Goal: Task Accomplishment & Management: Use online tool/utility

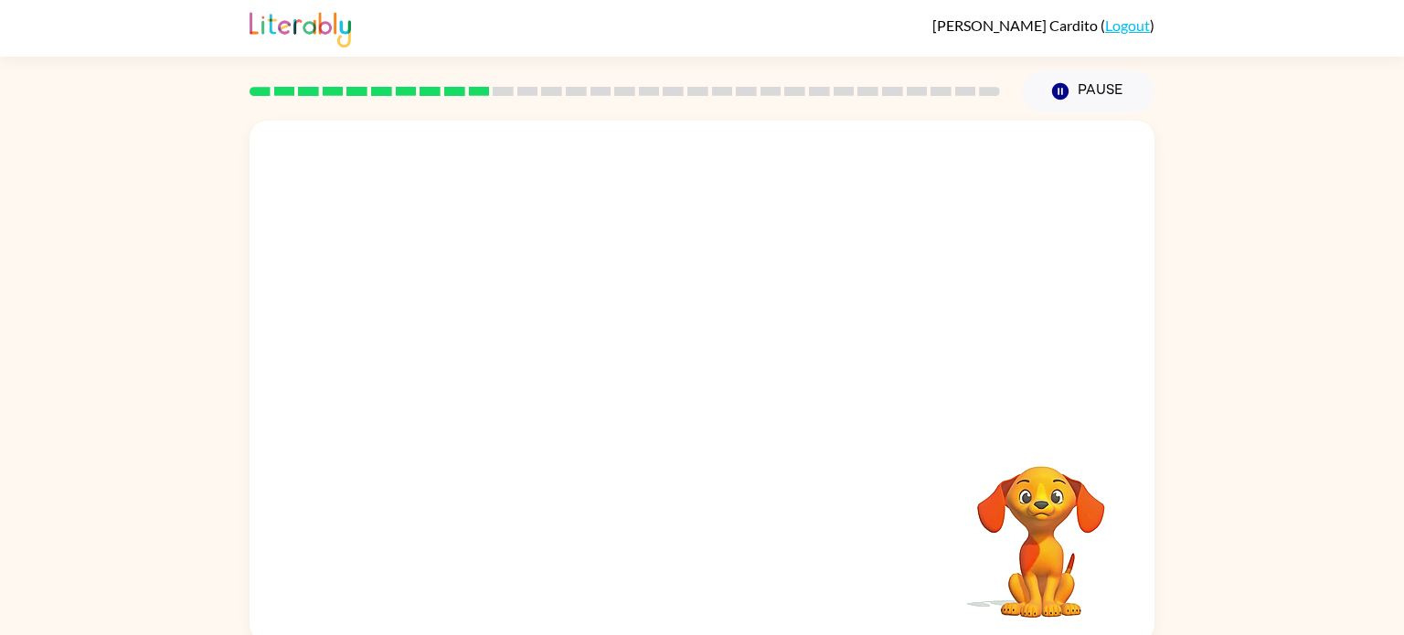
click at [640, 271] on video "Your browser must support playing .mp4 files to use Literably. Please try using…" at bounding box center [701, 274] width 905 height 307
click at [661, 297] on video "Your browser must support playing .mp4 files to use Literably. Please try using…" at bounding box center [701, 274] width 905 height 307
click at [769, 341] on video "Your browser must support playing .mp4 files to use Literably. Please try using…" at bounding box center [701, 274] width 905 height 307
click at [705, 369] on button "button" at bounding box center [701, 390] width 117 height 67
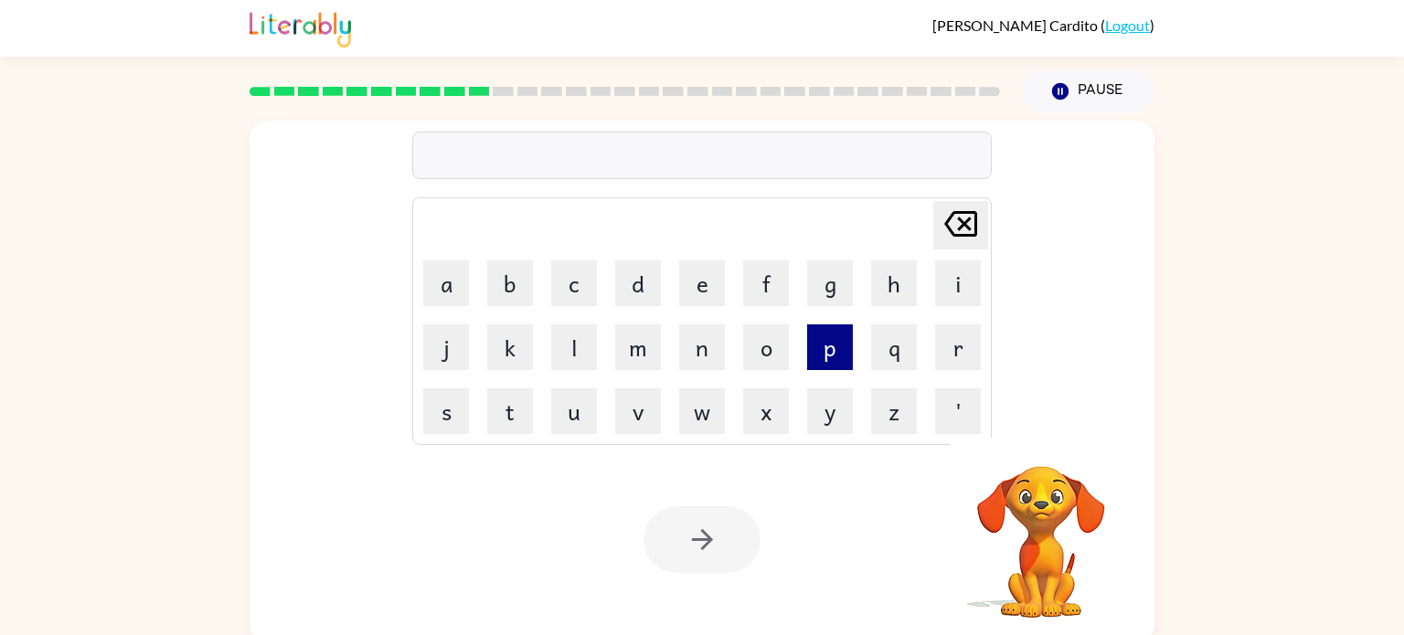
click at [835, 330] on button "p" at bounding box center [830, 347] width 46 height 46
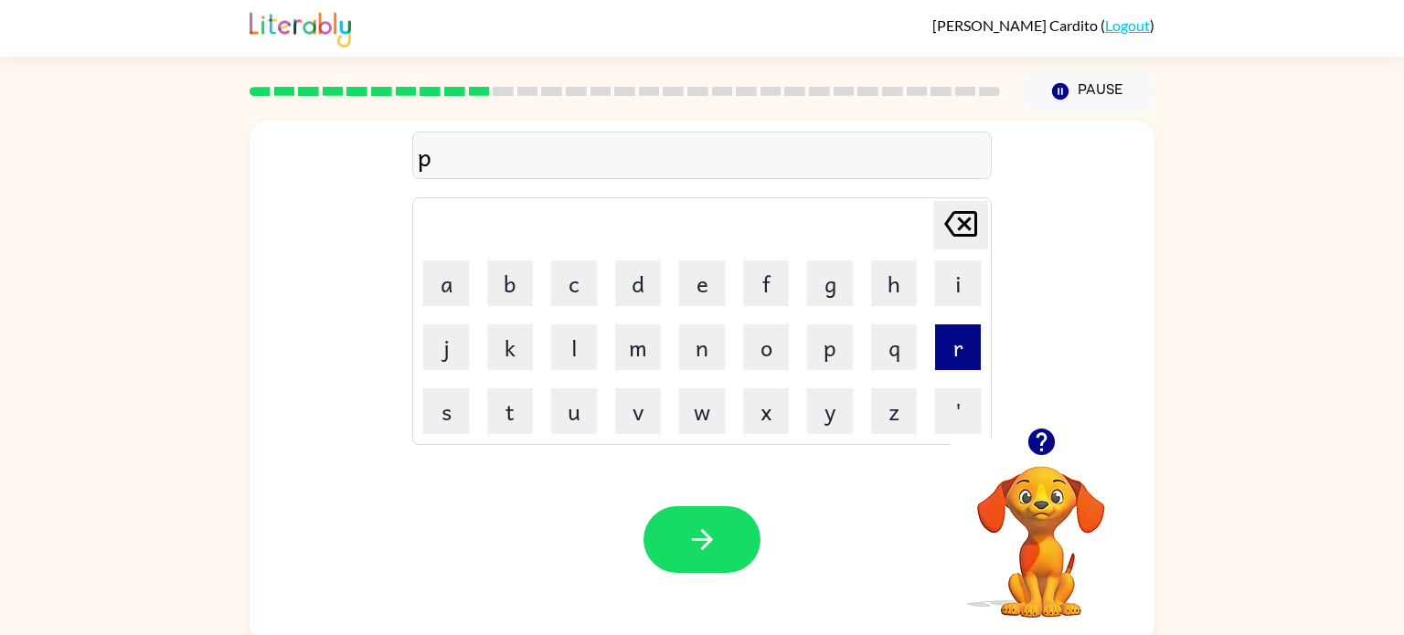
click at [968, 330] on button "r" at bounding box center [958, 347] width 46 height 46
click at [717, 282] on button "e" at bounding box center [702, 283] width 46 height 46
click at [454, 399] on button "s" at bounding box center [446, 411] width 46 height 46
click at [570, 306] on button "c" at bounding box center [574, 283] width 46 height 46
click at [874, 298] on button "h" at bounding box center [894, 283] width 46 height 46
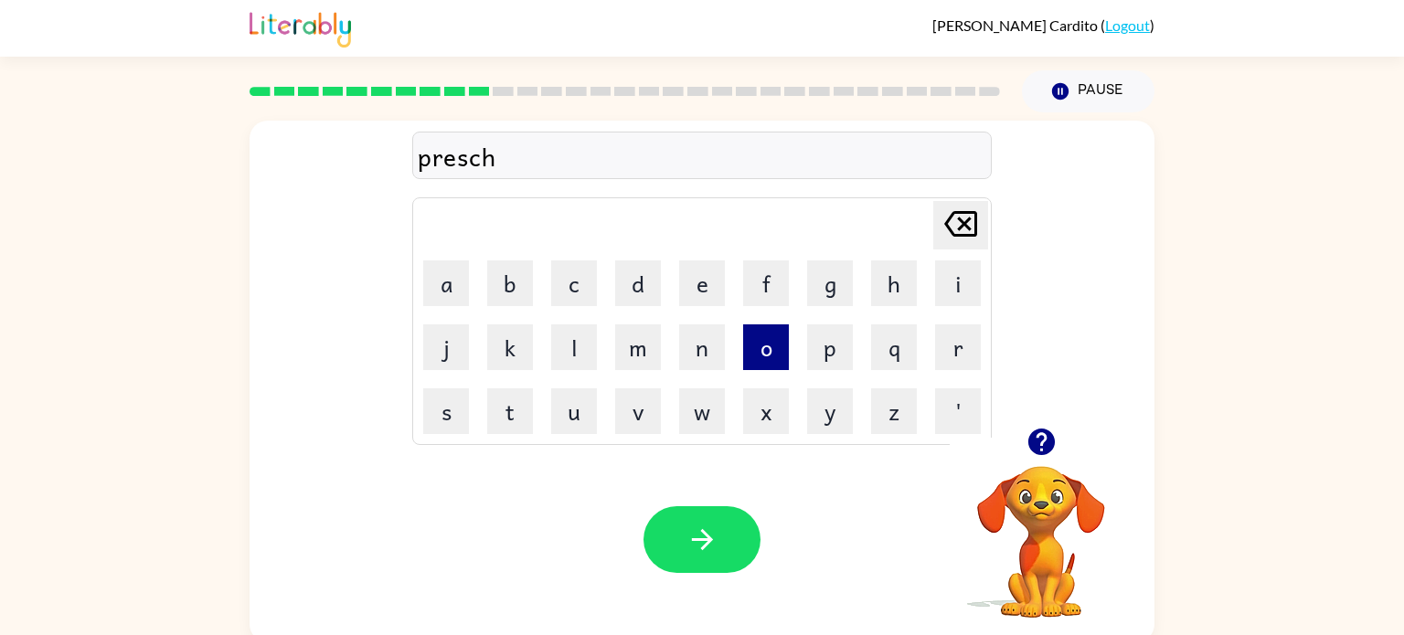
click at [780, 357] on button "o" at bounding box center [766, 347] width 46 height 46
click at [589, 352] on button "l" at bounding box center [574, 347] width 46 height 46
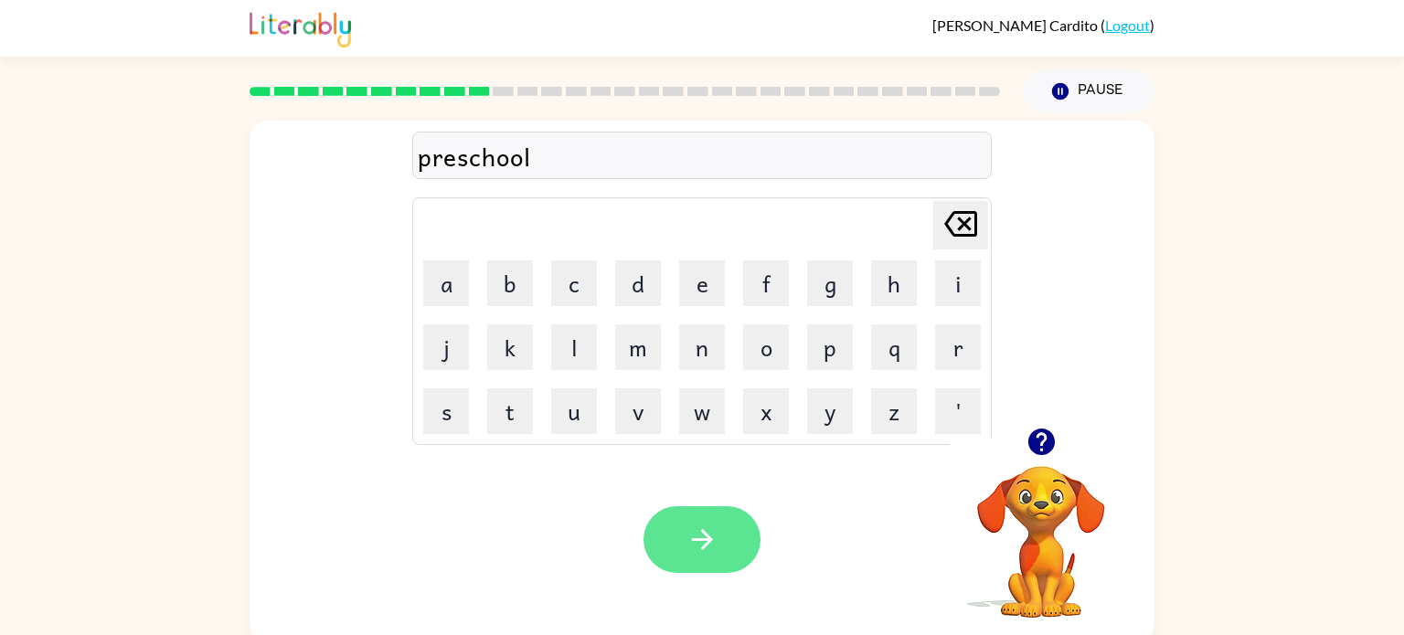
click at [703, 543] on icon "button" at bounding box center [702, 540] width 32 height 32
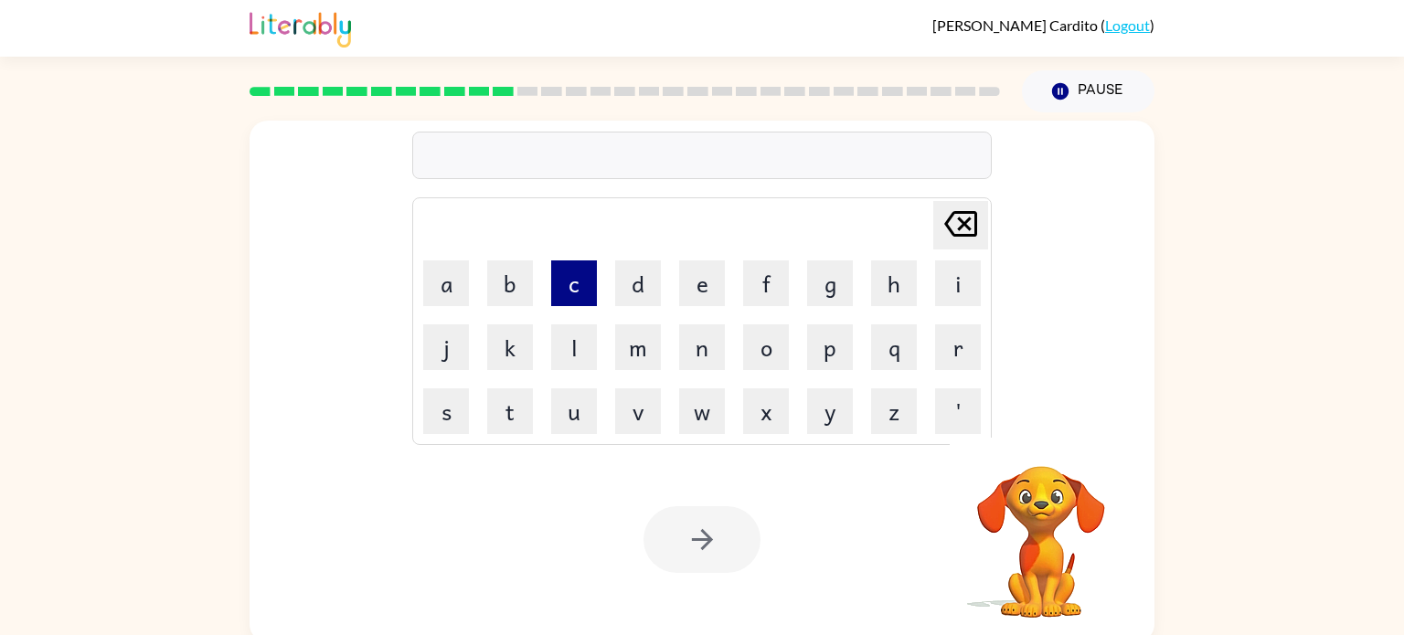
click at [585, 279] on button "c" at bounding box center [574, 283] width 46 height 46
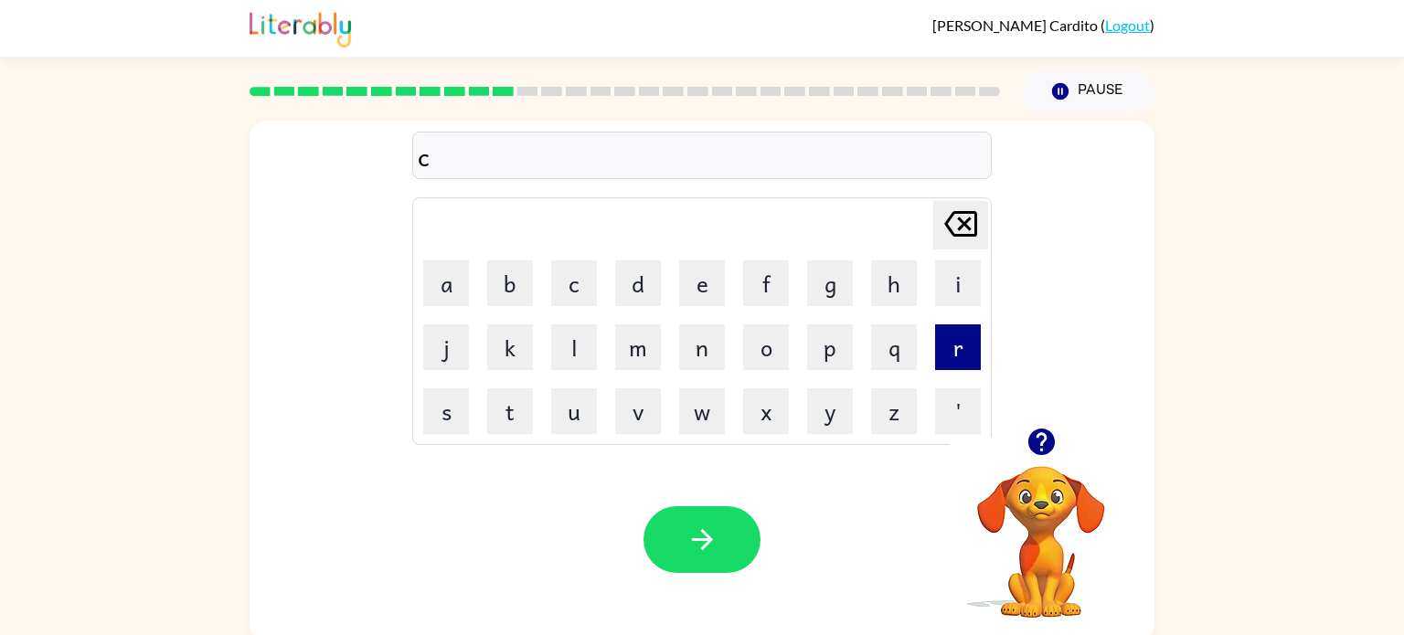
click at [963, 334] on button "r" at bounding box center [958, 347] width 46 height 46
click at [468, 280] on button "a" at bounding box center [446, 283] width 46 height 46
click at [626, 415] on button "v" at bounding box center [638, 411] width 46 height 46
click at [684, 299] on button "e" at bounding box center [702, 283] width 46 height 46
click at [684, 503] on div "Your browser must support playing .mp4 files to use Literably. Please try using…" at bounding box center [701, 540] width 905 height 206
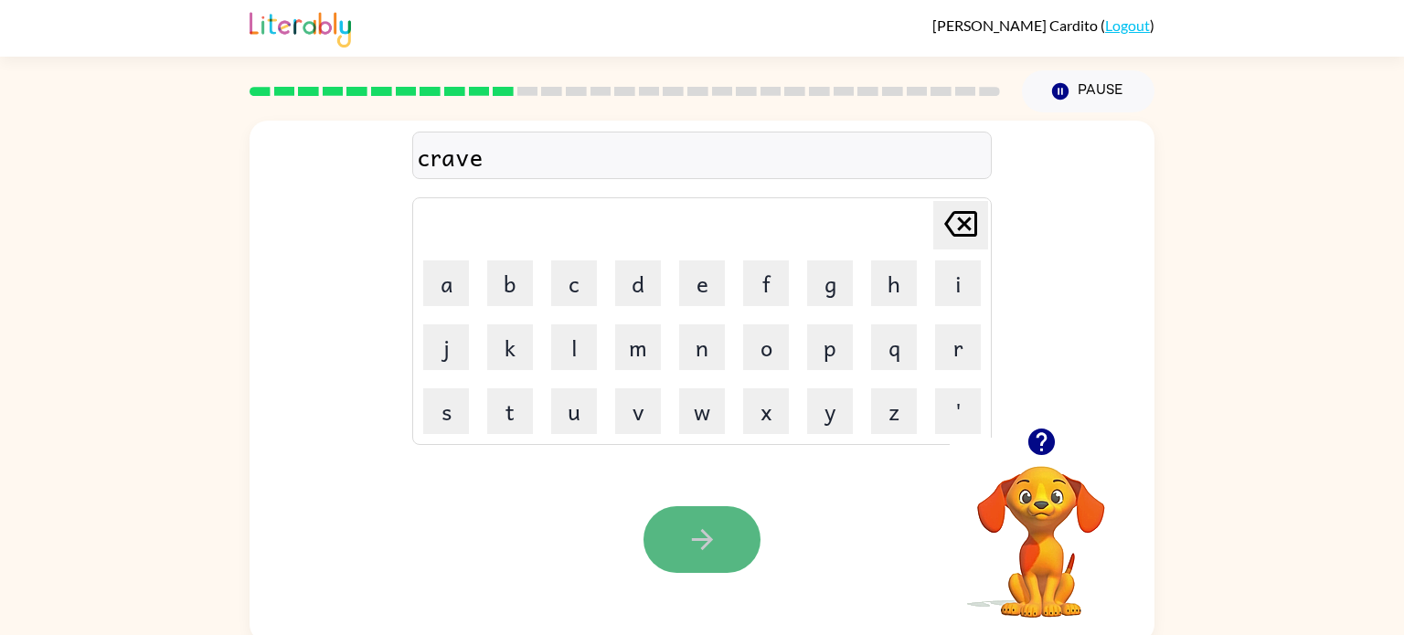
click at [684, 515] on button "button" at bounding box center [701, 539] width 117 height 67
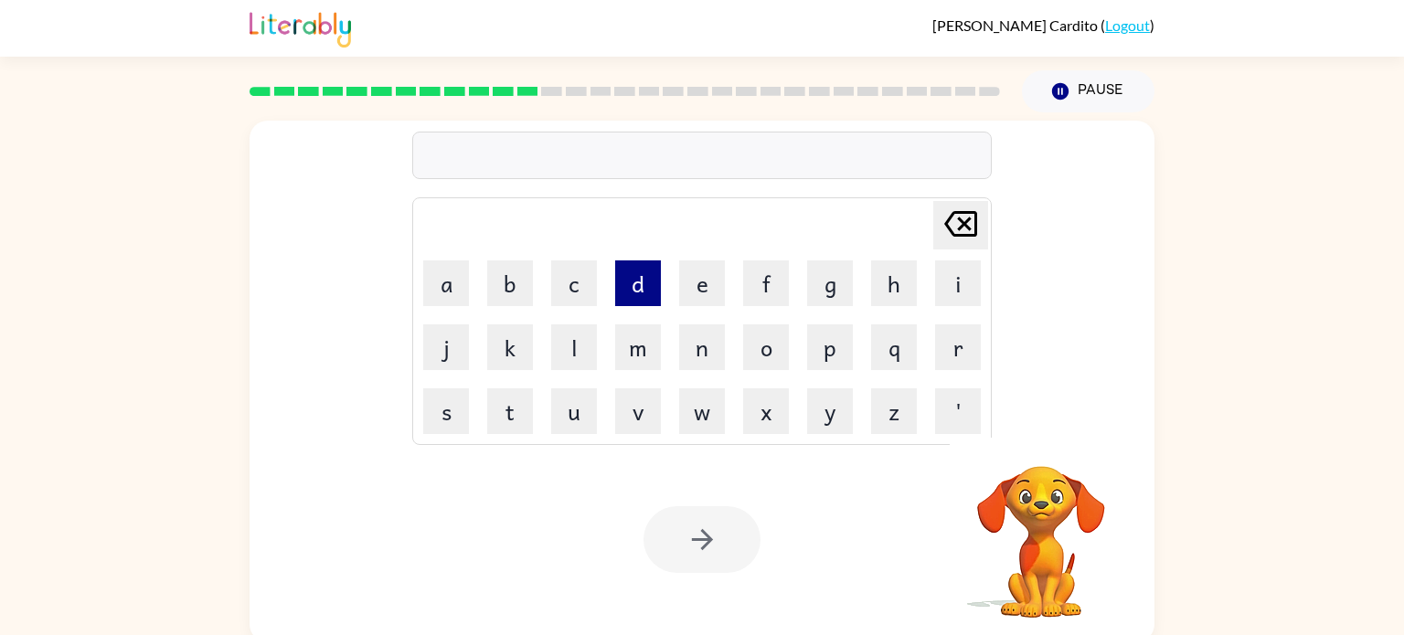
click at [634, 303] on button "d" at bounding box center [638, 283] width 46 height 46
click at [949, 264] on button "i" at bounding box center [958, 283] width 46 height 46
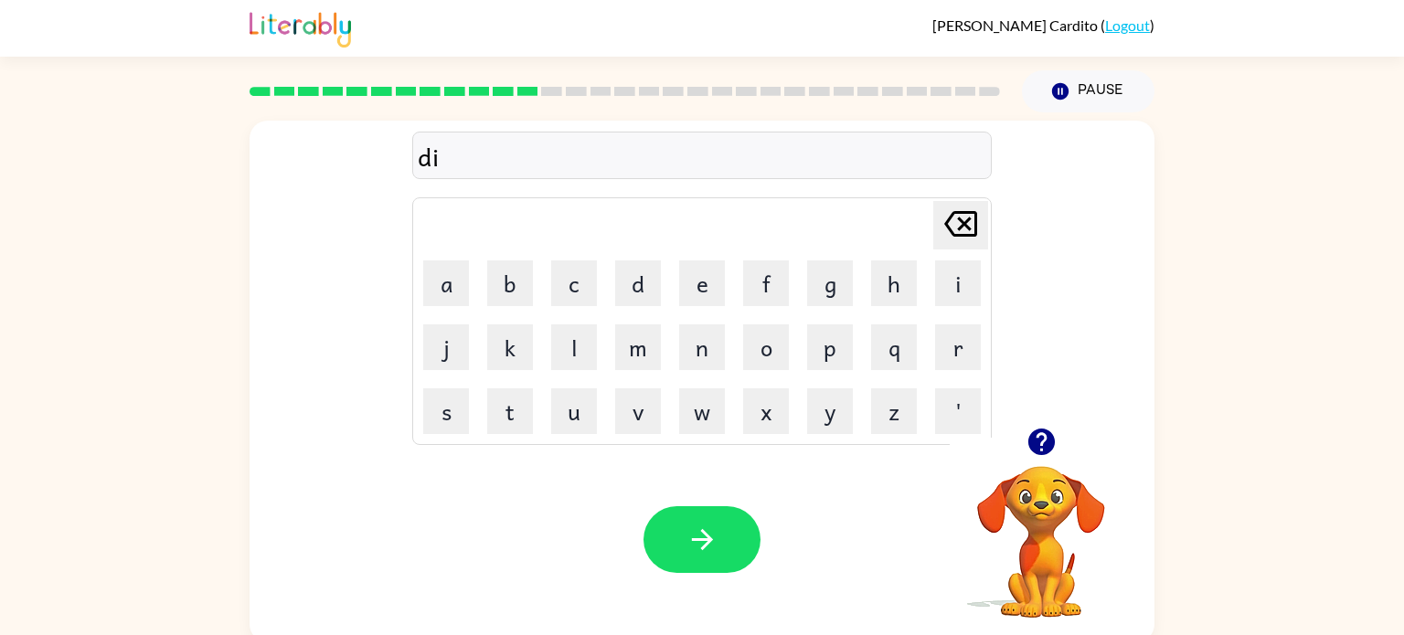
click at [590, 308] on td "c" at bounding box center [574, 283] width 62 height 62
click at [588, 303] on button "c" at bounding box center [574, 283] width 46 height 46
click at [514, 414] on button "t" at bounding box center [510, 411] width 46 height 46
click at [443, 285] on button "a" at bounding box center [446, 283] width 46 height 46
click at [508, 386] on td "t" at bounding box center [510, 411] width 62 height 62
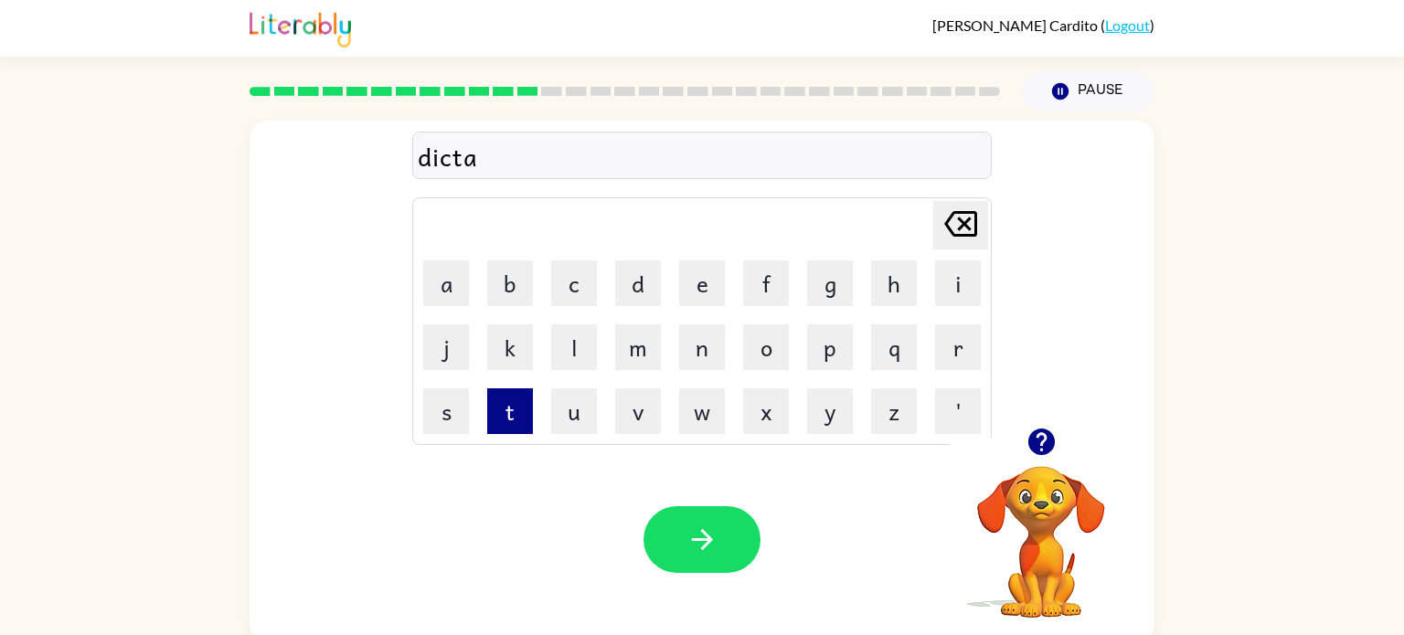
click at [509, 388] on button "t" at bounding box center [510, 411] width 46 height 46
click at [712, 279] on button "e" at bounding box center [702, 283] width 46 height 46
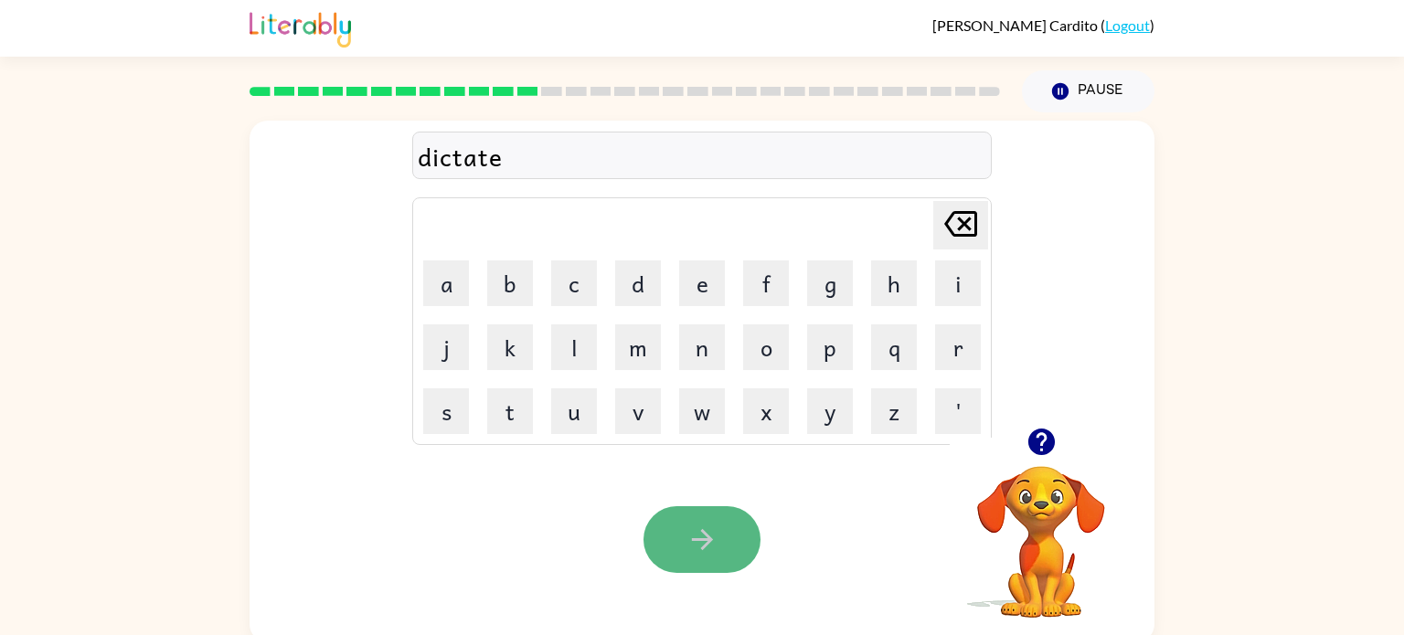
click at [738, 528] on button "button" at bounding box center [701, 539] width 117 height 67
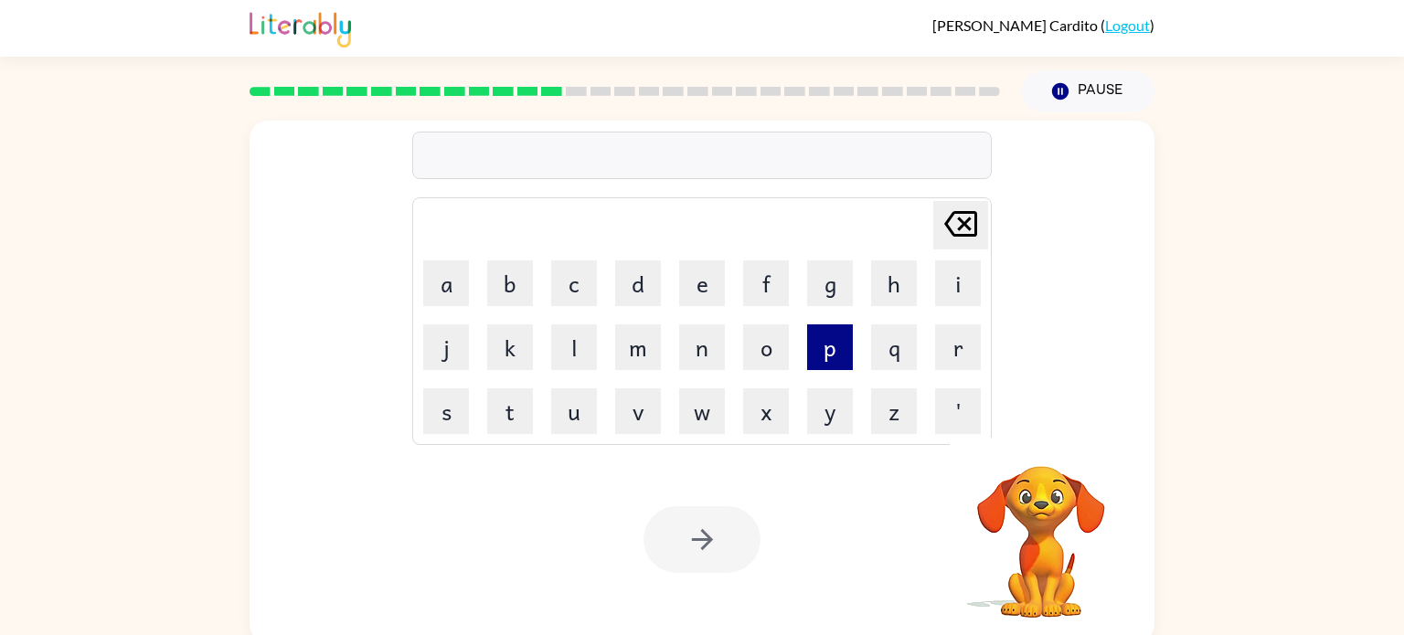
click at [836, 337] on button "p" at bounding box center [830, 347] width 46 height 46
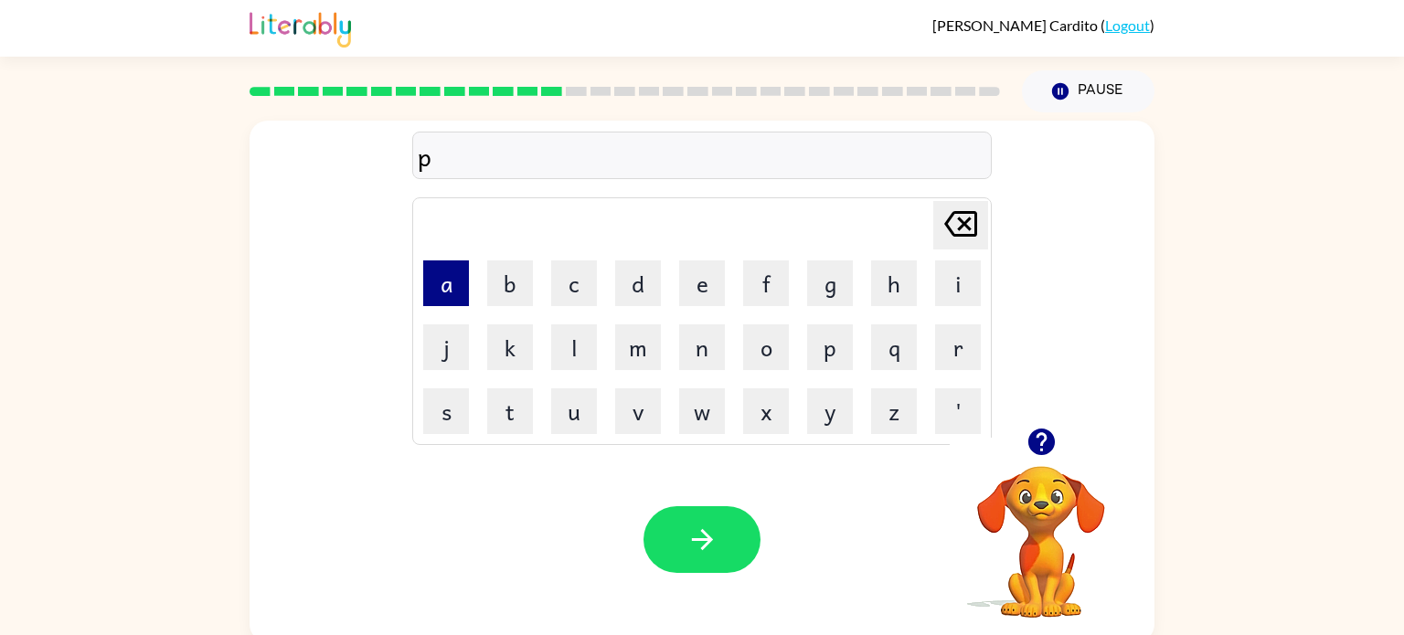
click at [444, 288] on button "a" at bounding box center [446, 283] width 46 height 46
click at [819, 420] on button "y" at bounding box center [830, 411] width 46 height 46
click at [642, 334] on button "m" at bounding box center [638, 347] width 46 height 46
click at [692, 287] on button "e" at bounding box center [702, 283] width 46 height 46
click at [699, 334] on button "n" at bounding box center [702, 347] width 46 height 46
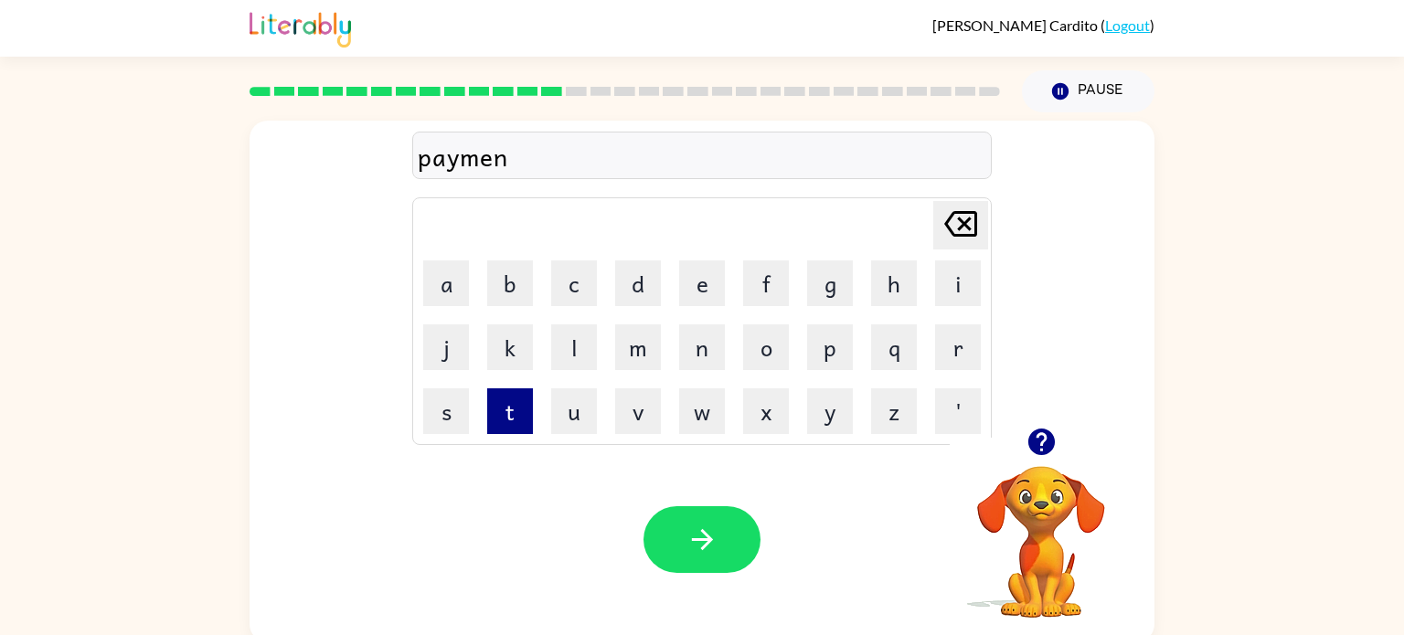
click at [521, 403] on button "t" at bounding box center [510, 411] width 46 height 46
click at [672, 542] on button "button" at bounding box center [701, 539] width 117 height 67
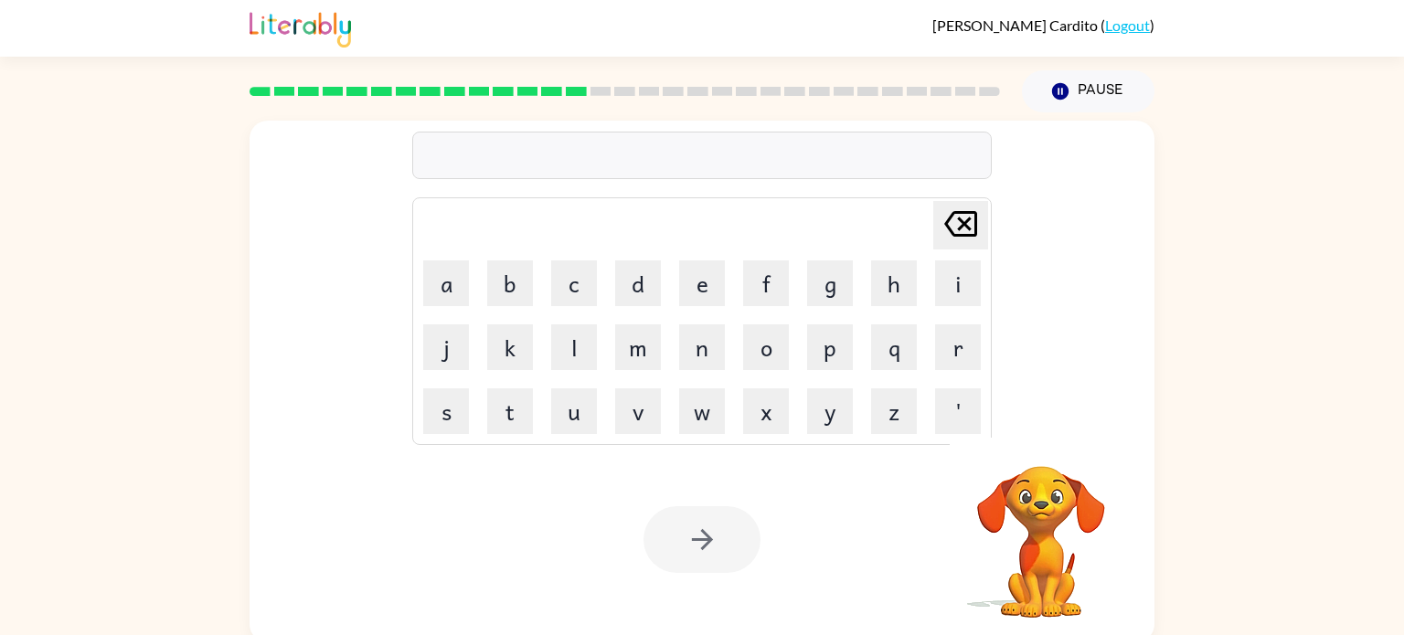
click at [788, 480] on div "Your browser must support playing .mp4 files to use Literably. Please try using…" at bounding box center [701, 540] width 905 height 206
click at [659, 371] on td "m" at bounding box center [638, 347] width 62 height 62
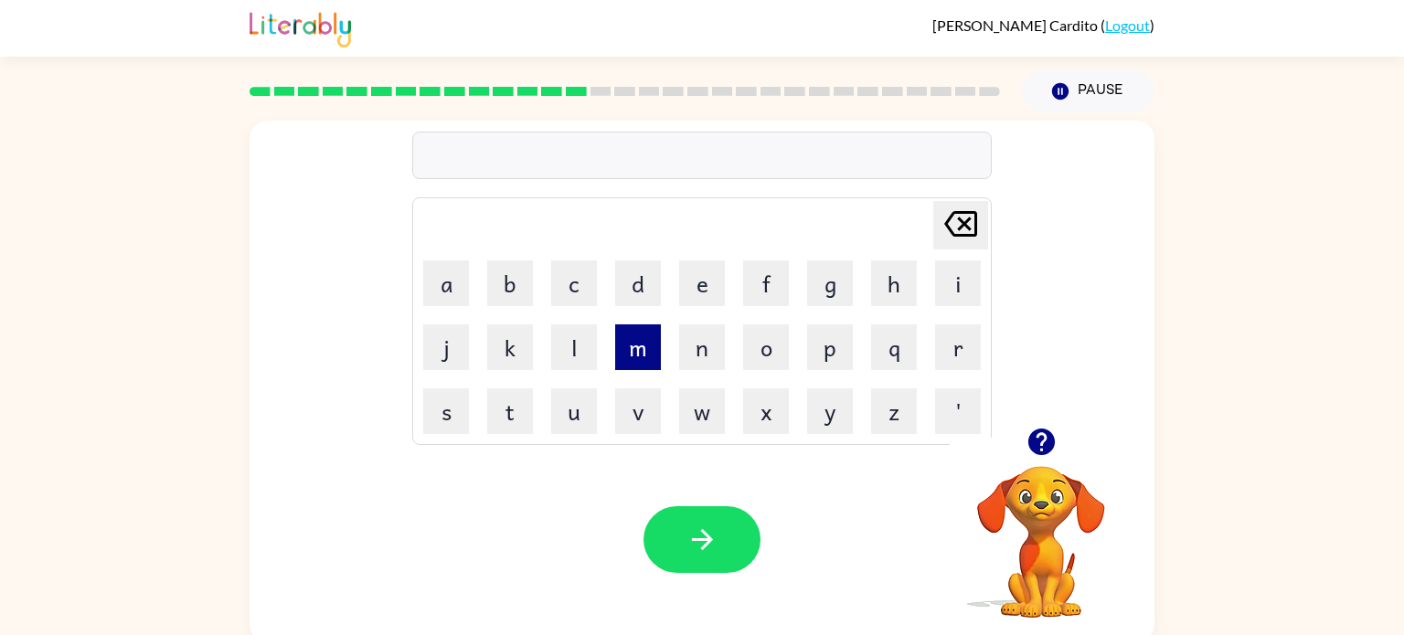
click at [652, 360] on button "m" at bounding box center [638, 347] width 46 height 46
click at [440, 271] on button "a" at bounding box center [446, 283] width 46 height 46
click at [827, 411] on button "y" at bounding box center [830, 411] width 46 height 46
click at [439, 346] on button "j" at bounding box center [446, 347] width 46 height 46
click at [770, 364] on button "o" at bounding box center [766, 347] width 46 height 46
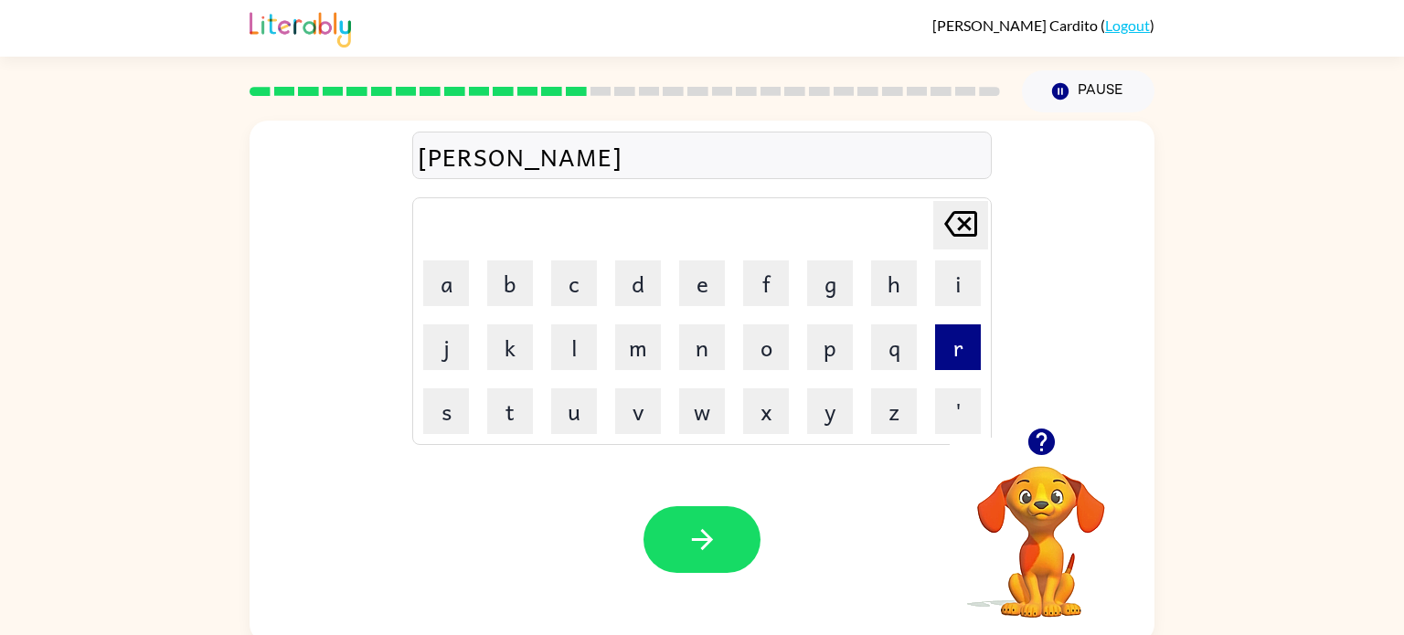
click at [976, 354] on button "r" at bounding box center [958, 347] width 46 height 46
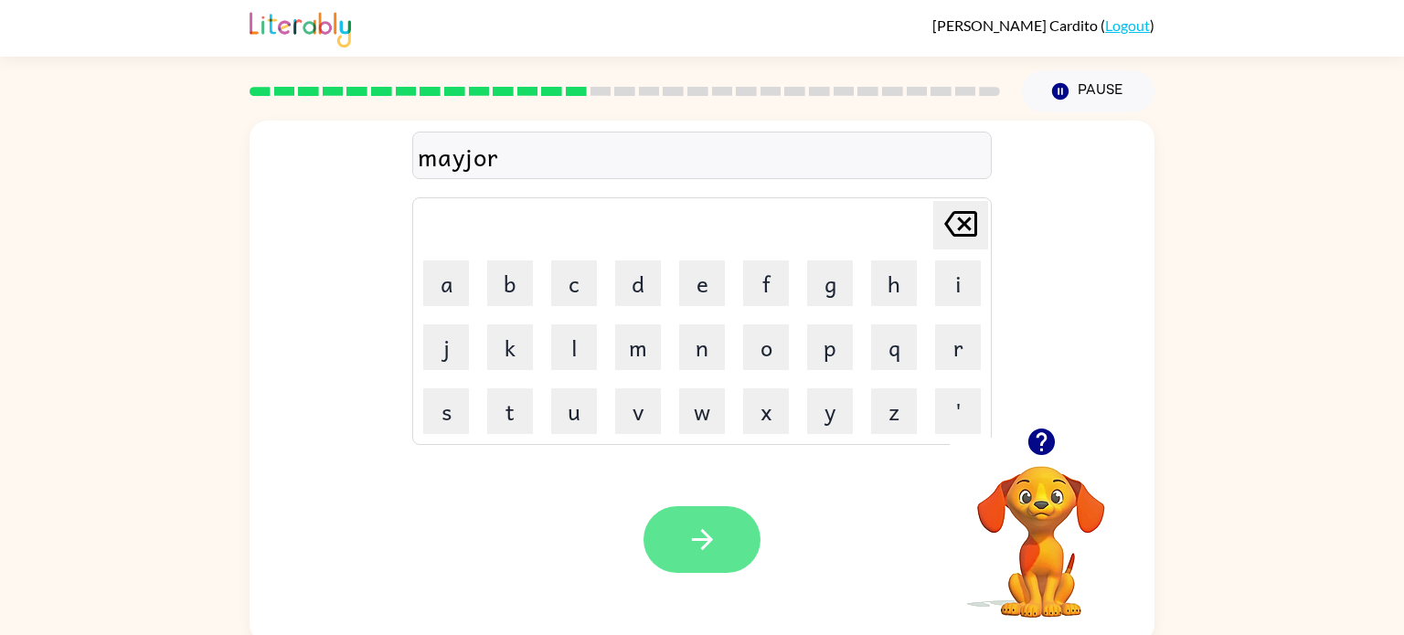
click at [711, 540] on icon "button" at bounding box center [701, 539] width 21 height 21
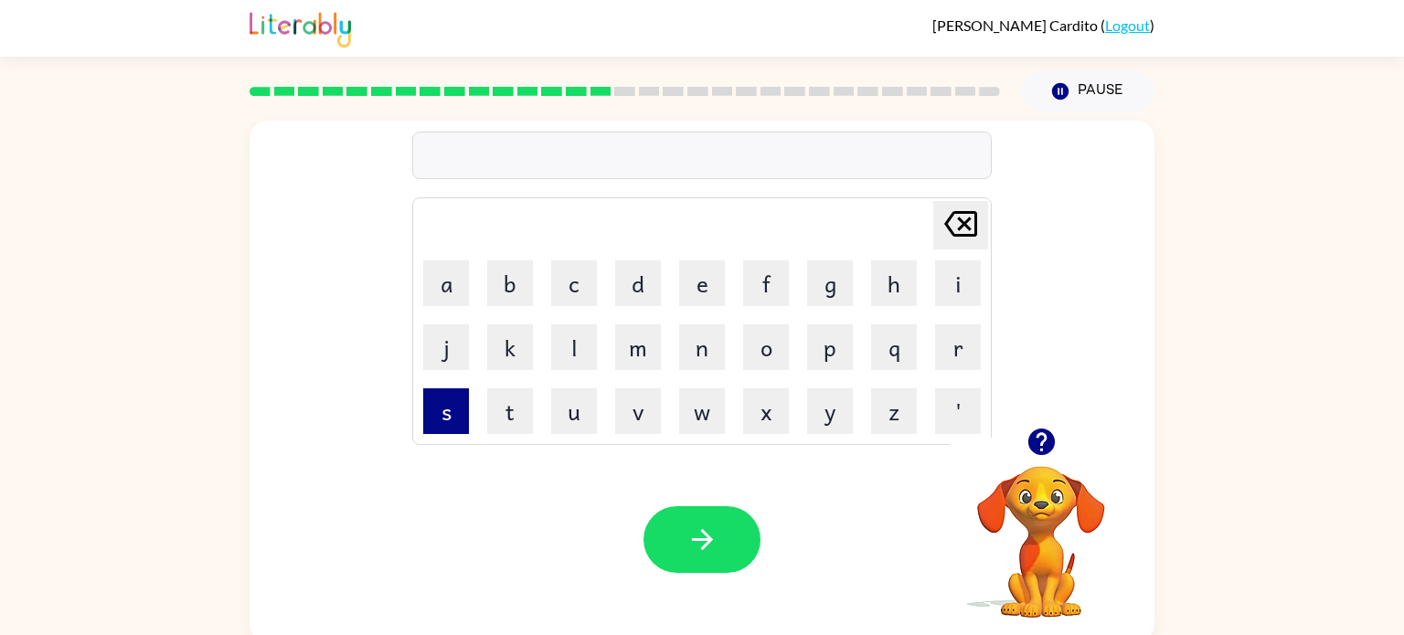
click at [445, 399] on button "s" at bounding box center [446, 411] width 46 height 46
click at [827, 345] on button "p" at bounding box center [830, 347] width 46 height 46
click at [451, 302] on button "a" at bounding box center [446, 283] width 46 height 46
click at [966, 352] on button "r" at bounding box center [958, 347] width 46 height 46
click at [523, 366] on button "k" at bounding box center [510, 347] width 46 height 46
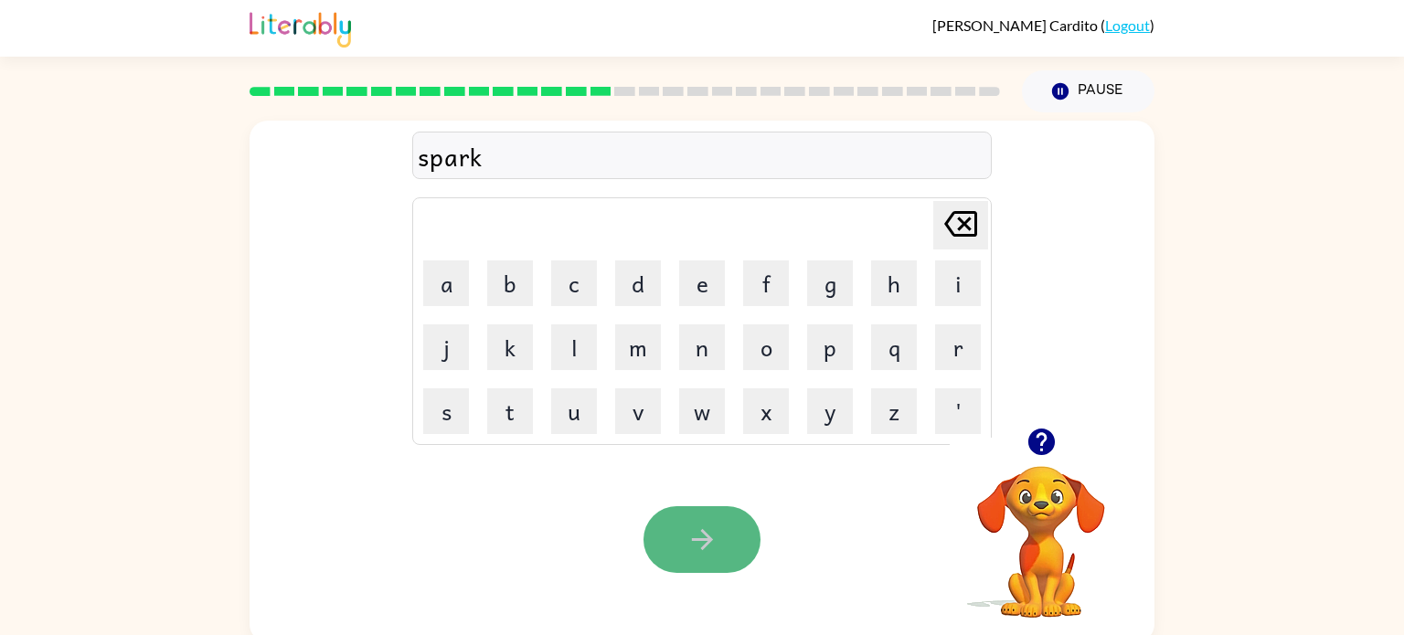
click at [685, 508] on button "button" at bounding box center [701, 539] width 117 height 67
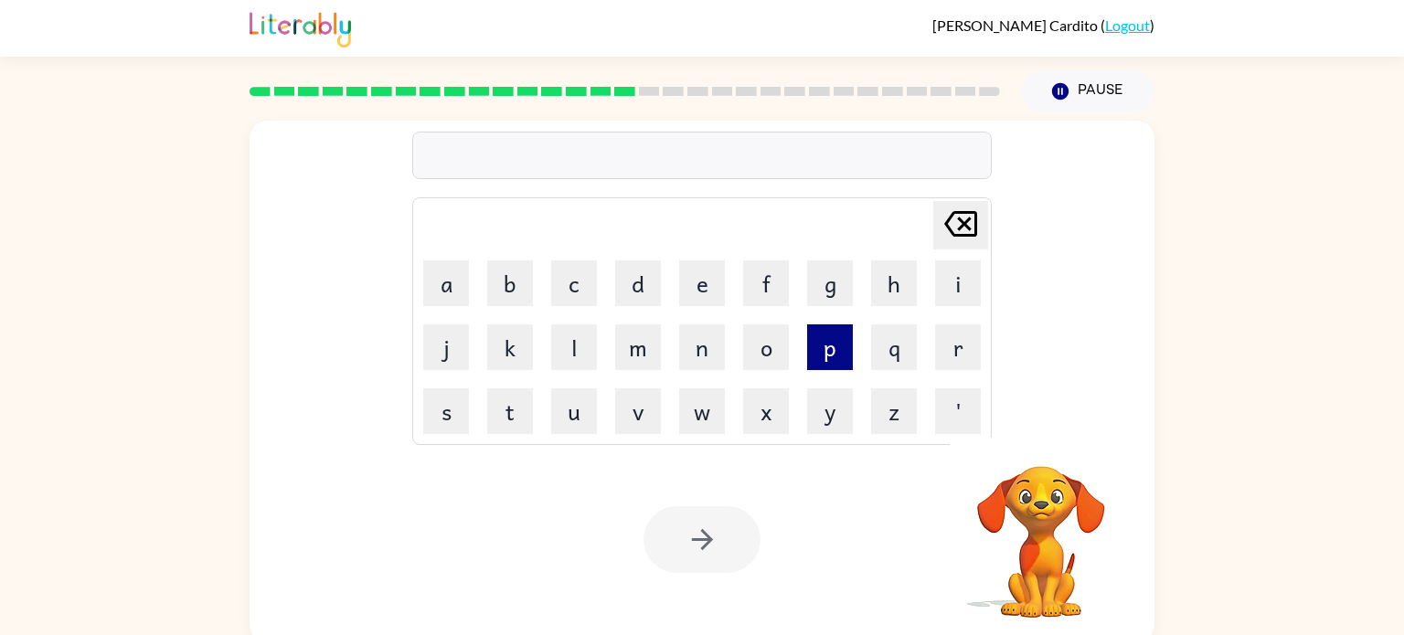
click at [844, 333] on button "p" at bounding box center [830, 347] width 46 height 46
click at [440, 273] on button "a" at bounding box center [446, 283] width 46 height 46
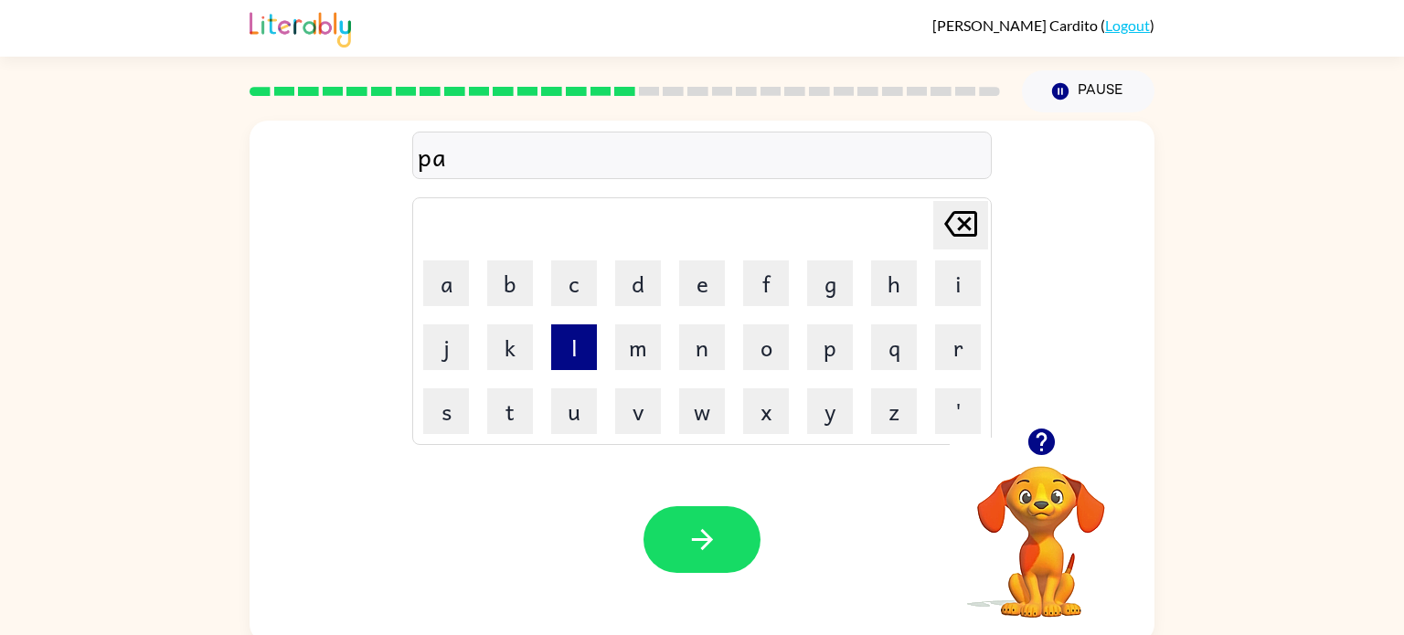
click at [557, 336] on button "l" at bounding box center [574, 347] width 46 height 46
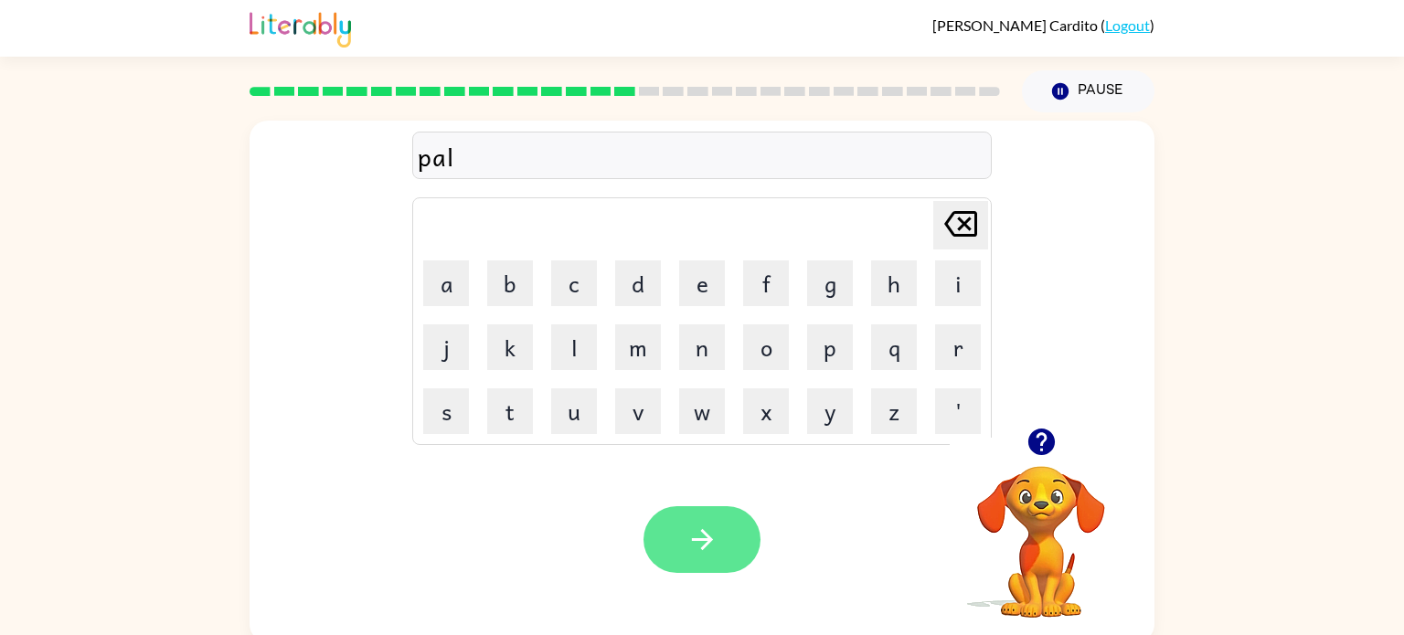
click at [718, 526] on button "button" at bounding box center [701, 539] width 117 height 67
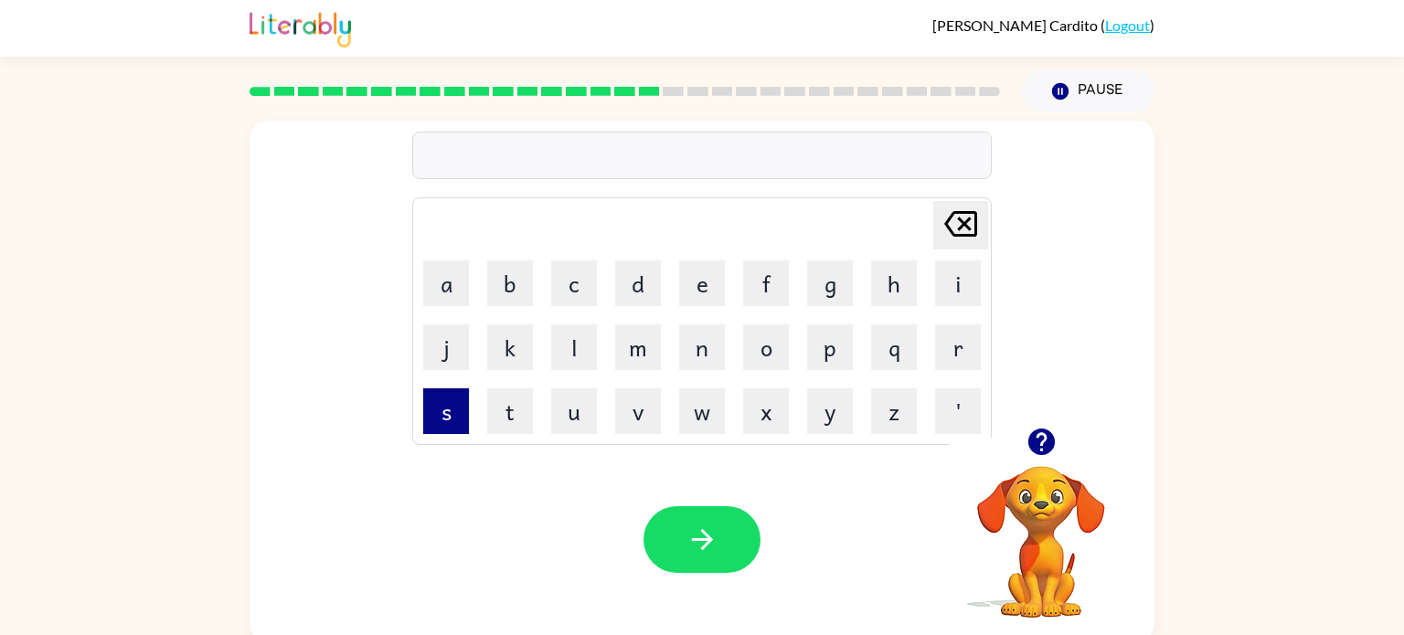
click at [450, 420] on button "s" at bounding box center [446, 411] width 46 height 46
click at [822, 327] on button "p" at bounding box center [830, 347] width 46 height 46
click at [953, 281] on button "i" at bounding box center [958, 283] width 46 height 46
click at [716, 353] on button "n" at bounding box center [702, 347] width 46 height 46
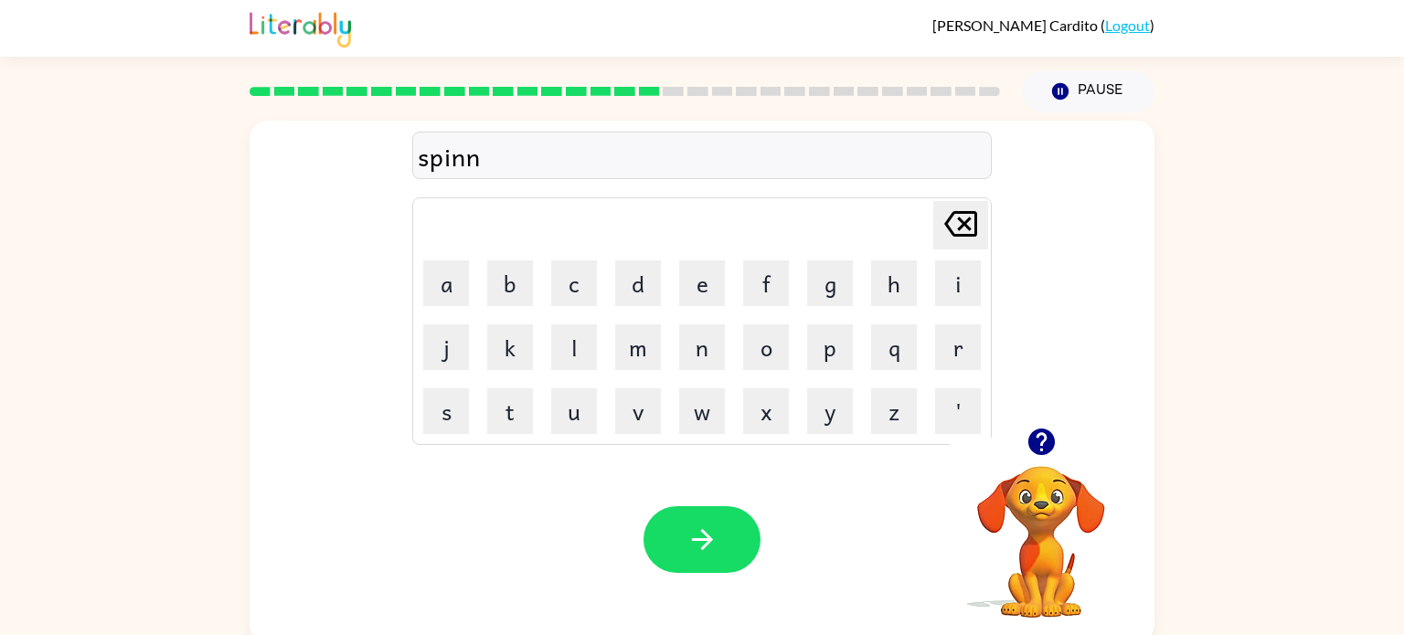
click at [982, 275] on td "i" at bounding box center [958, 283] width 62 height 62
click at [976, 275] on button "i" at bounding box center [958, 283] width 46 height 46
click at [708, 343] on button "n" at bounding box center [702, 347] width 46 height 46
click at [829, 295] on button "g" at bounding box center [830, 283] width 46 height 46
click at [711, 500] on div "Your browser must support playing .mp4 files to use Literably. Please try using…" at bounding box center [701, 540] width 905 height 206
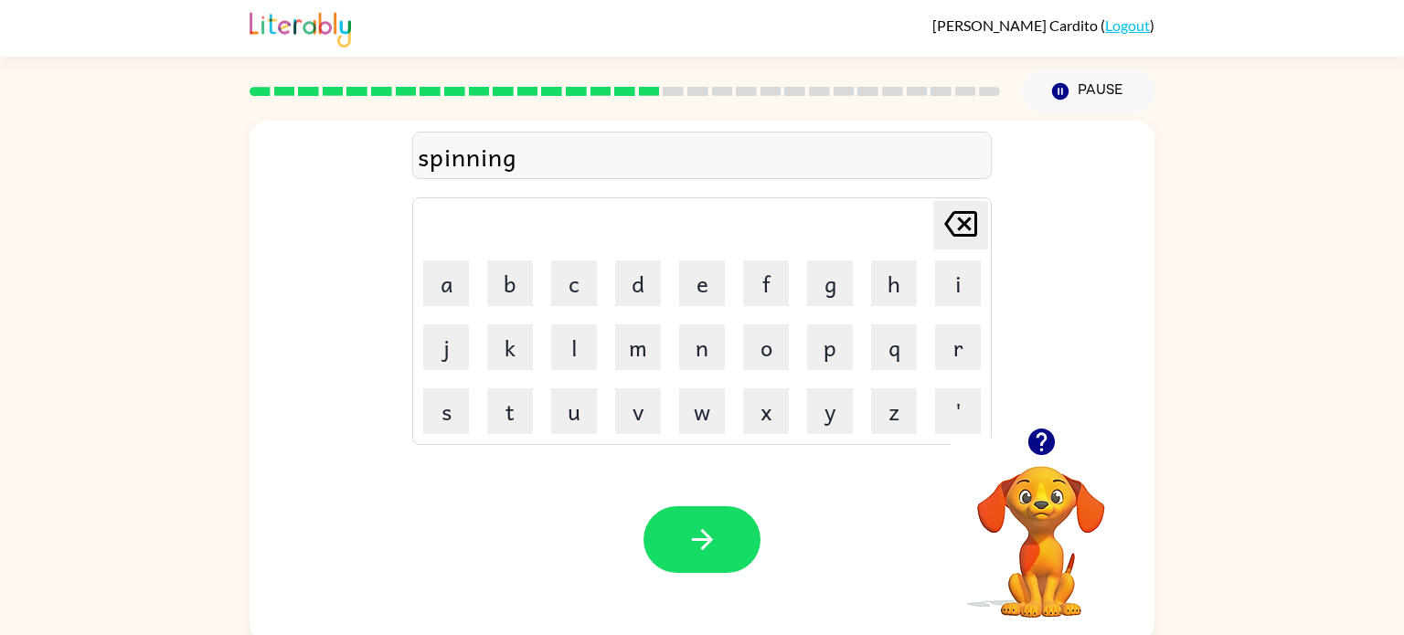
click at [711, 504] on div "Your browser must support playing .mp4 files to use Literably. Please try using…" at bounding box center [701, 540] width 905 height 206
click at [690, 528] on icon "button" at bounding box center [702, 540] width 32 height 32
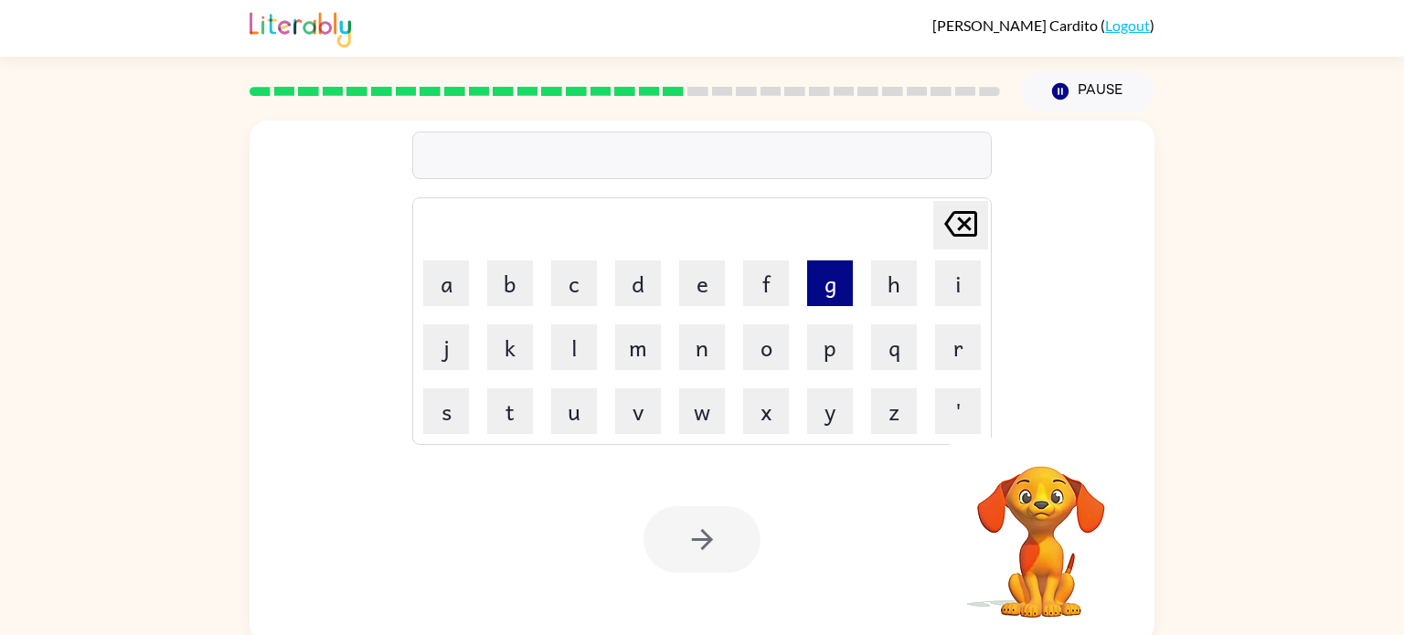
click at [823, 275] on button "g" at bounding box center [830, 283] width 46 height 46
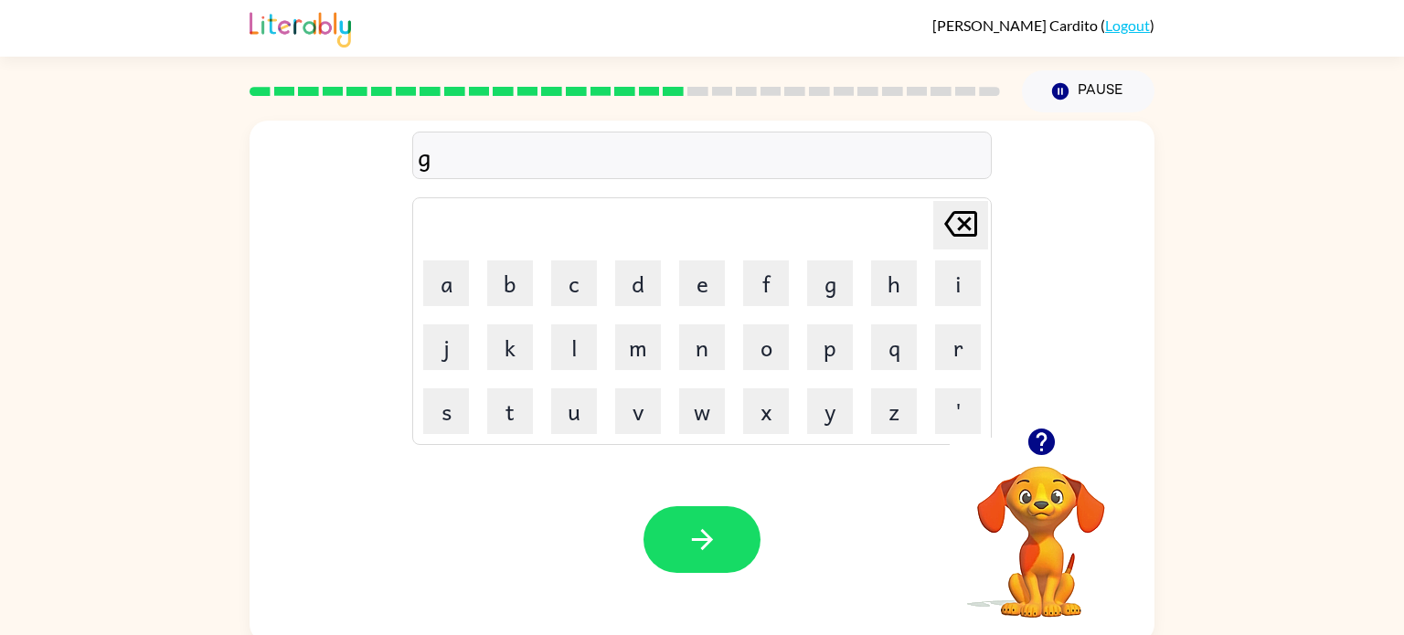
click at [929, 346] on td "r" at bounding box center [958, 347] width 62 height 62
click at [954, 358] on button "r" at bounding box center [958, 347] width 46 height 46
click at [565, 412] on button "u" at bounding box center [574, 411] width 46 height 46
click at [631, 363] on button "m" at bounding box center [638, 347] width 46 height 46
click at [633, 324] on button "m" at bounding box center [638, 347] width 46 height 46
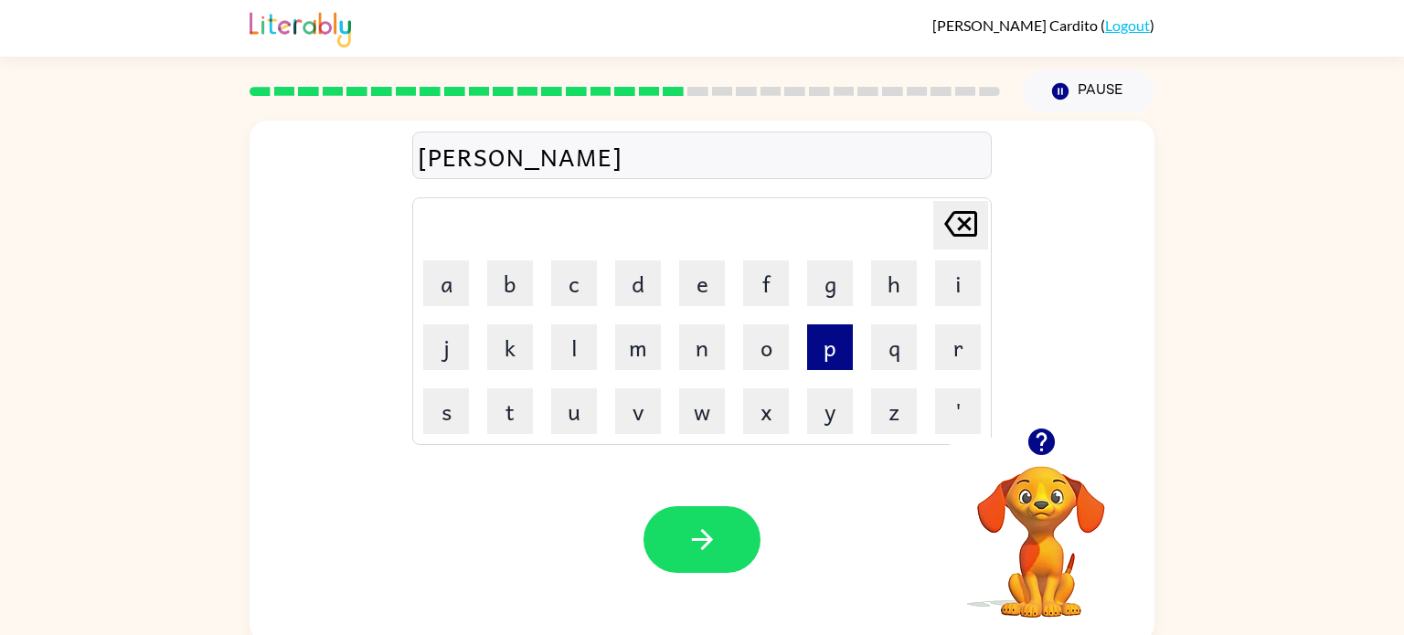
click at [847, 353] on button "p" at bounding box center [830, 347] width 46 height 46
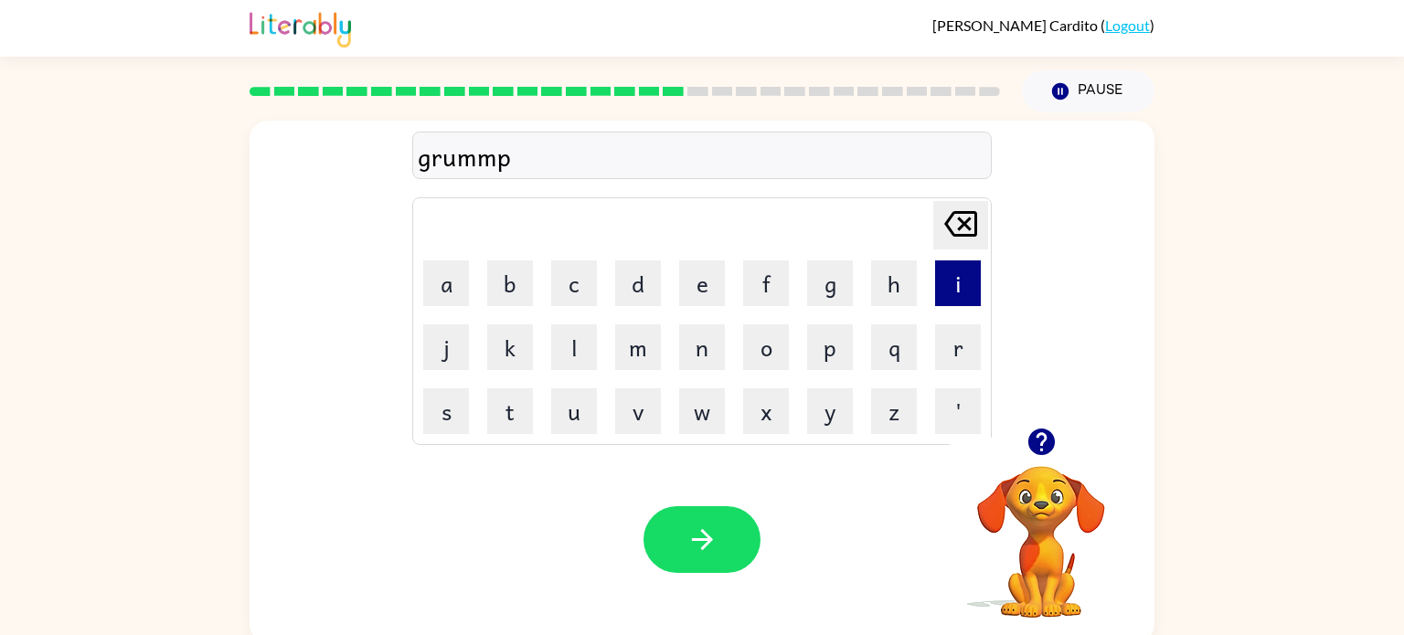
click at [940, 281] on button "i" at bounding box center [958, 283] width 46 height 46
click at [714, 280] on button "e" at bounding box center [702, 283] width 46 height 46
click at [464, 398] on button "s" at bounding box center [446, 411] width 46 height 46
click at [528, 397] on button "t" at bounding box center [510, 411] width 46 height 46
click at [644, 525] on div at bounding box center [701, 539] width 117 height 67
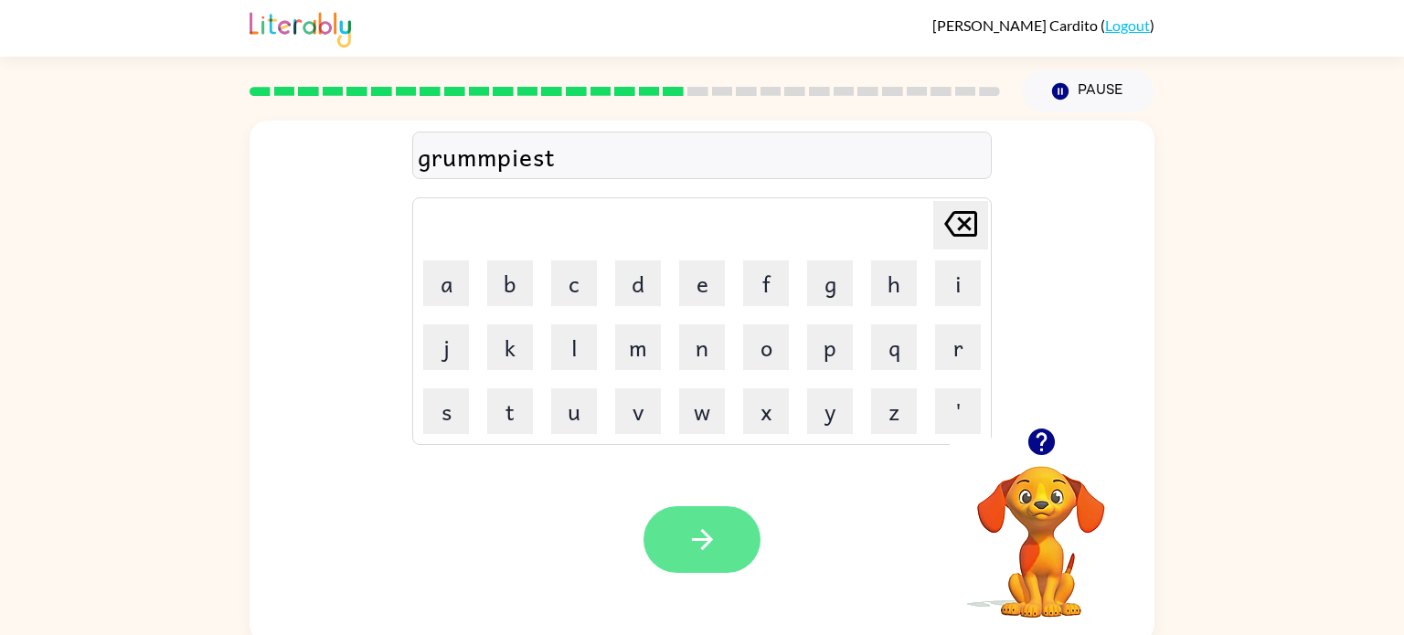
click at [668, 539] on button "button" at bounding box center [701, 539] width 117 height 67
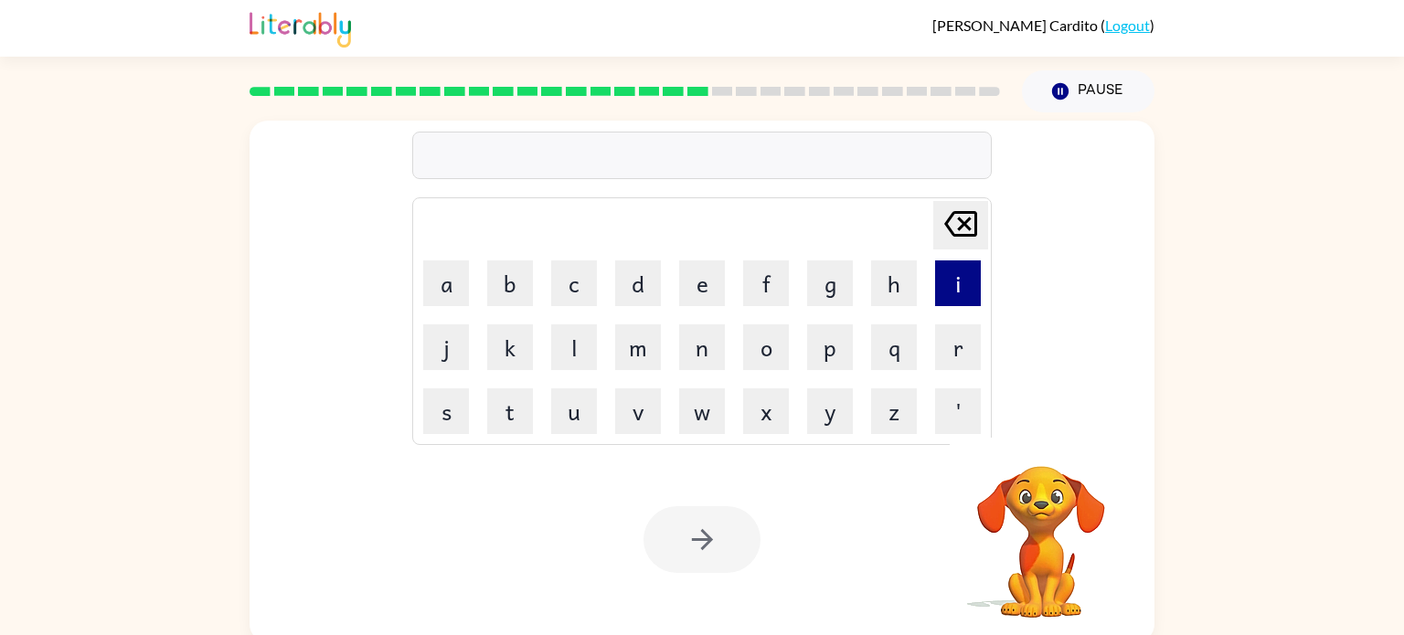
click at [961, 292] on button "i" at bounding box center [958, 283] width 46 height 46
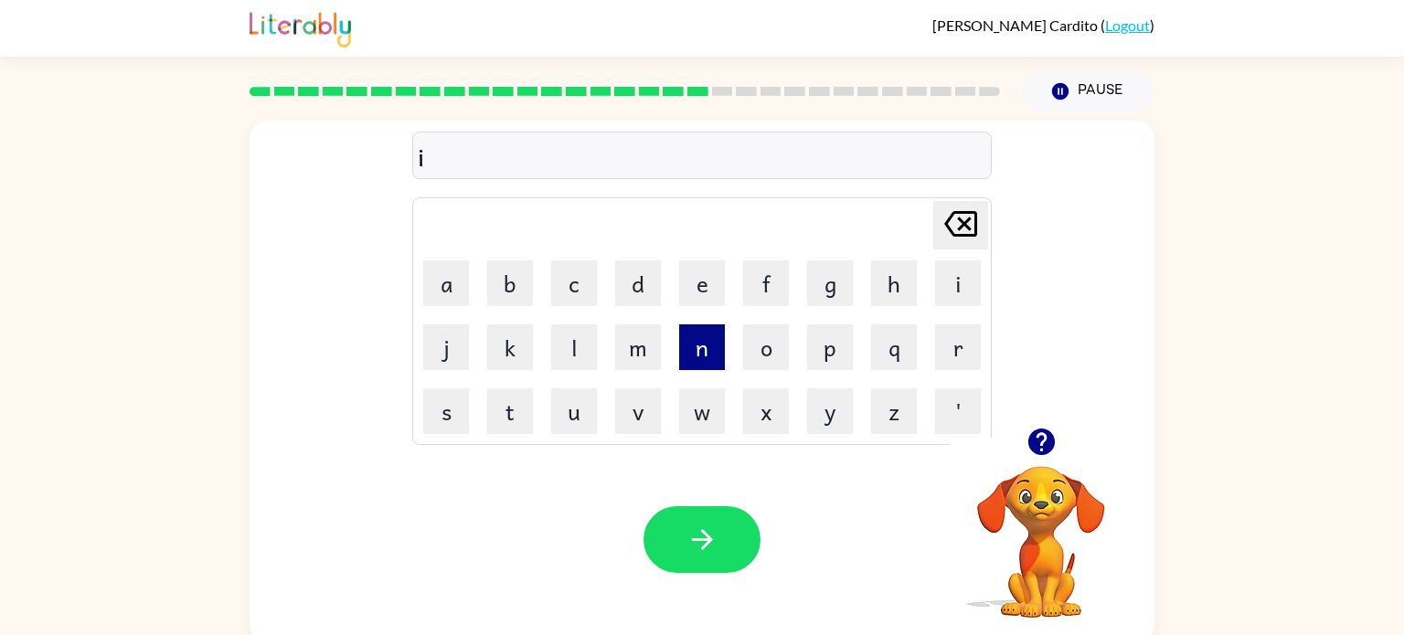
click at [697, 367] on button "n" at bounding box center [702, 347] width 46 height 46
click at [579, 305] on button "c" at bounding box center [574, 283] width 46 height 46
click at [954, 351] on button "r" at bounding box center [958, 347] width 46 height 46
click at [685, 275] on button "e" at bounding box center [702, 283] width 46 height 46
click at [644, 286] on button "d" at bounding box center [638, 283] width 46 height 46
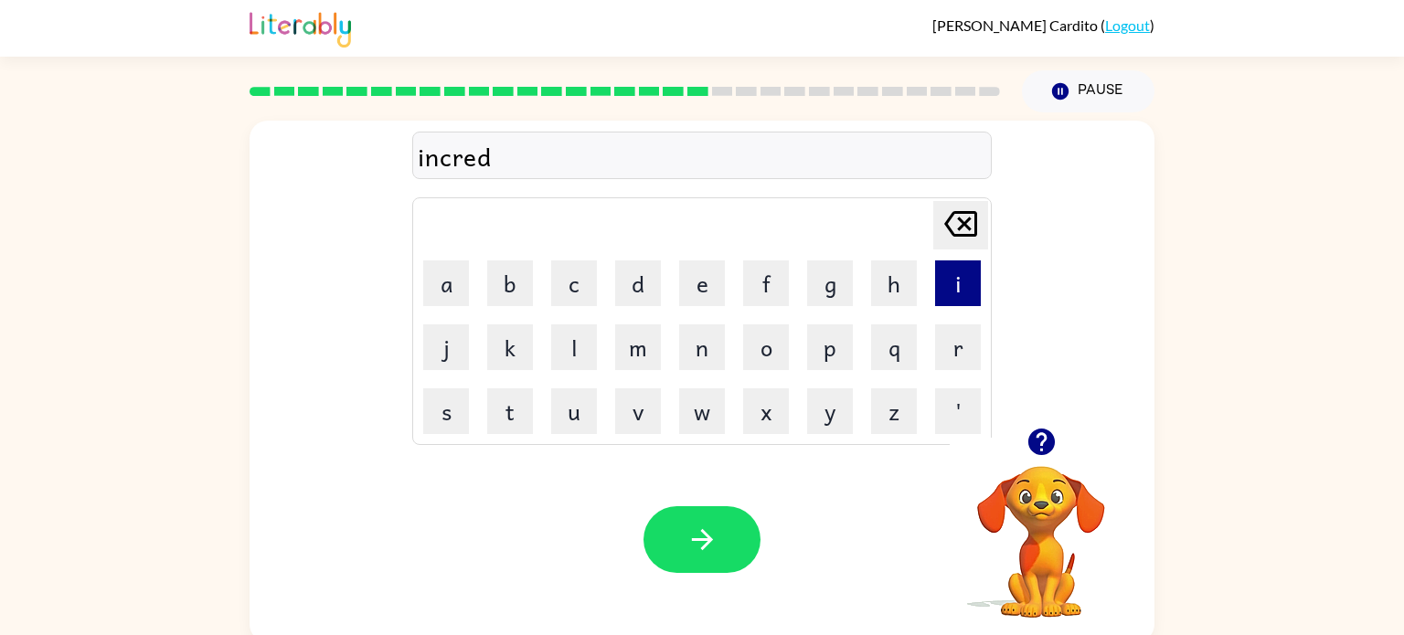
click at [975, 290] on button "i" at bounding box center [958, 283] width 46 height 46
click at [493, 303] on button "b" at bounding box center [510, 283] width 46 height 46
click at [578, 349] on button "l" at bounding box center [574, 347] width 46 height 46
click at [577, 349] on button "l" at bounding box center [574, 347] width 46 height 46
click at [927, 233] on td "[PERSON_NAME] last character input" at bounding box center [702, 225] width 574 height 50
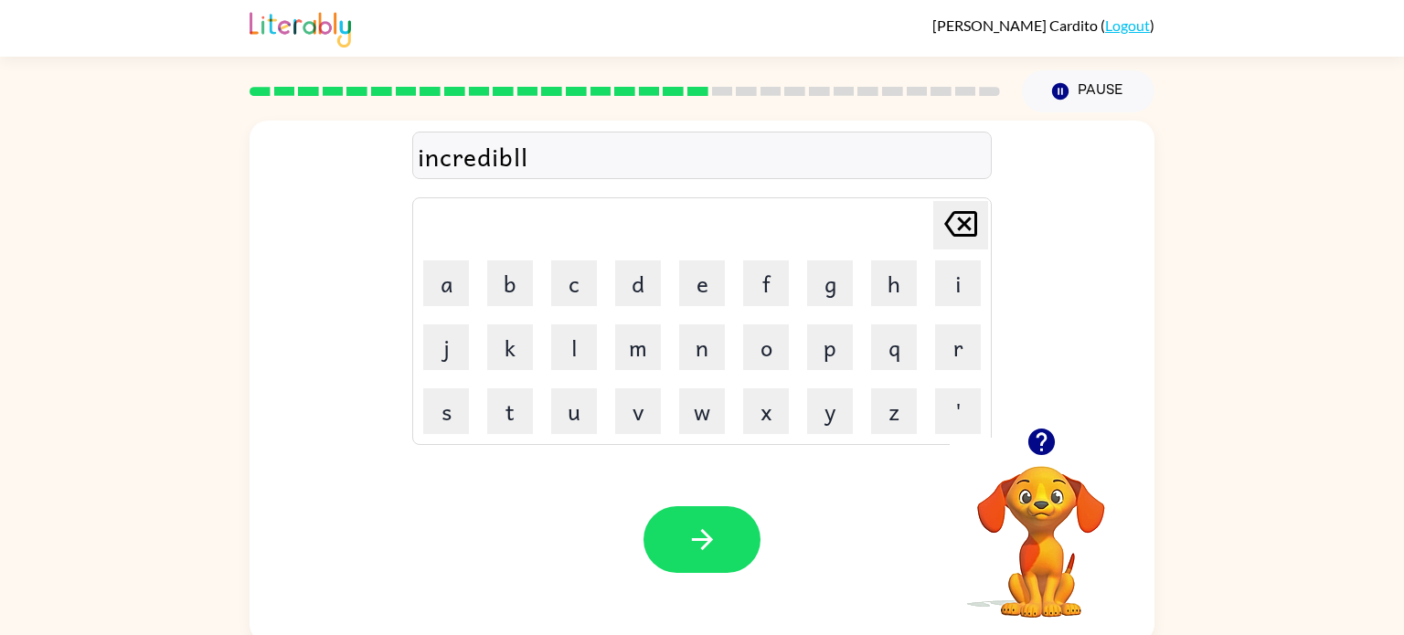
click at [942, 221] on icon "[PERSON_NAME] last character input" at bounding box center [961, 224] width 44 height 44
click at [695, 292] on button "e" at bounding box center [702, 283] width 46 height 46
click at [733, 518] on button "button" at bounding box center [701, 539] width 117 height 67
click at [586, 338] on button "l" at bounding box center [574, 347] width 46 height 46
click at [975, 278] on button "i" at bounding box center [958, 283] width 46 height 46
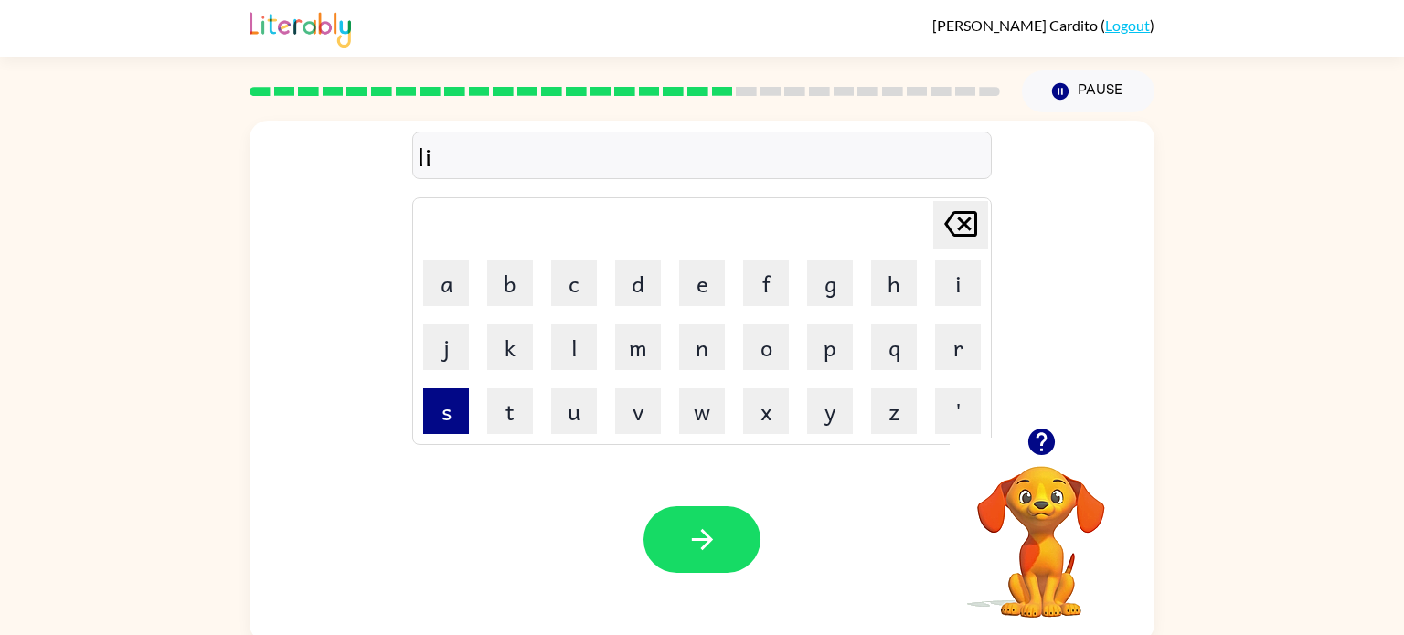
click at [451, 398] on button "s" at bounding box center [446, 411] width 46 height 46
click at [699, 303] on button "e" at bounding box center [702, 283] width 46 height 46
click at [1050, 444] on icon "button" at bounding box center [1040, 442] width 27 height 27
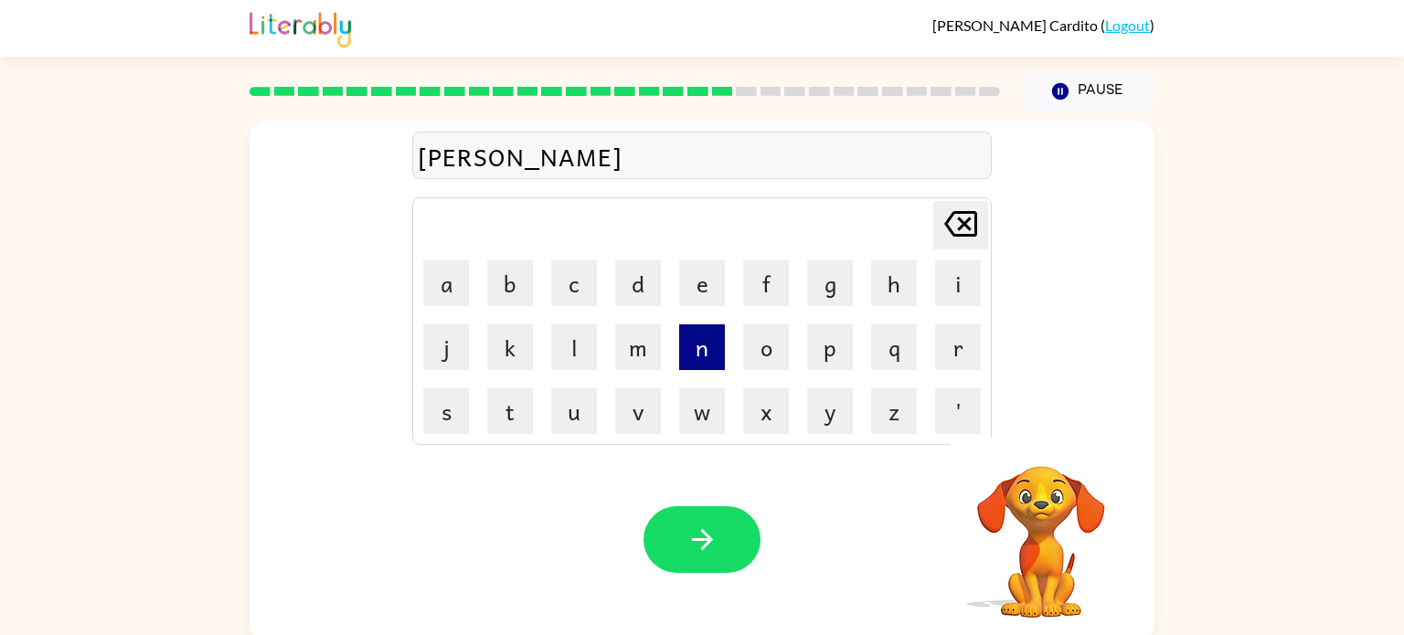
click at [699, 354] on button "n" at bounding box center [702, 347] width 46 height 46
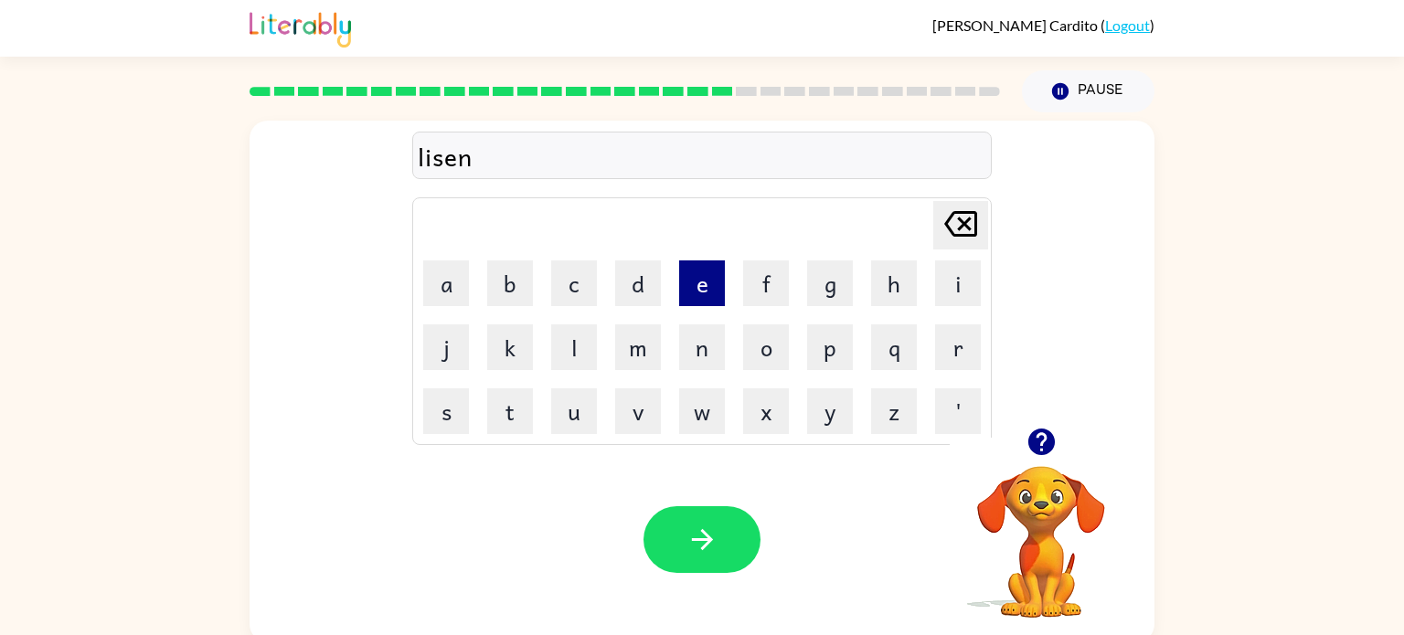
click at [710, 292] on button "e" at bounding box center [702, 283] width 46 height 46
click at [649, 290] on button "d" at bounding box center [638, 283] width 46 height 46
click at [976, 206] on icon "[PERSON_NAME] last character input" at bounding box center [961, 224] width 44 height 44
click at [639, 269] on button "d" at bounding box center [638, 283] width 46 height 46
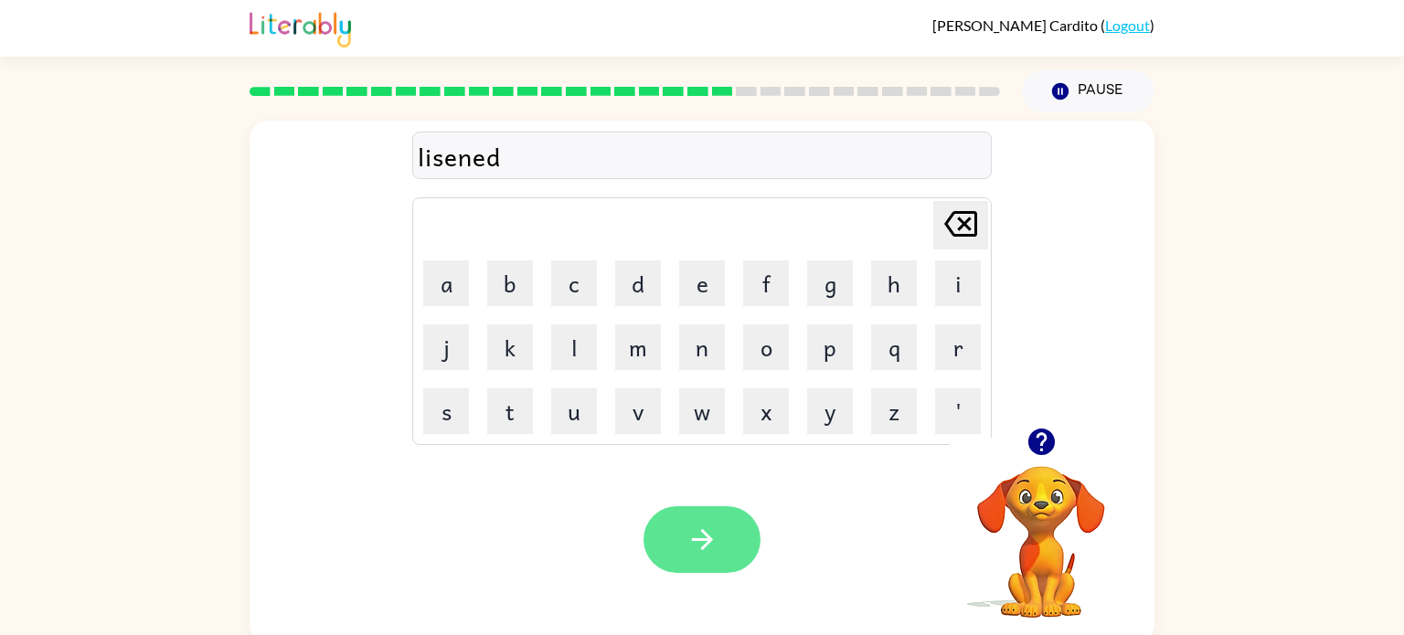
click at [686, 539] on icon "button" at bounding box center [702, 540] width 32 height 32
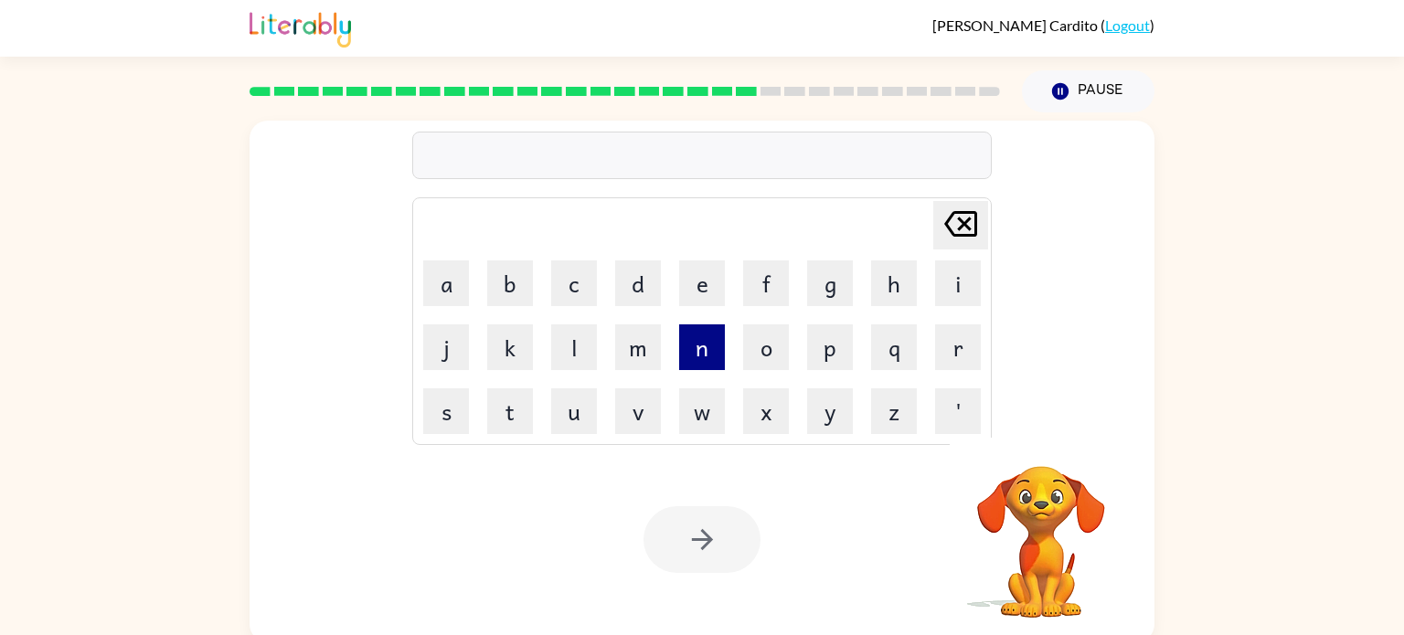
click at [711, 343] on button "n" at bounding box center [702, 347] width 46 height 46
click at [761, 333] on button "o" at bounding box center [766, 347] width 46 height 46
click at [653, 337] on button "m" at bounding box center [638, 347] width 46 height 46
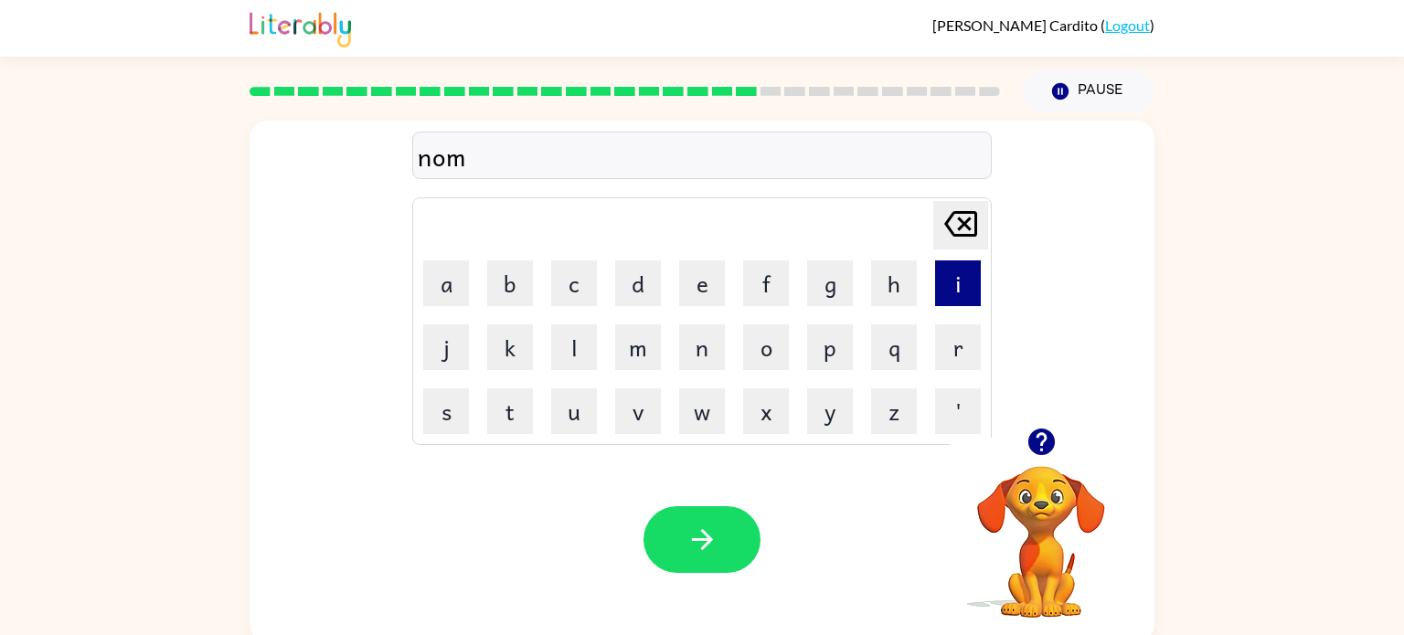
click at [951, 281] on button "i" at bounding box center [958, 283] width 46 height 46
click at [689, 350] on button "n" at bounding box center [702, 347] width 46 height 46
click at [431, 289] on button "a" at bounding box center [446, 283] width 46 height 46
click at [494, 426] on button "t" at bounding box center [510, 411] width 46 height 46
click at [685, 292] on button "e" at bounding box center [702, 283] width 46 height 46
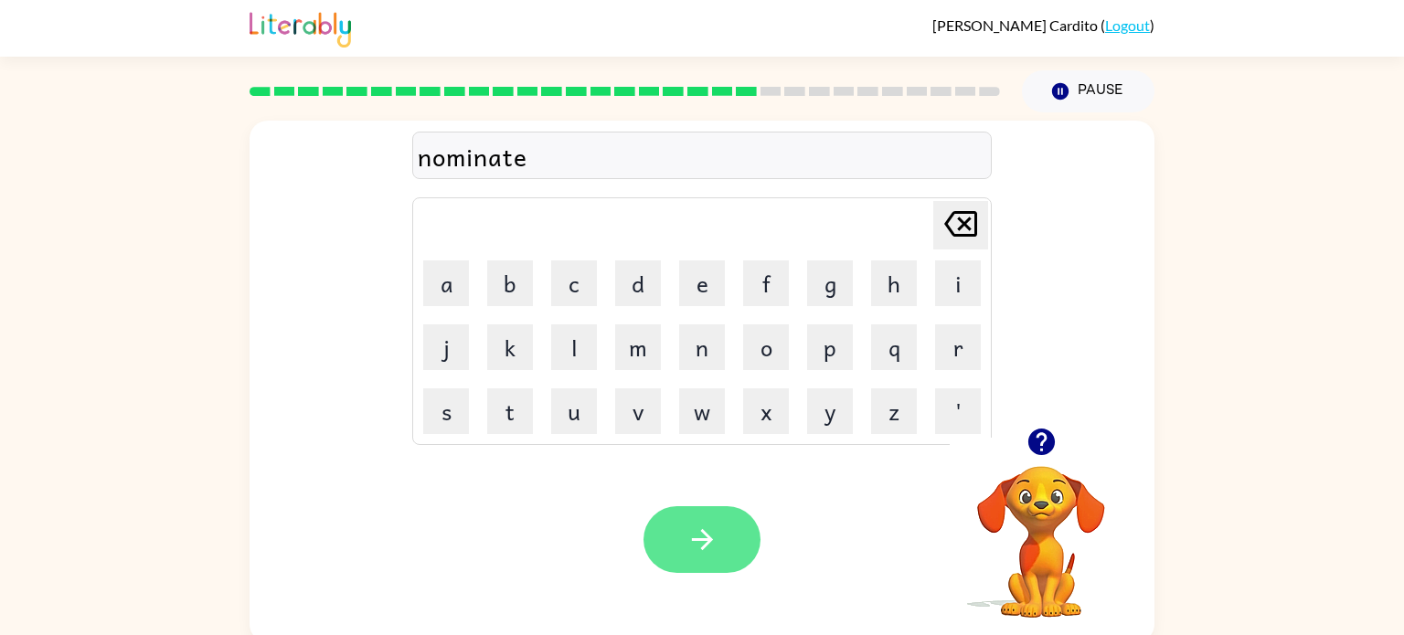
click at [687, 525] on icon "button" at bounding box center [702, 540] width 32 height 32
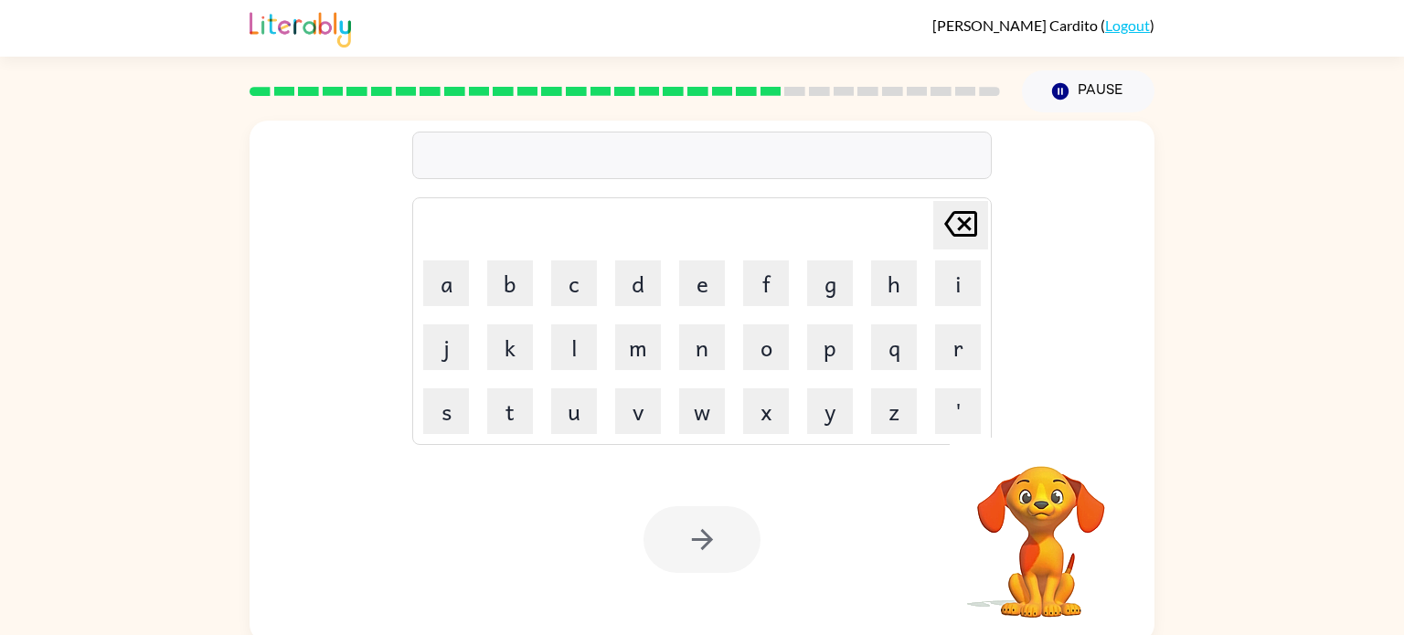
click at [447, 437] on div "Your browser must support playing .mp4 files to use Literably. Please try using…" at bounding box center [701, 540] width 905 height 206
click at [453, 417] on button "s" at bounding box center [446, 411] width 46 height 46
click at [453, 300] on button "a" at bounding box center [446, 283] width 46 height 46
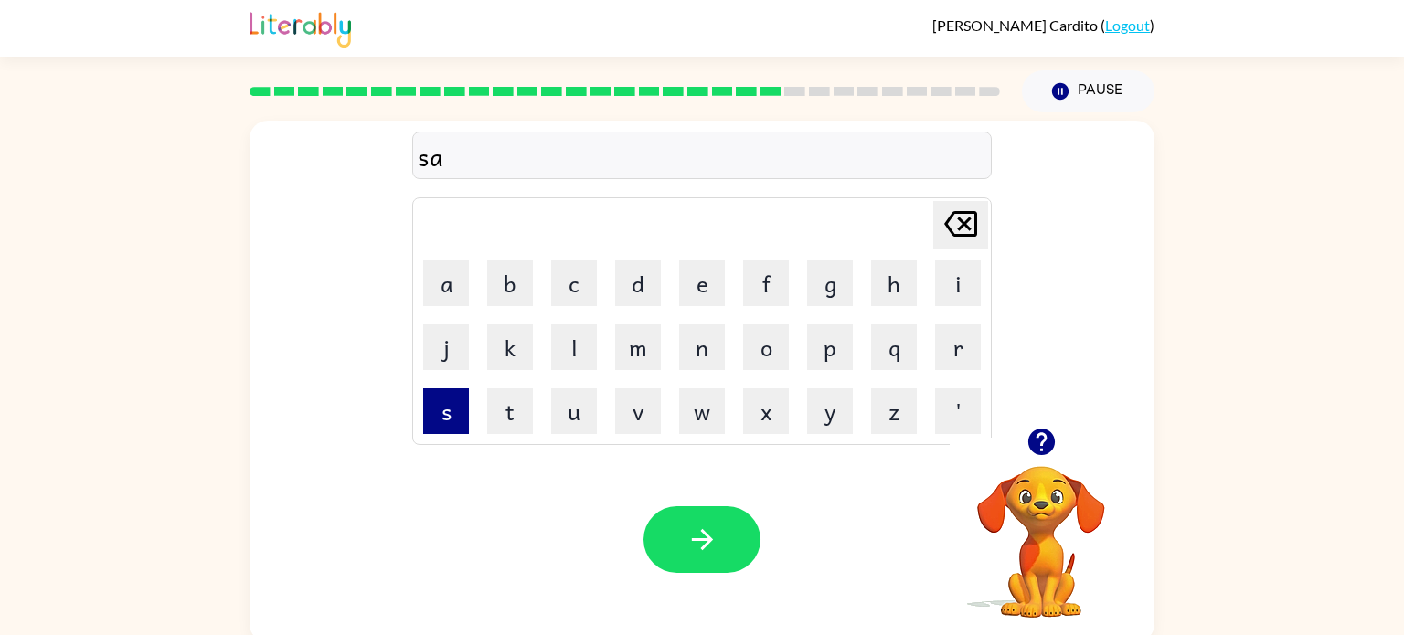
click at [456, 421] on button "s" at bounding box center [446, 411] width 46 height 46
click at [490, 415] on button "t" at bounding box center [510, 411] width 46 height 46
click at [462, 334] on button "j" at bounding box center [446, 347] width 46 height 46
click at [455, 297] on button "a" at bounding box center [446, 283] width 46 height 46
click at [962, 290] on button "i" at bounding box center [958, 283] width 46 height 46
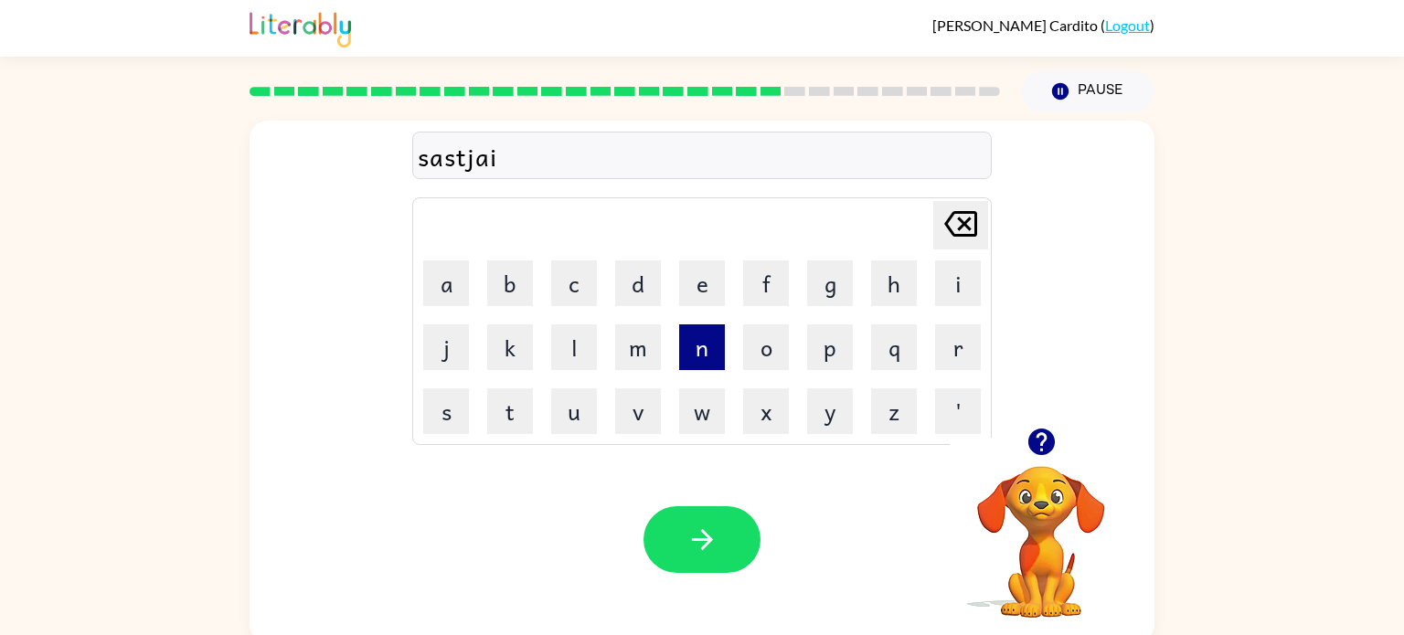
click at [718, 347] on button "n" at bounding box center [702, 347] width 46 height 46
click at [698, 289] on button "e" at bounding box center [702, 283] width 46 height 46
click at [963, 228] on icon "[PERSON_NAME] last character input" at bounding box center [961, 224] width 44 height 44
click at [962, 228] on icon "[PERSON_NAME] last character input" at bounding box center [961, 224] width 44 height 44
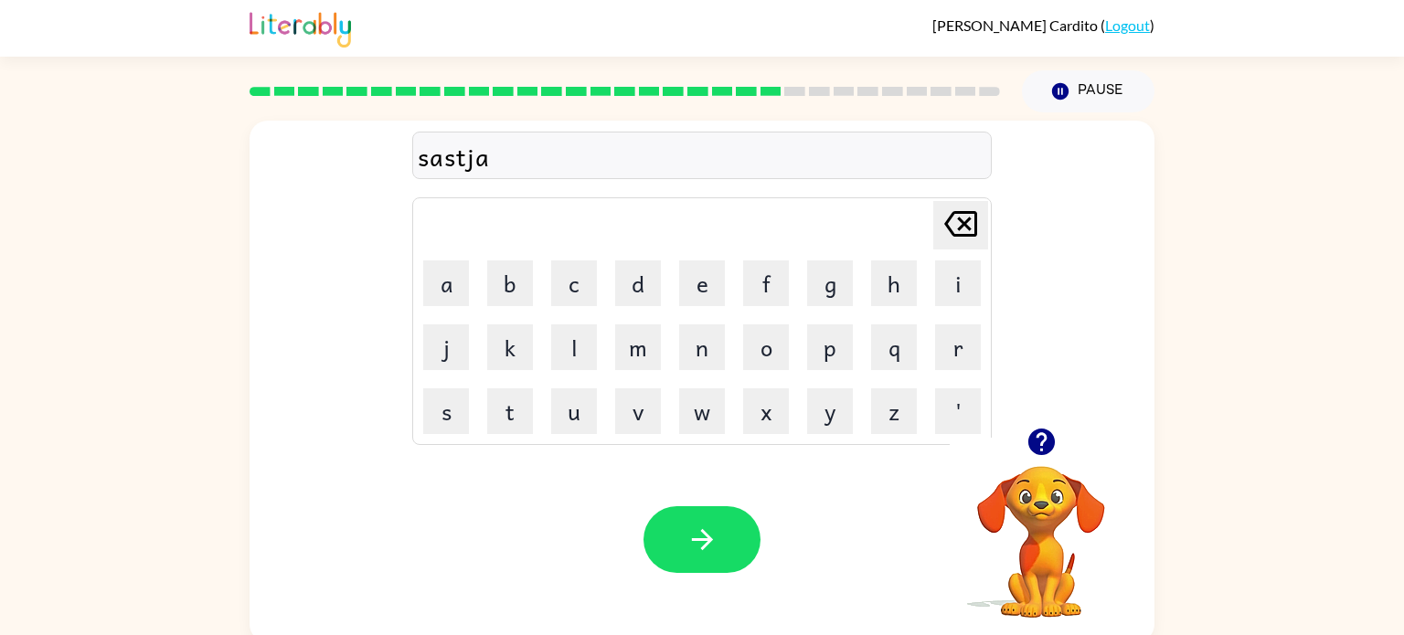
click at [961, 229] on icon "[PERSON_NAME] last character input" at bounding box center [961, 224] width 44 height 44
click at [452, 394] on button "s" at bounding box center [446, 411] width 46 height 46
click at [463, 281] on button "a" at bounding box center [446, 283] width 46 height 46
click at [948, 264] on button "i" at bounding box center [958, 283] width 46 height 46
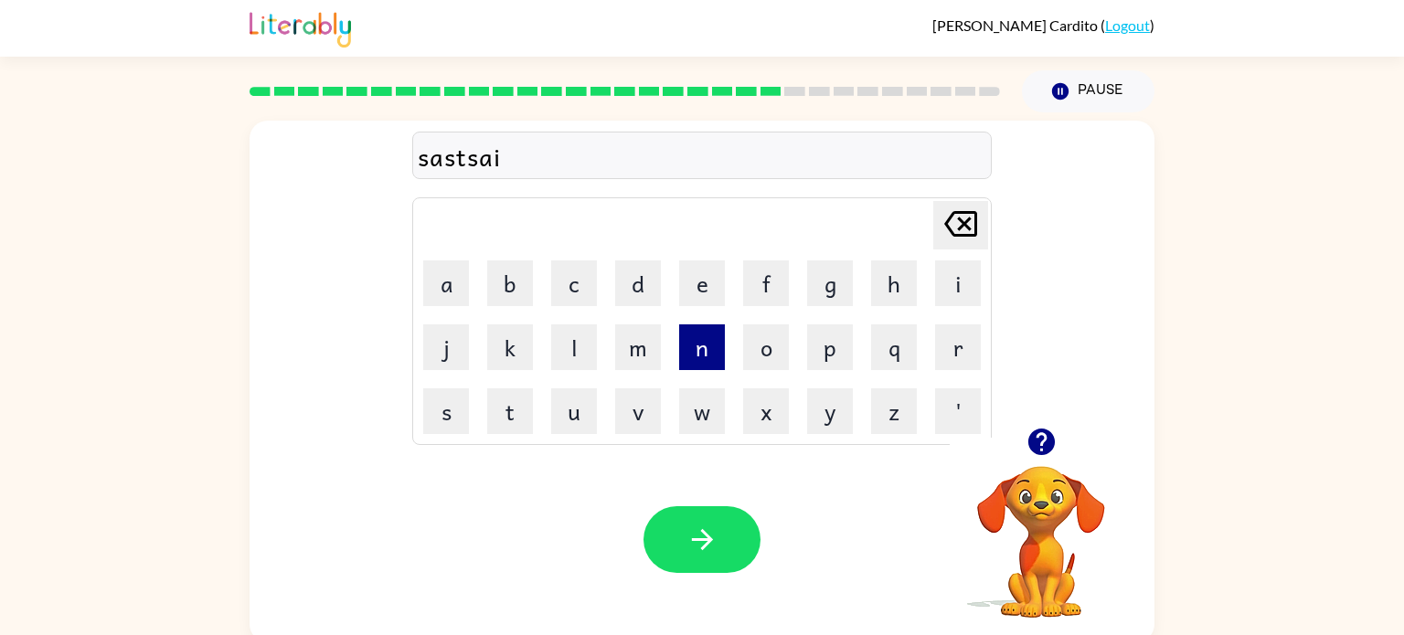
click at [708, 339] on button "n" at bounding box center [702, 347] width 46 height 46
click at [706, 296] on button "e" at bounding box center [702, 283] width 46 height 46
click at [734, 478] on div "Your browser must support playing .mp4 files to use Literably. Please try using…" at bounding box center [701, 540] width 905 height 206
click at [728, 481] on div "Your browser must support playing .mp4 files to use Literably. Please try using…" at bounding box center [701, 540] width 905 height 206
click at [726, 486] on div "Your browser must support playing .mp4 files to use Literably. Please try using…" at bounding box center [701, 540] width 905 height 206
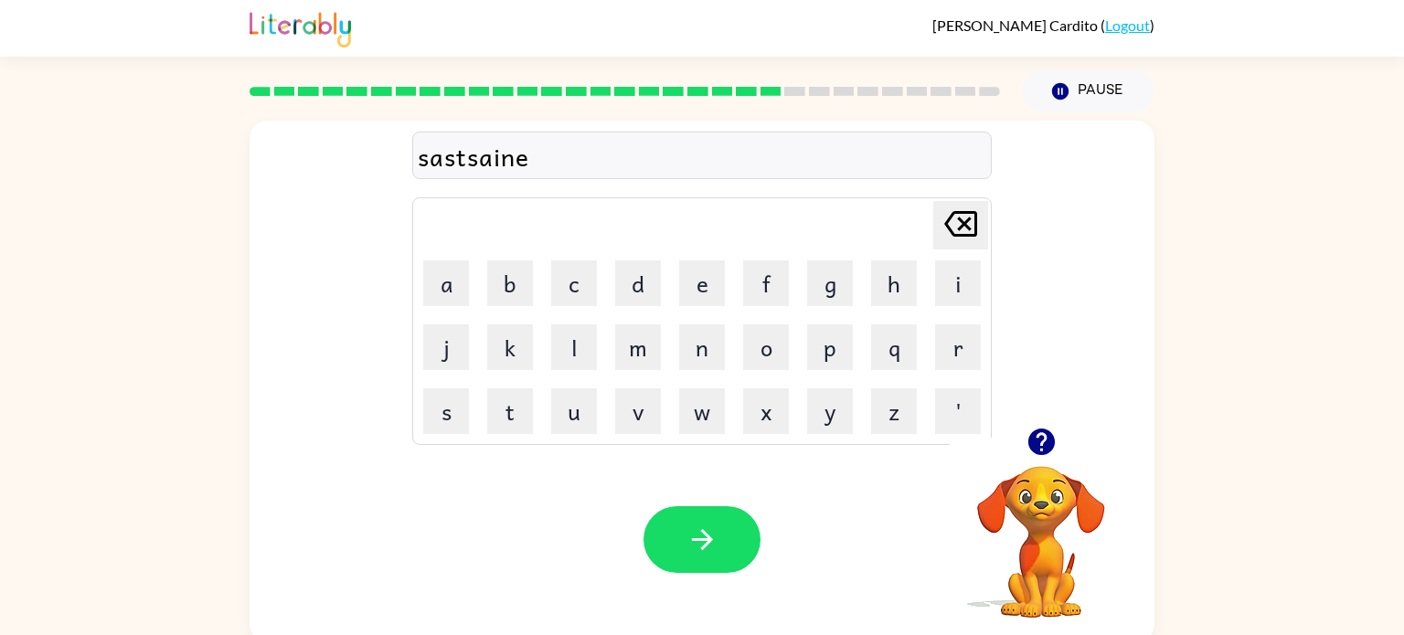
click at [728, 501] on div "Your browser must support playing .mp4 files to use Literably. Please try using…" at bounding box center [701, 540] width 905 height 206
click at [745, 534] on button "button" at bounding box center [701, 539] width 117 height 67
click at [713, 419] on button "w" at bounding box center [702, 411] width 46 height 46
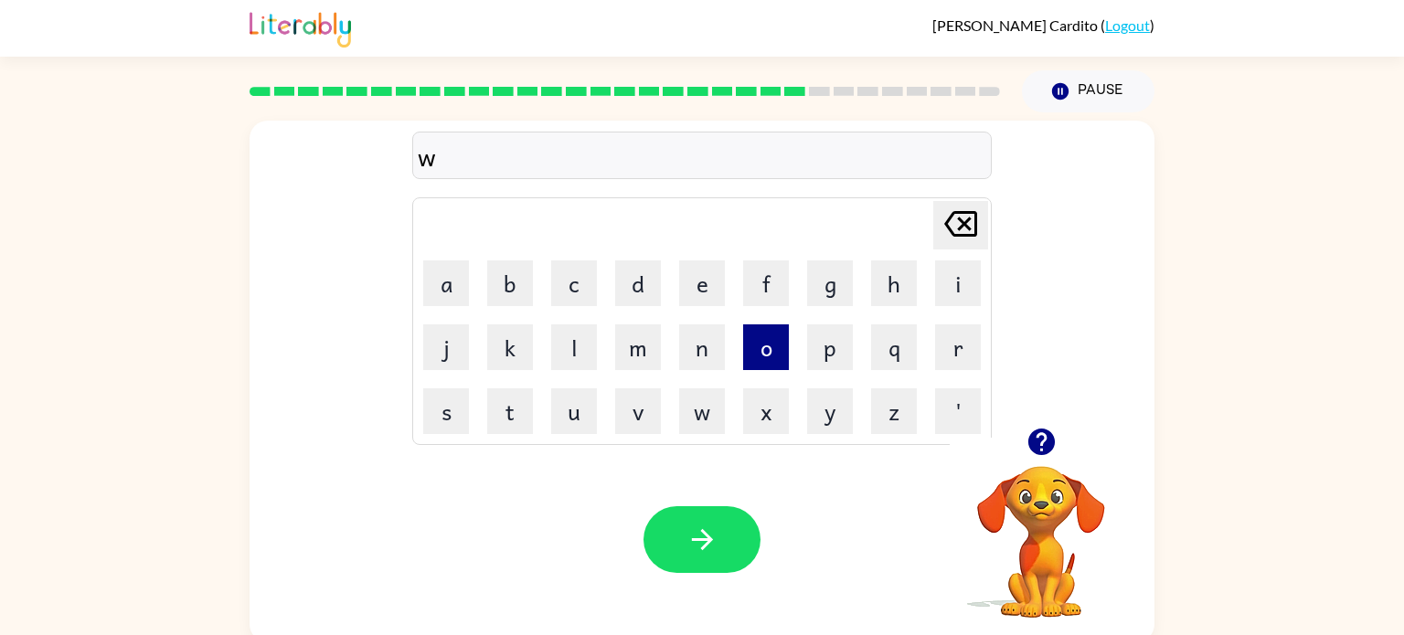
click at [782, 349] on button "o" at bounding box center [766, 347] width 46 height 46
click at [955, 364] on button "r" at bounding box center [958, 347] width 46 height 46
click at [635, 283] on button "d" at bounding box center [638, 283] width 46 height 46
click at [821, 433] on button "y" at bounding box center [830, 411] width 46 height 46
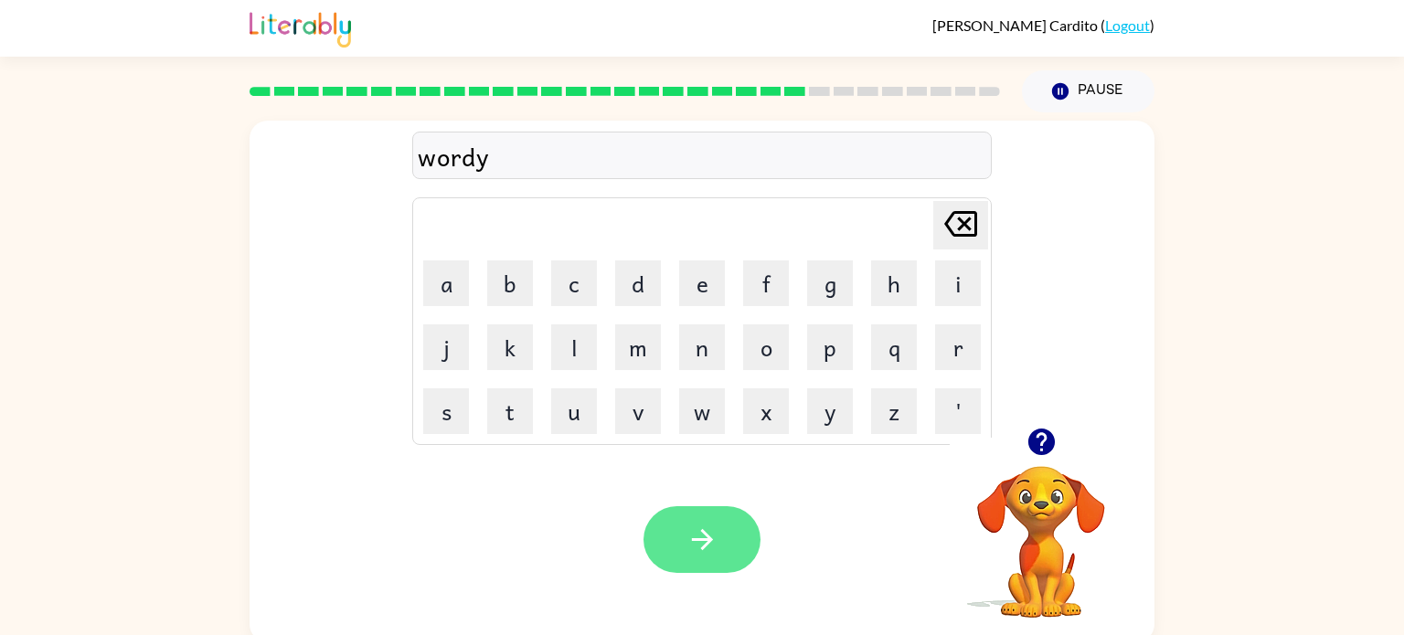
click at [751, 544] on button "button" at bounding box center [701, 539] width 117 height 67
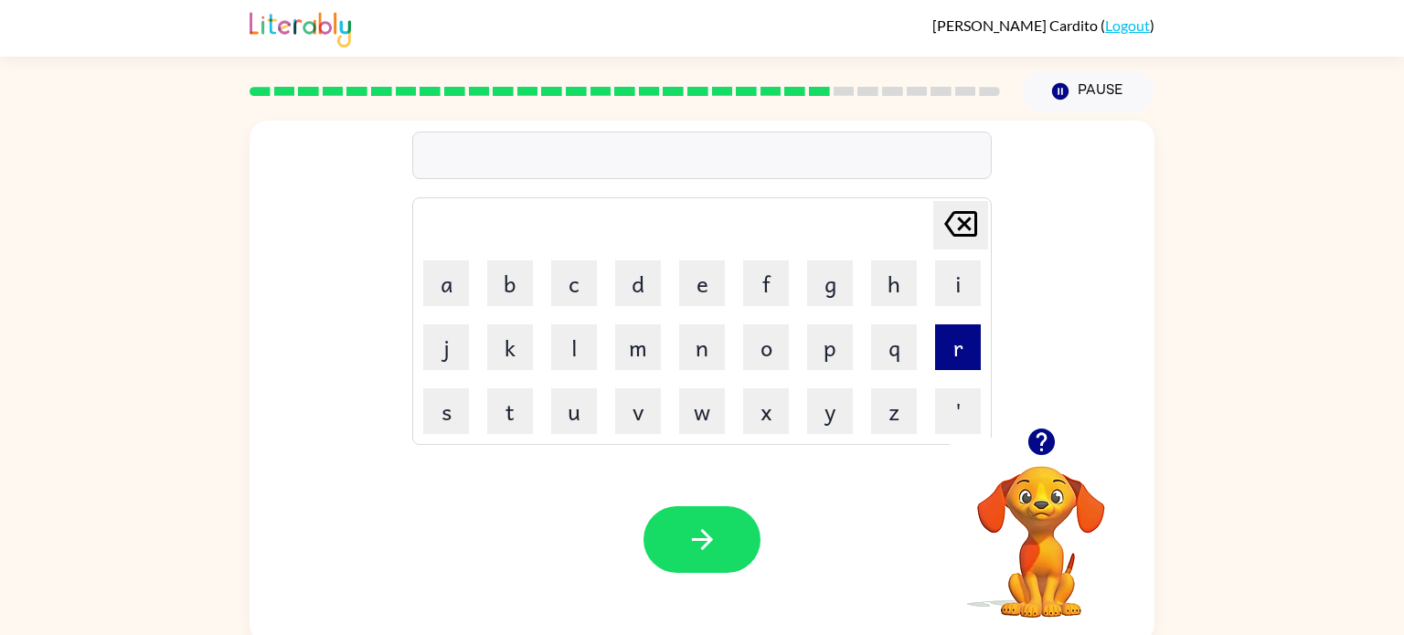
click at [960, 350] on button "r" at bounding box center [958, 347] width 46 height 46
click at [715, 295] on button "e" at bounding box center [702, 283] width 46 height 46
click at [590, 345] on button "l" at bounding box center [574, 347] width 46 height 46
click at [436, 284] on button "a" at bounding box center [446, 283] width 46 height 46
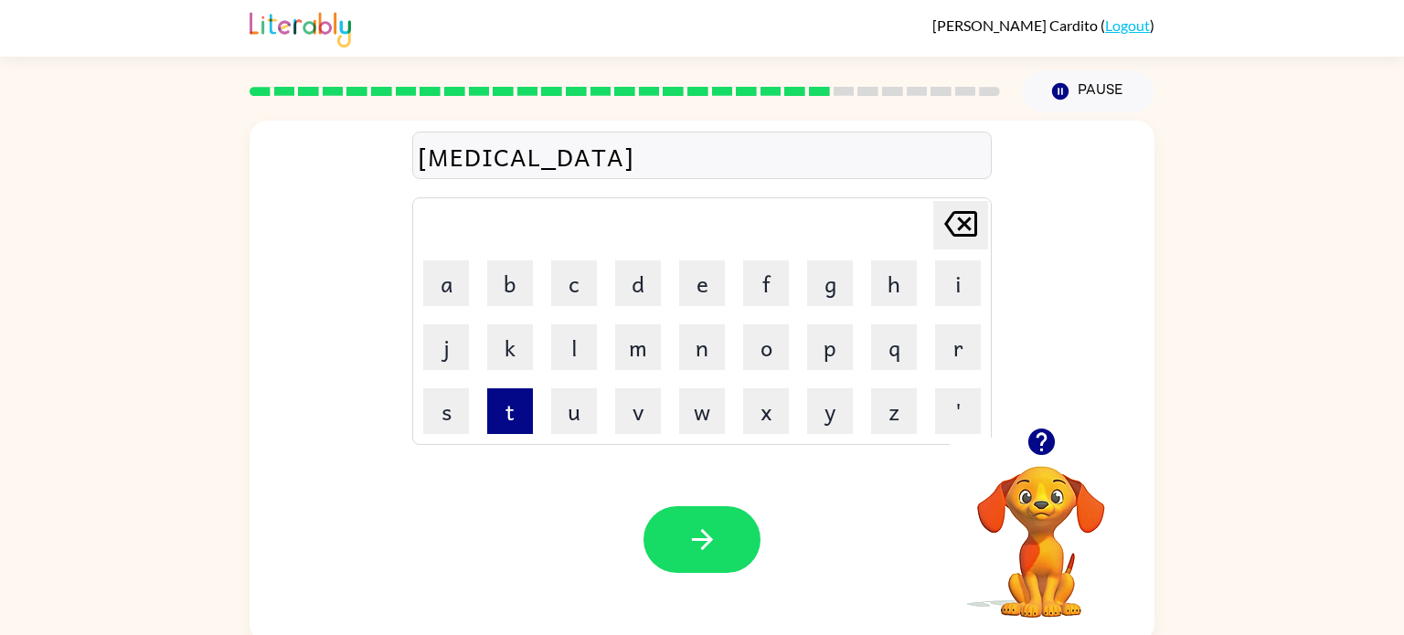
click at [498, 398] on button "t" at bounding box center [510, 411] width 46 height 46
click at [718, 291] on button "e" at bounding box center [702, 283] width 46 height 46
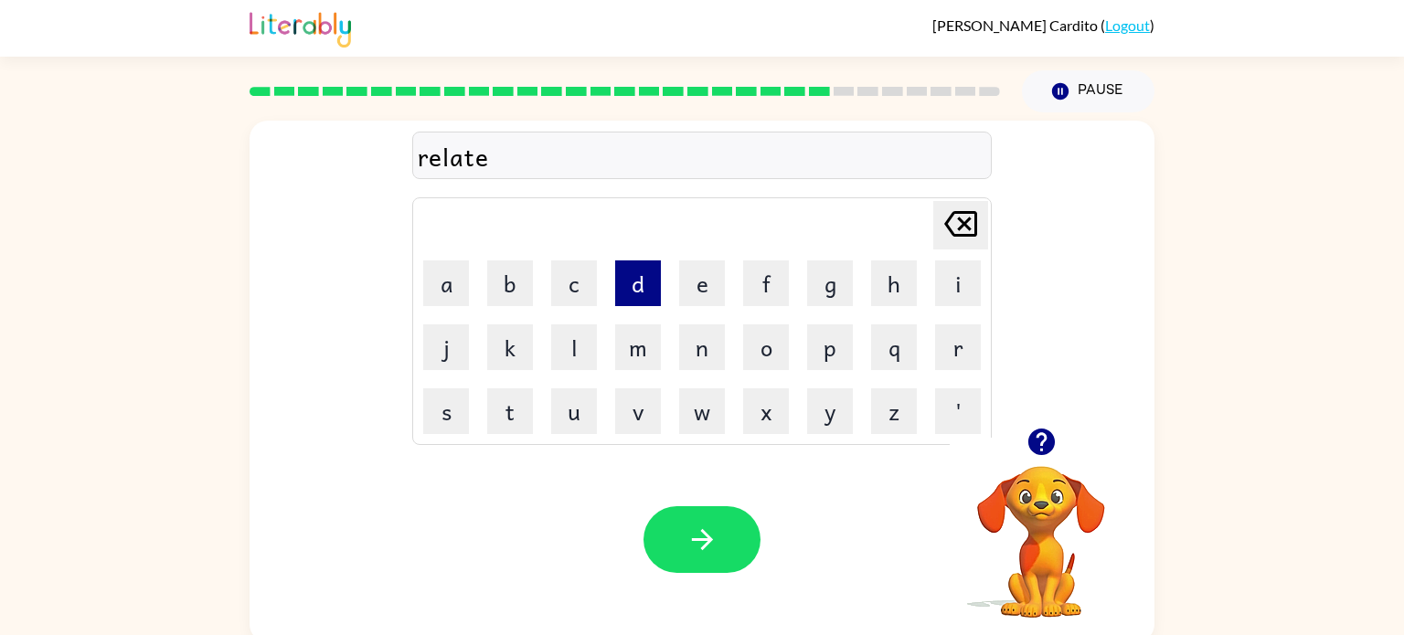
click at [631, 278] on button "d" at bounding box center [638, 283] width 46 height 46
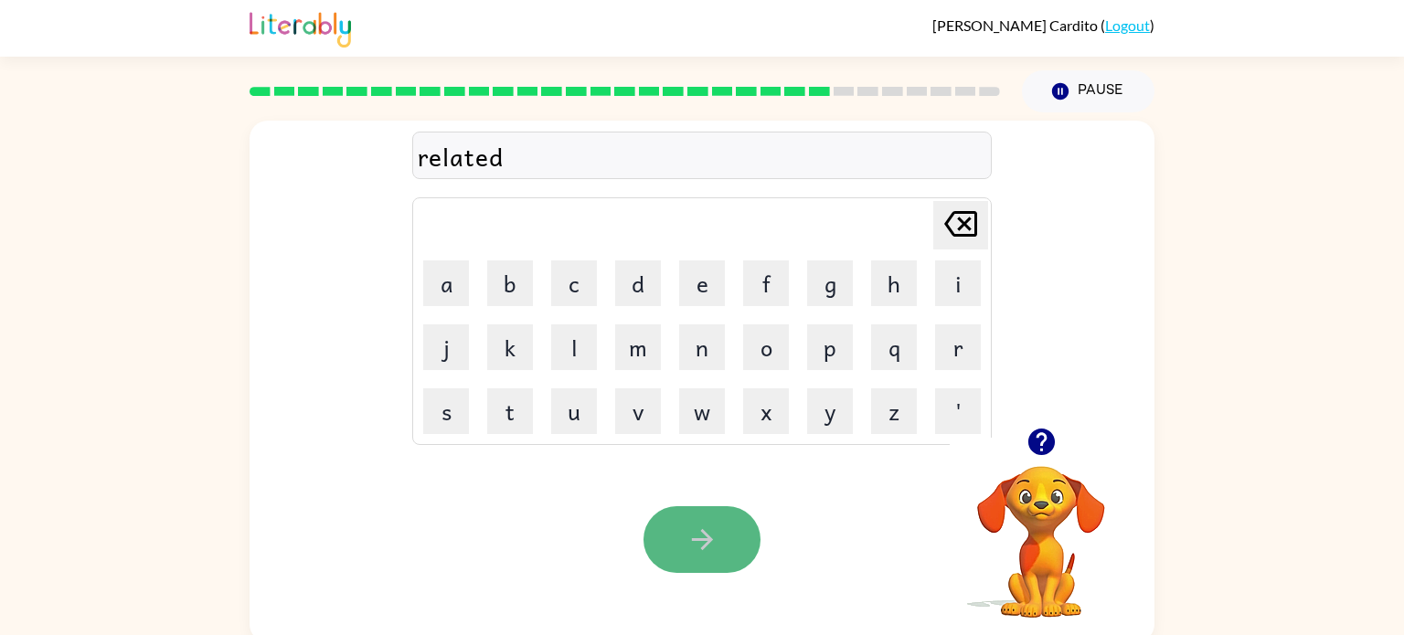
click at [726, 543] on button "button" at bounding box center [701, 539] width 117 height 67
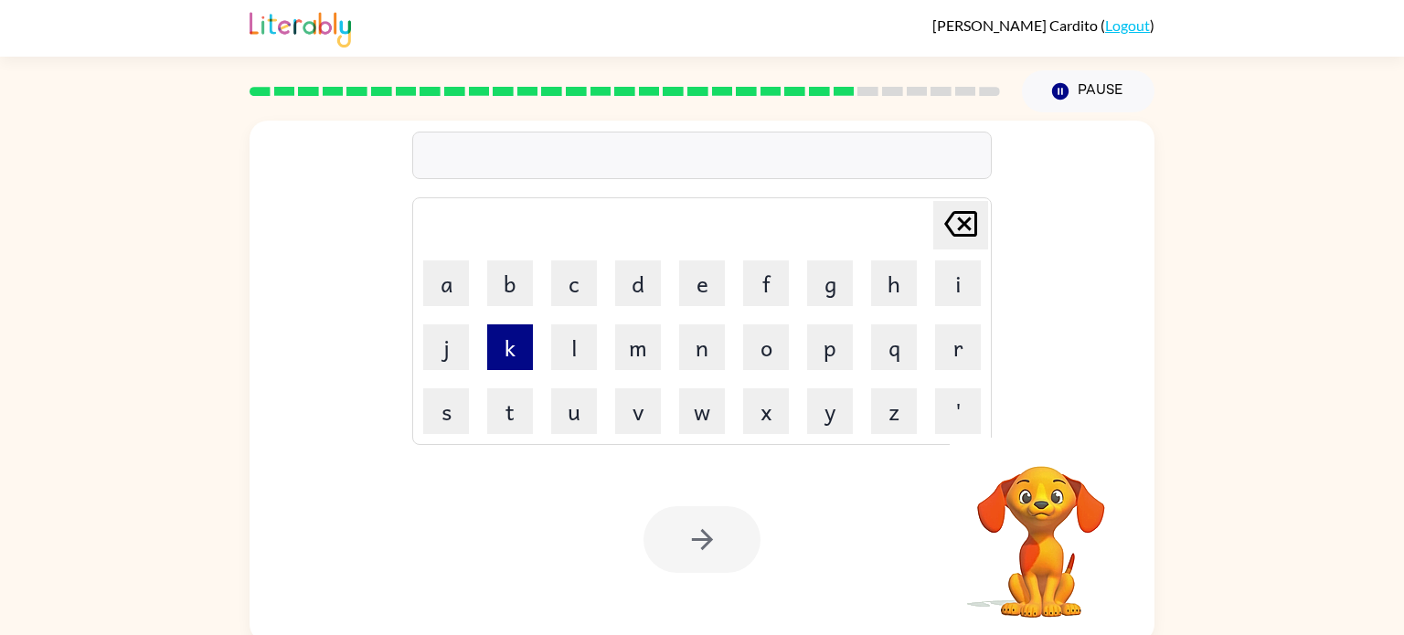
click at [505, 326] on button "k" at bounding box center [510, 347] width 46 height 46
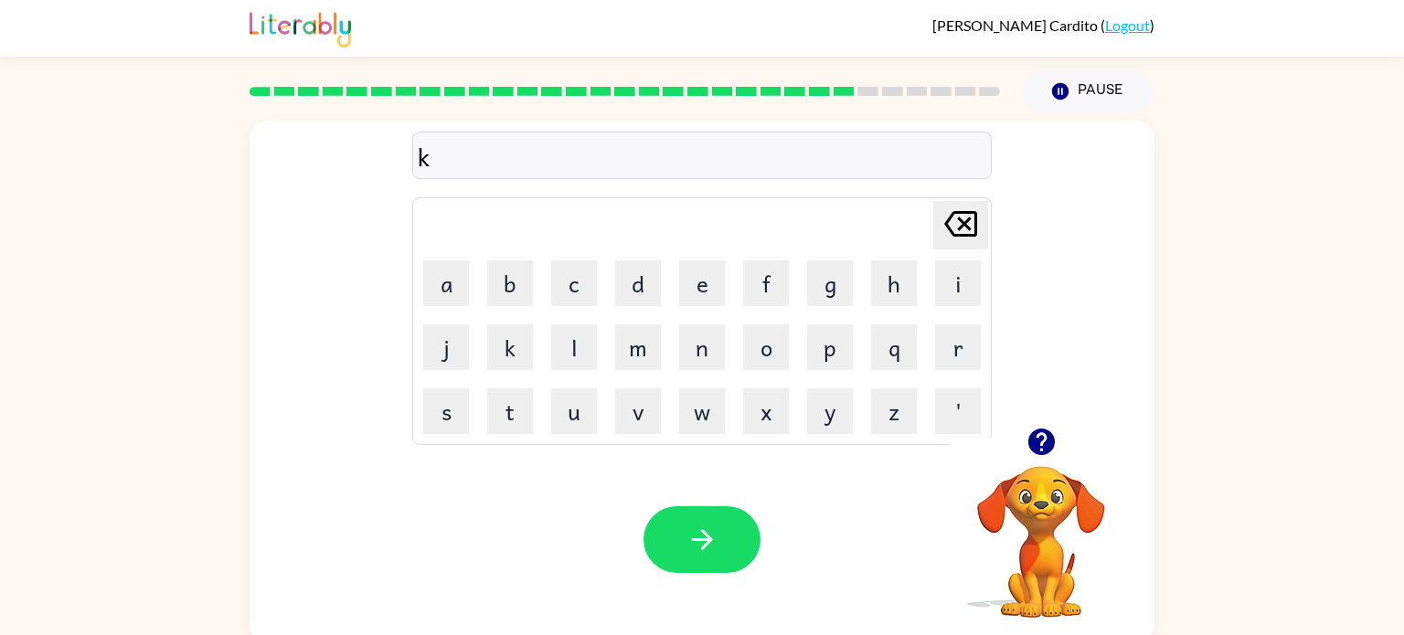
click at [958, 307] on td "i" at bounding box center [958, 283] width 62 height 62
click at [957, 284] on button "i" at bounding box center [958, 283] width 46 height 46
click at [498, 409] on button "t" at bounding box center [510, 411] width 46 height 46
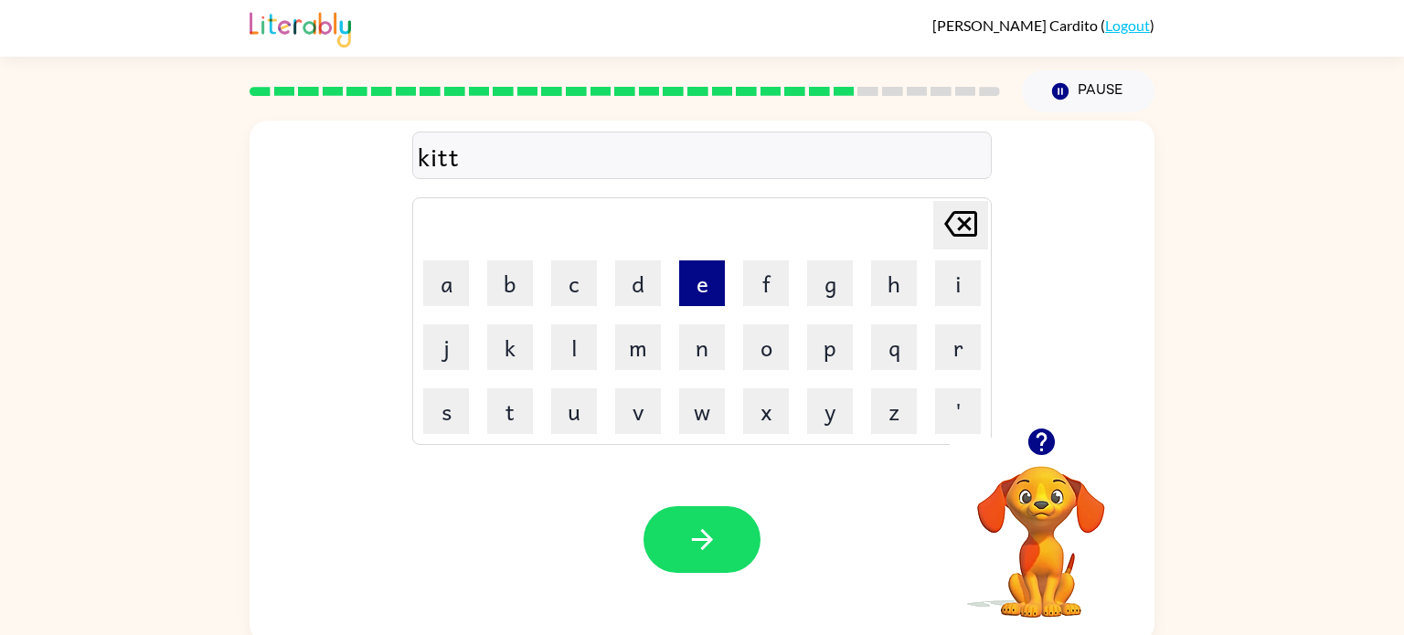
click at [699, 292] on button "e" at bounding box center [702, 283] width 46 height 46
click at [706, 358] on button "n" at bounding box center [702, 347] width 46 height 46
click at [717, 522] on button "button" at bounding box center [701, 539] width 117 height 67
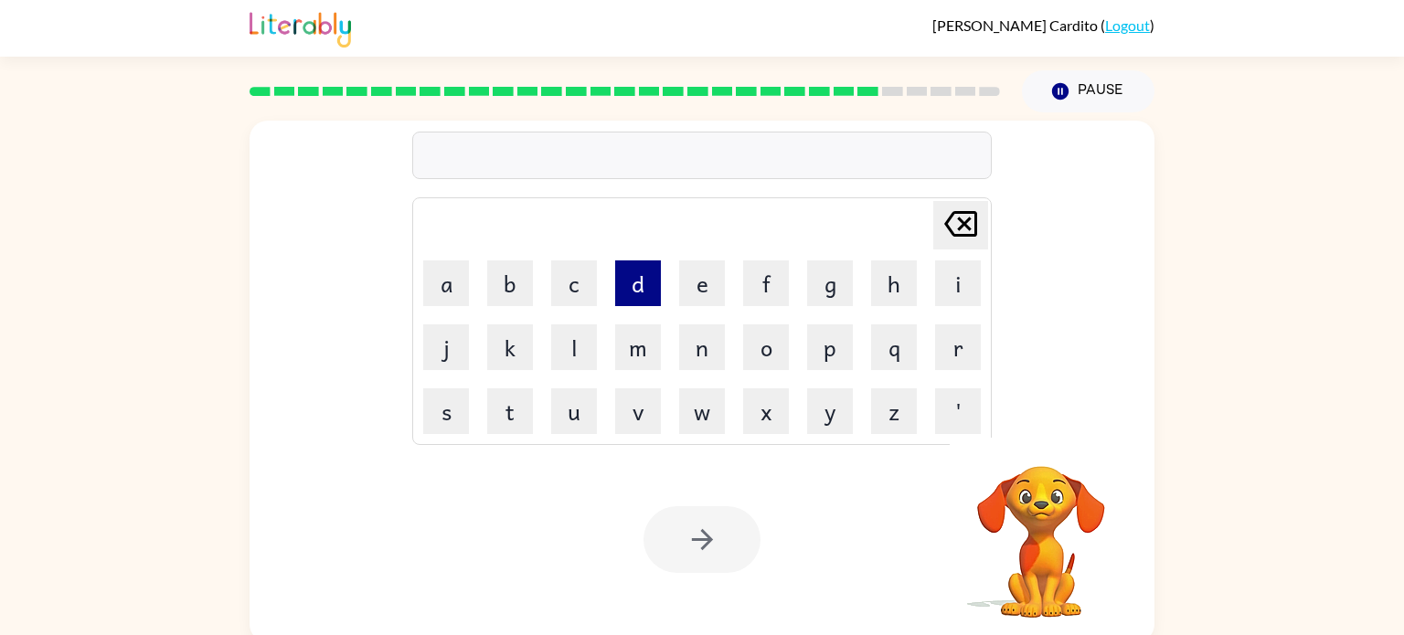
click at [651, 285] on button "d" at bounding box center [638, 283] width 46 height 46
click at [679, 283] on button "e" at bounding box center [702, 283] width 46 height 46
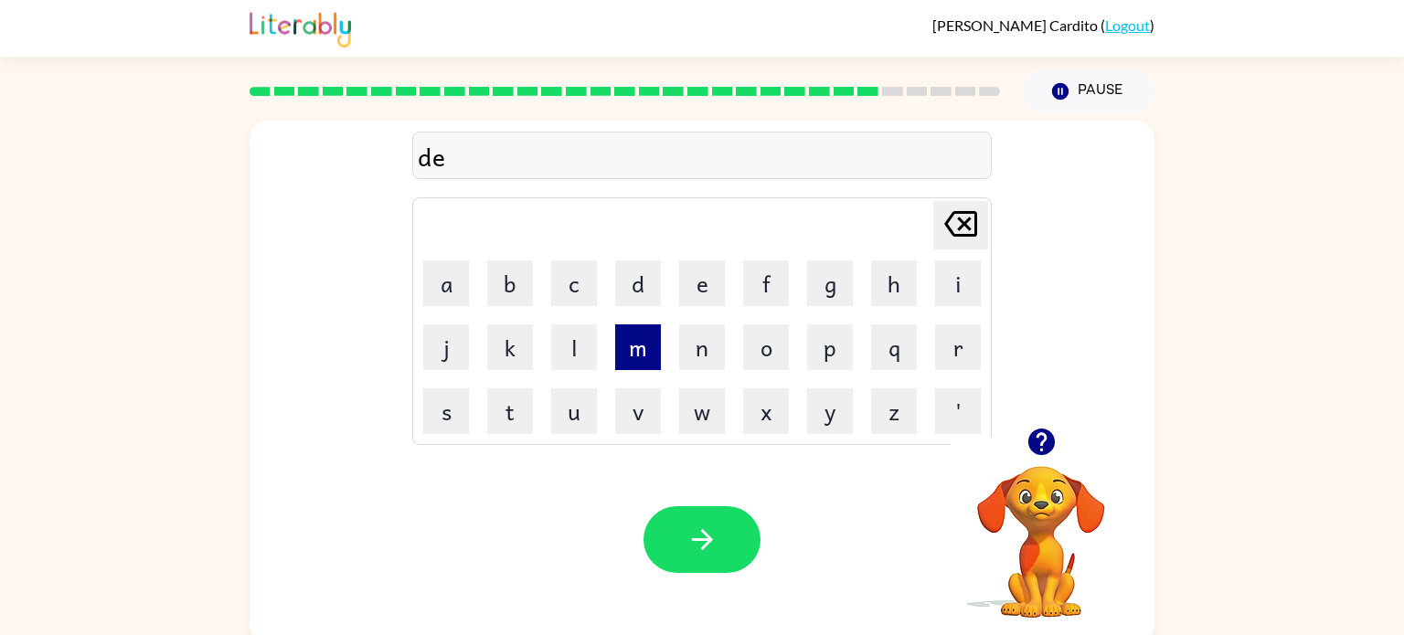
click at [628, 330] on button "m" at bounding box center [638, 347] width 46 height 46
click at [445, 280] on button "a" at bounding box center [446, 283] width 46 height 46
click at [967, 346] on button "r" at bounding box center [958, 347] width 46 height 46
click at [536, 410] on td "t" at bounding box center [510, 411] width 62 height 62
click at [525, 416] on button "t" at bounding box center [510, 411] width 46 height 46
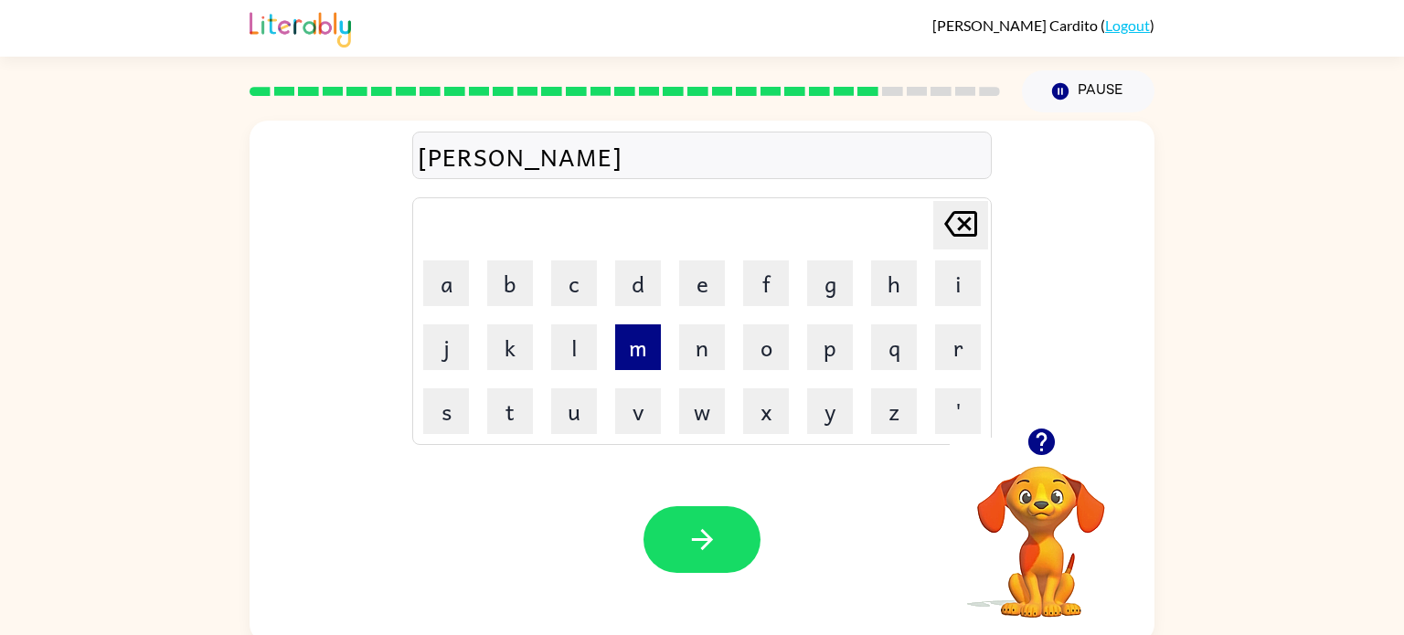
click at [637, 358] on button "m" at bounding box center [638, 347] width 46 height 46
click at [688, 288] on button "e" at bounding box center [702, 283] width 46 height 46
click at [690, 317] on td "n" at bounding box center [702, 347] width 62 height 62
click at [690, 322] on td "n" at bounding box center [702, 347] width 62 height 62
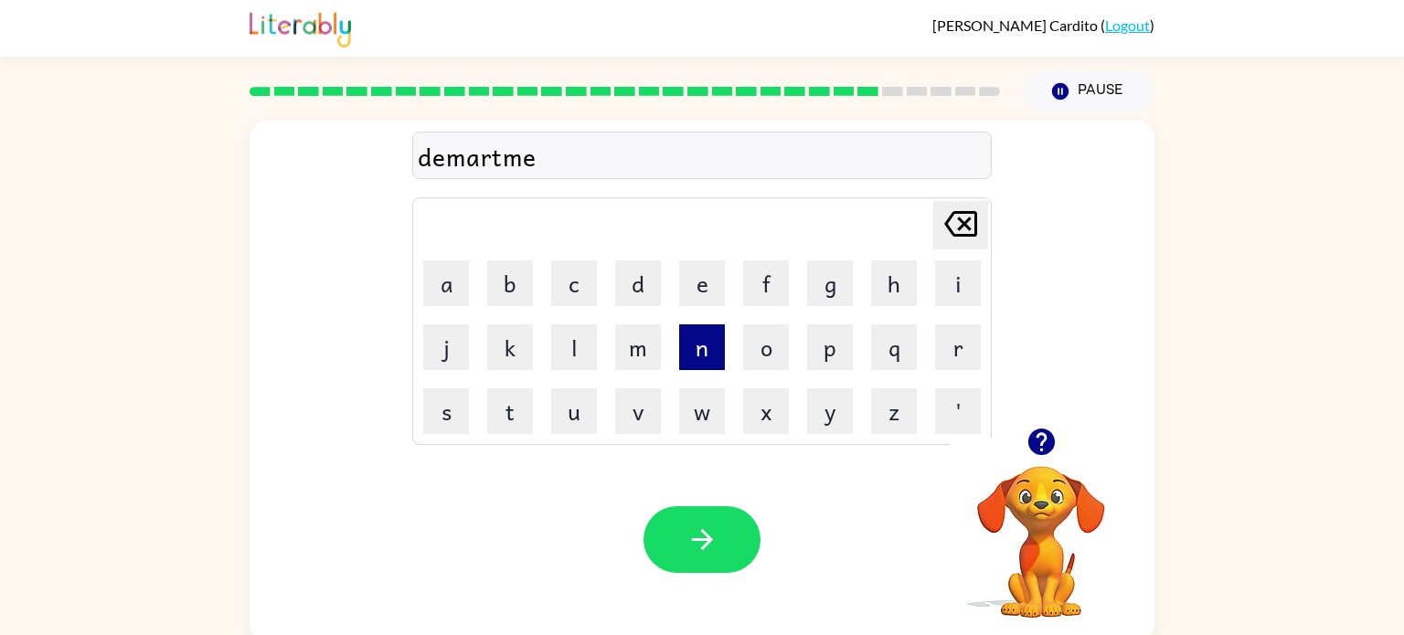
click at [692, 333] on button "n" at bounding box center [702, 347] width 46 height 46
click at [500, 417] on button "t" at bounding box center [510, 411] width 46 height 46
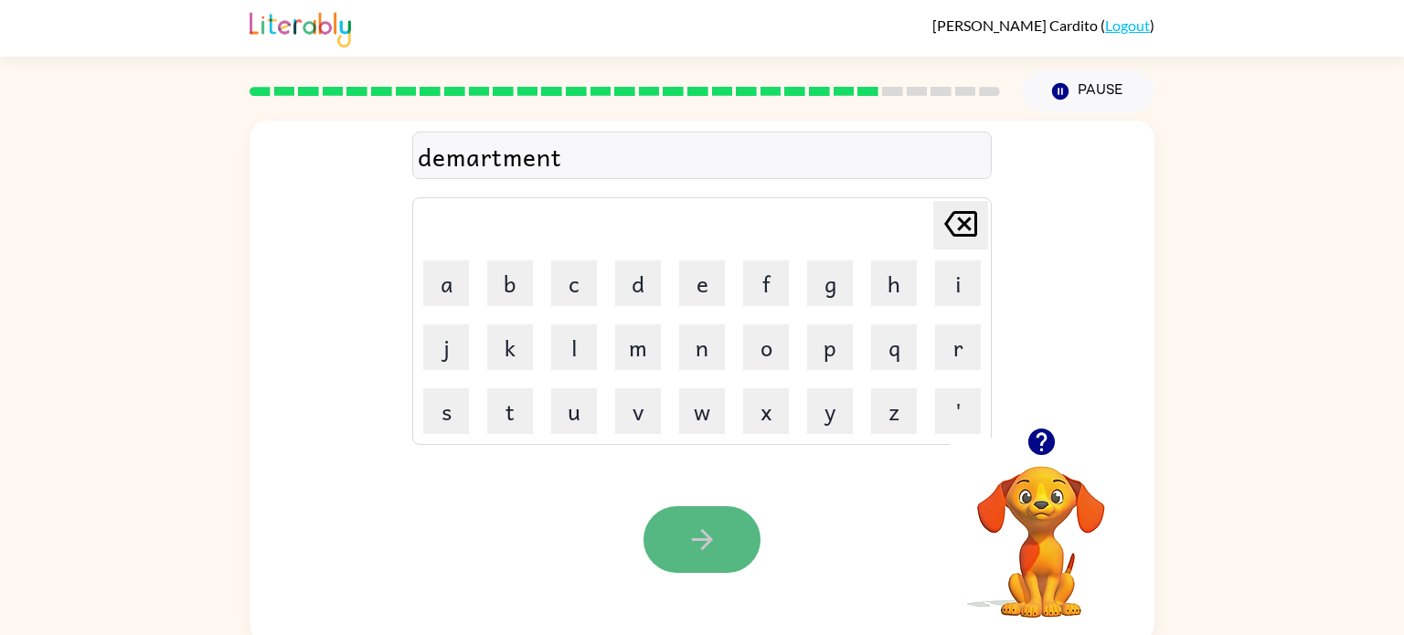
click at [693, 567] on button "button" at bounding box center [701, 539] width 117 height 67
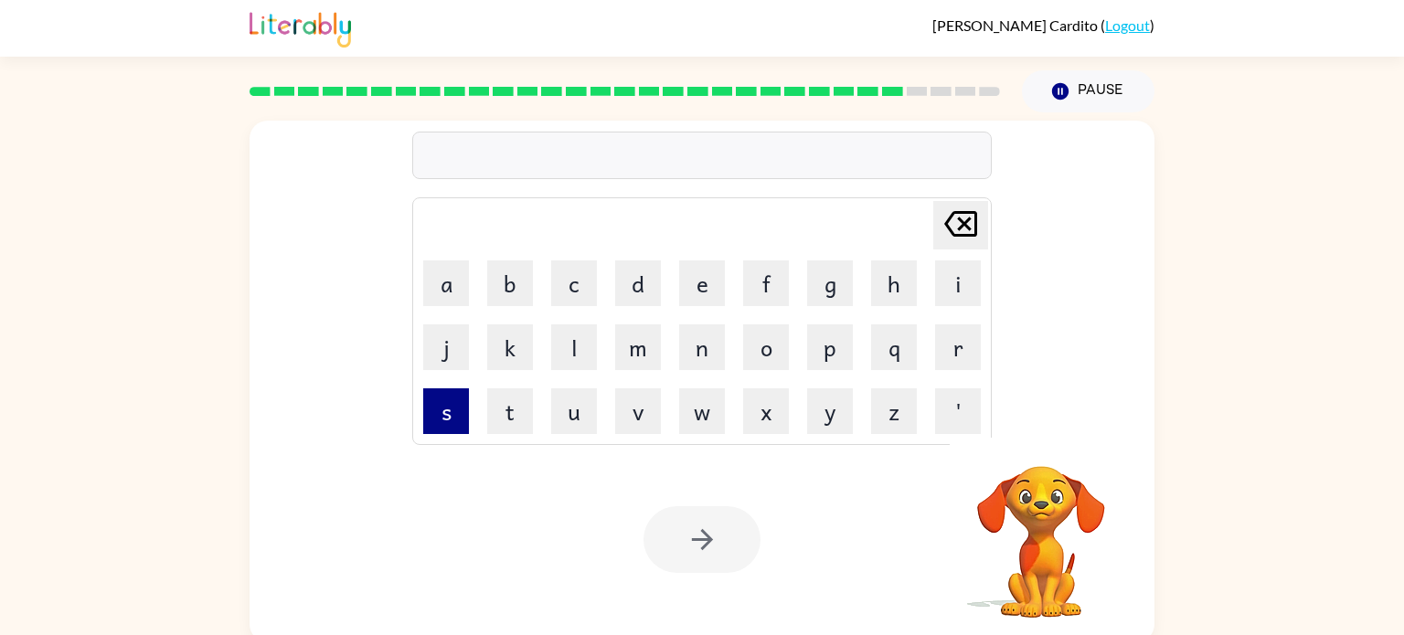
click at [429, 415] on button "s" at bounding box center [446, 411] width 46 height 46
click at [580, 340] on button "l" at bounding box center [574, 347] width 46 height 46
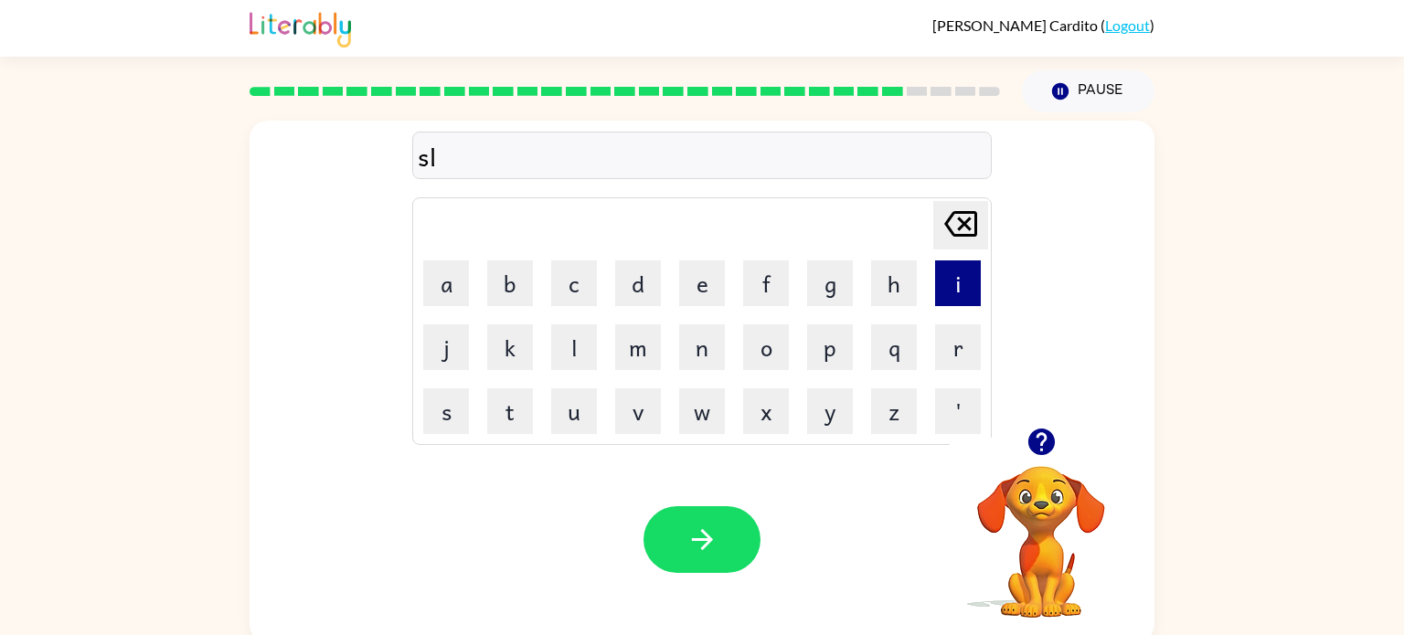
click at [954, 299] on button "i" at bounding box center [958, 283] width 46 height 46
click at [847, 282] on button "g" at bounding box center [830, 283] width 46 height 46
click at [888, 292] on button "h" at bounding box center [894, 283] width 46 height 46
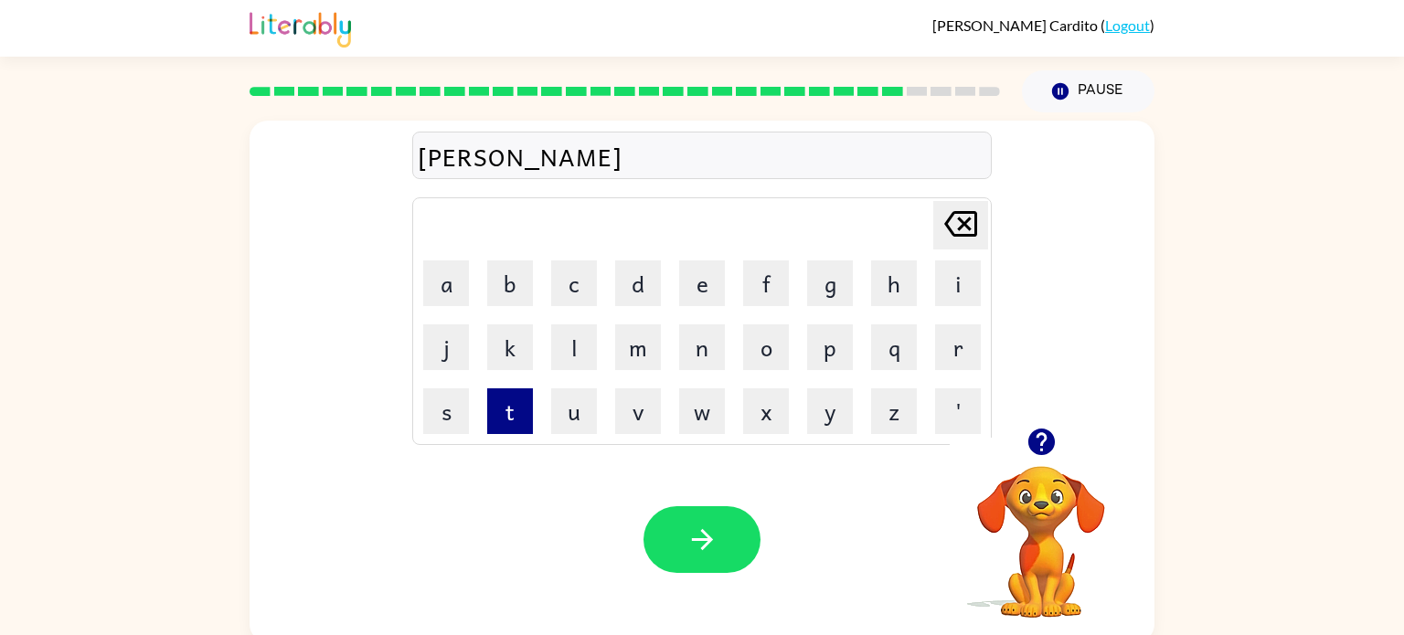
click at [504, 417] on button "t" at bounding box center [510, 411] width 46 height 46
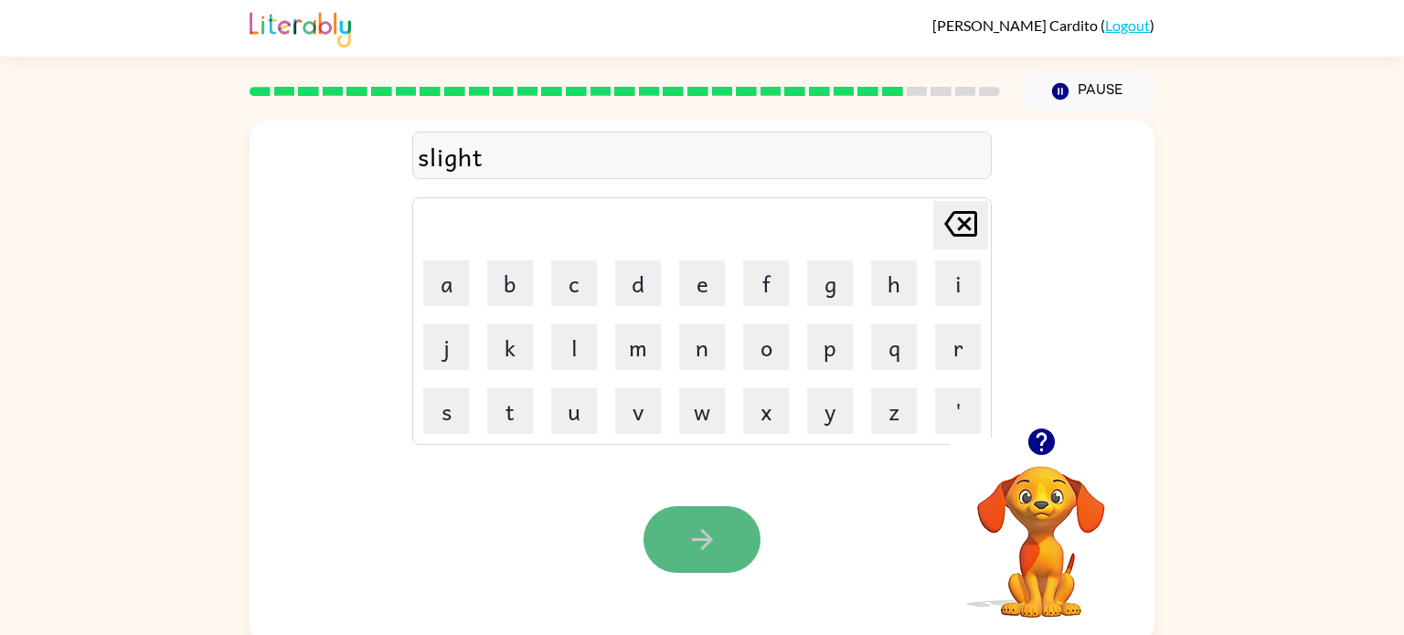
click at [743, 549] on button "button" at bounding box center [701, 539] width 117 height 67
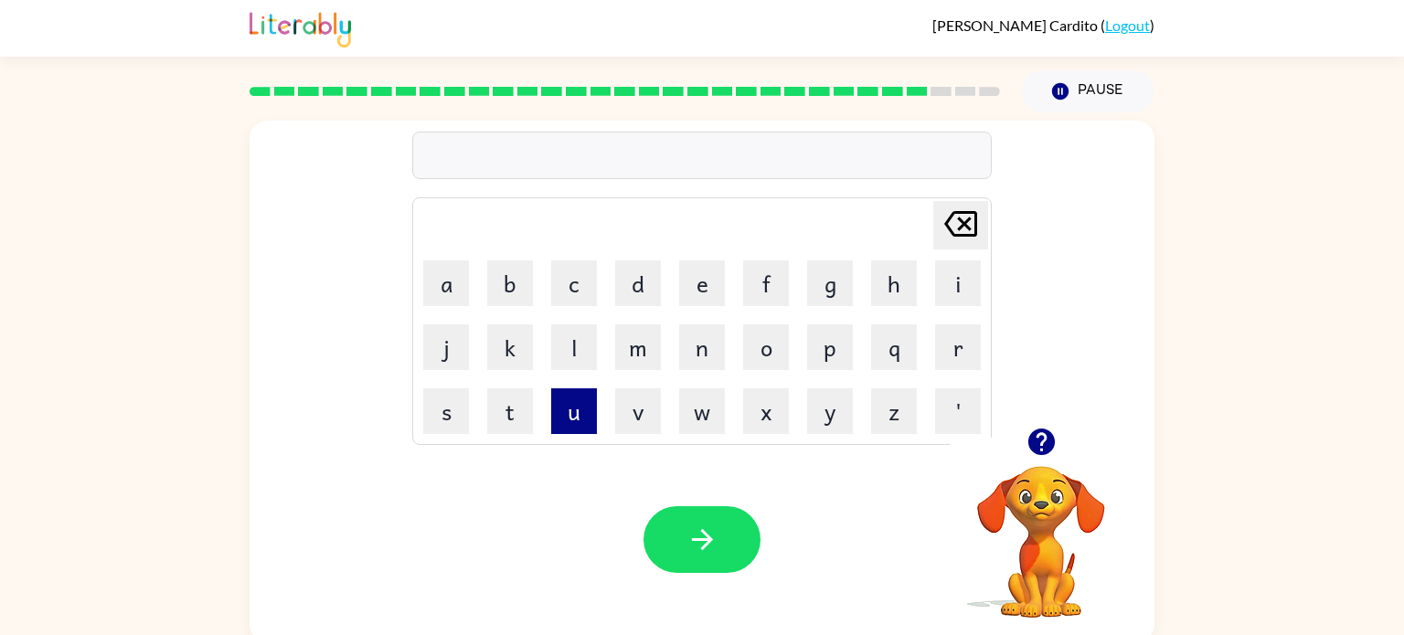
click at [553, 417] on button "u" at bounding box center [574, 411] width 46 height 46
click at [720, 360] on button "n" at bounding box center [702, 347] width 46 height 46
click at [945, 283] on button "i" at bounding box center [958, 283] width 46 height 46
click at [638, 407] on button "v" at bounding box center [638, 411] width 46 height 46
click at [692, 305] on button "e" at bounding box center [702, 283] width 46 height 46
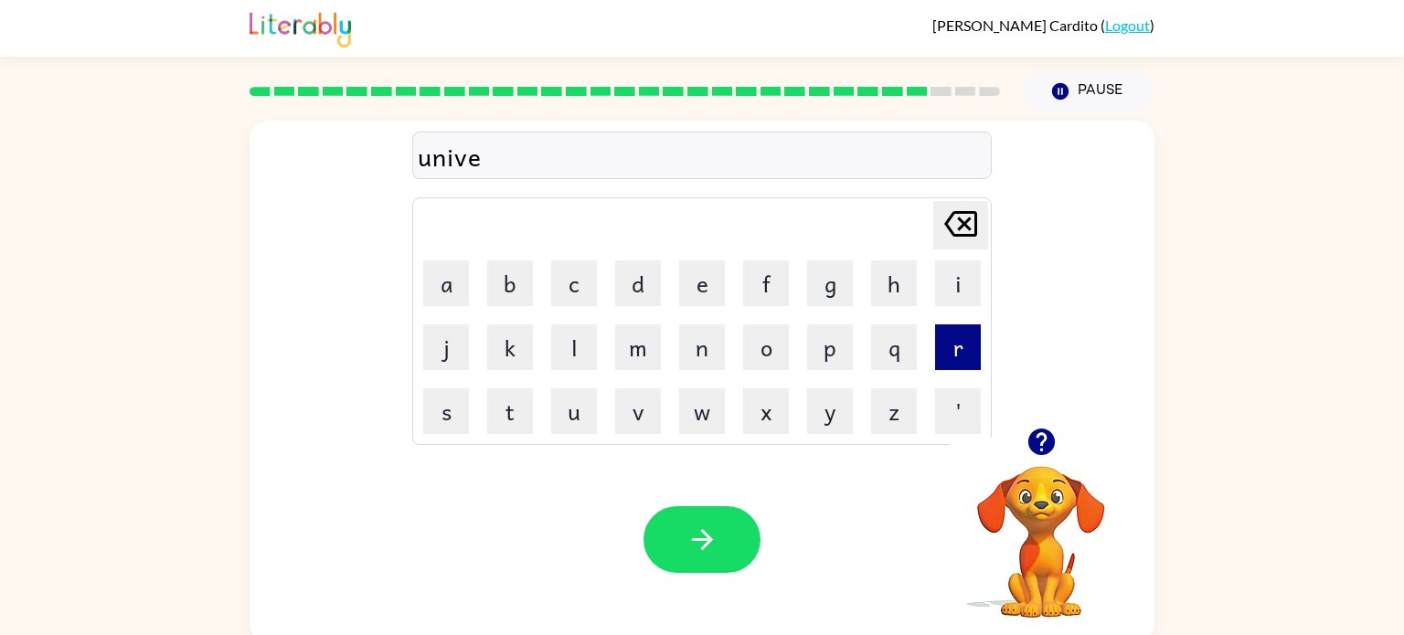
click at [955, 342] on button "r" at bounding box center [958, 347] width 46 height 46
click at [435, 401] on button "s" at bounding box center [446, 411] width 46 height 46
click at [434, 304] on button "a" at bounding box center [446, 283] width 46 height 46
click at [588, 326] on button "l" at bounding box center [574, 347] width 46 height 46
click at [709, 280] on button "e" at bounding box center [702, 283] width 46 height 46
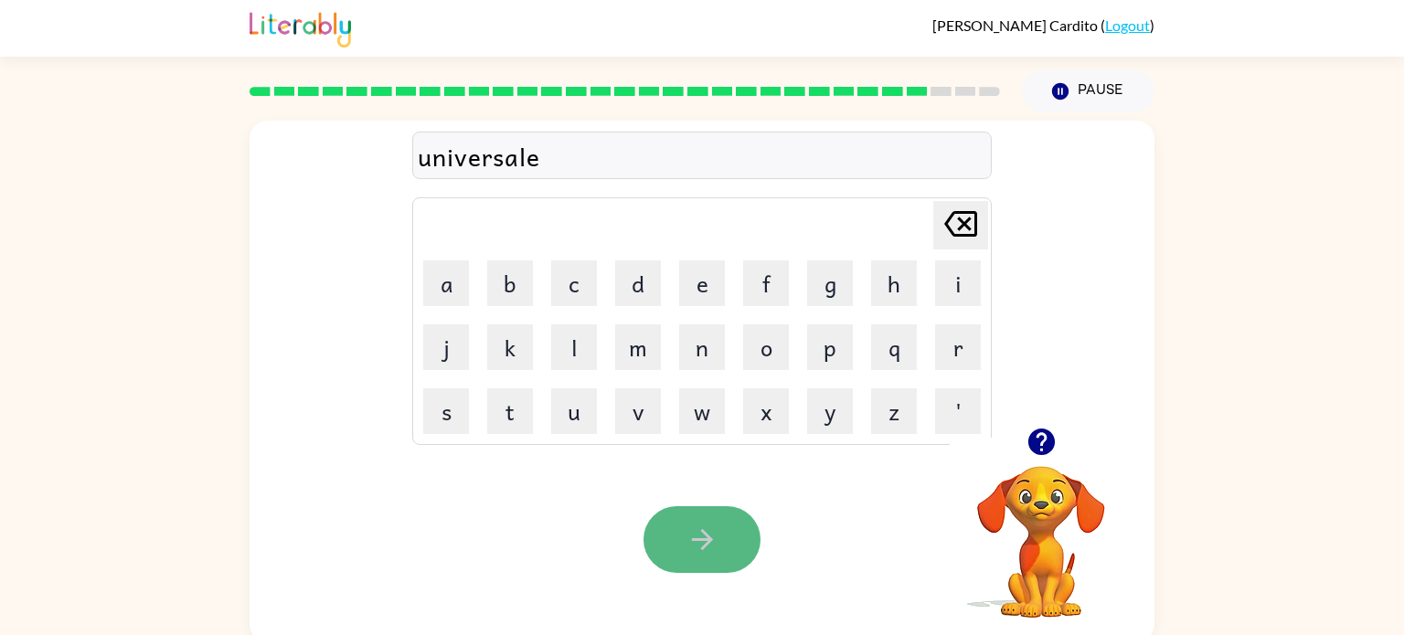
click at [738, 548] on button "button" at bounding box center [701, 539] width 117 height 67
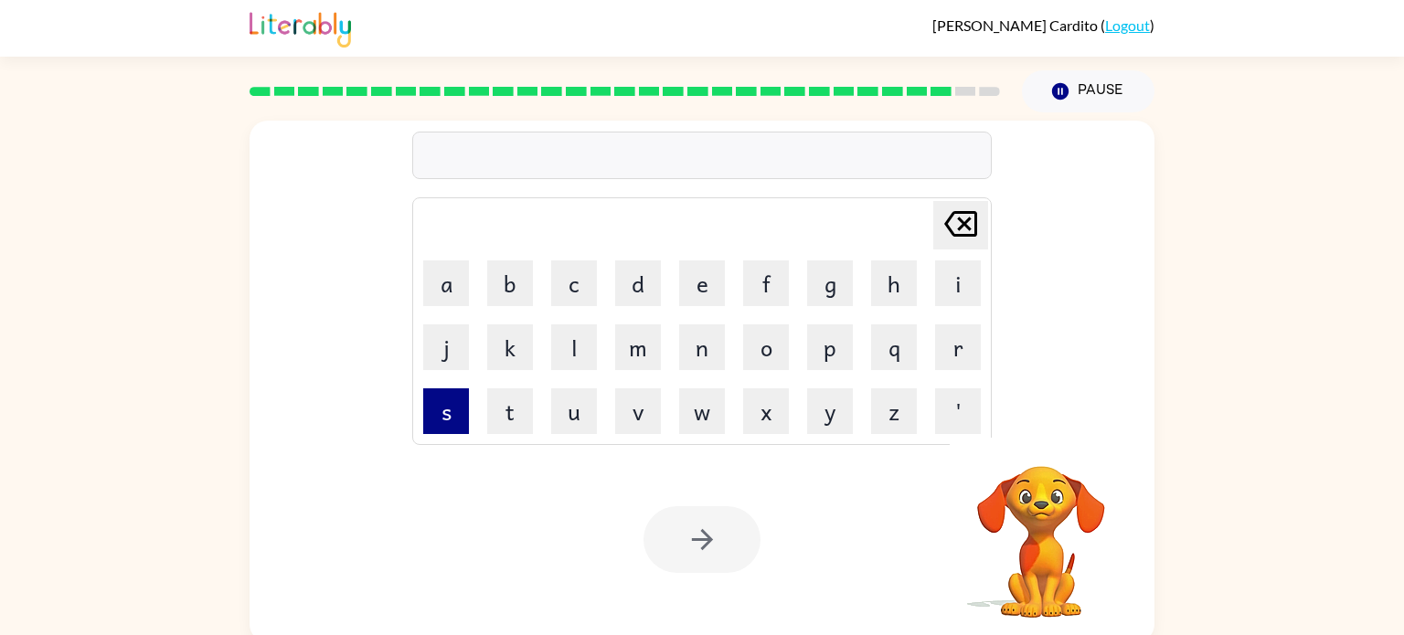
click at [446, 398] on button "s" at bounding box center [446, 411] width 46 height 46
click at [967, 300] on button "i" at bounding box center [958, 283] width 46 height 46
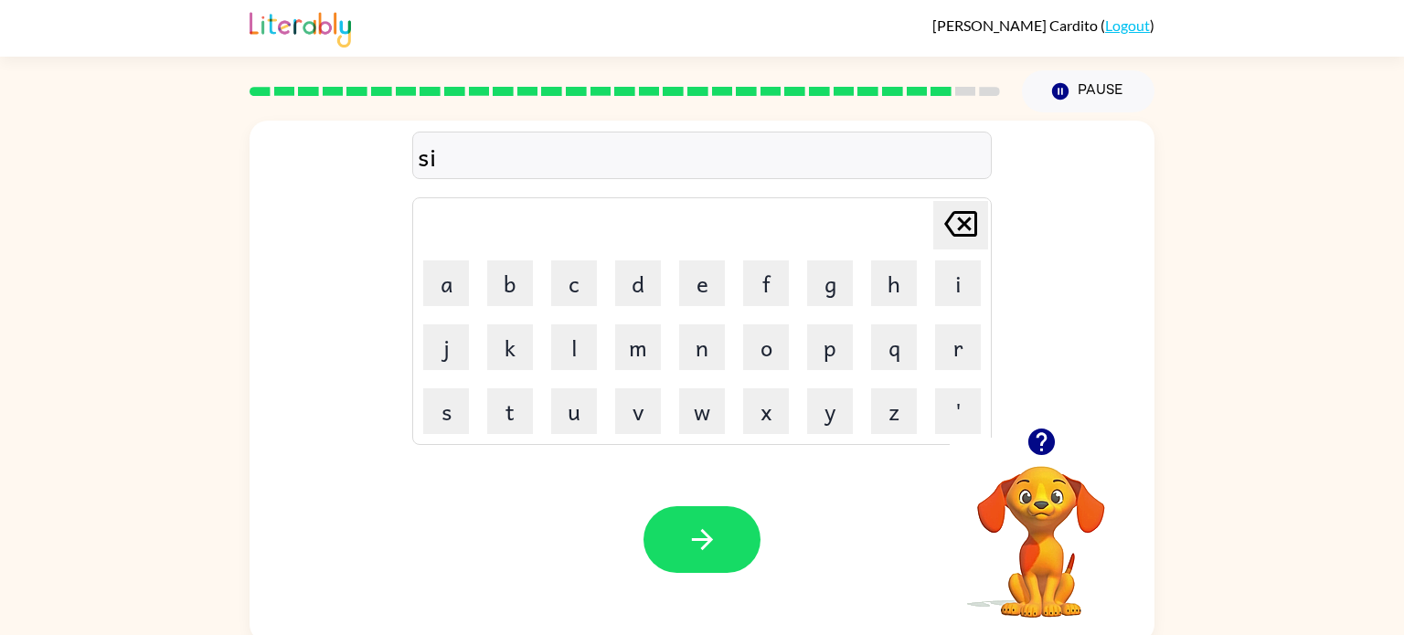
click at [600, 348] on td "l" at bounding box center [574, 347] width 62 height 62
click at [576, 345] on button "l" at bounding box center [574, 347] width 46 height 46
click at [623, 393] on button "v" at bounding box center [638, 411] width 46 height 46
click at [677, 277] on td "e" at bounding box center [702, 283] width 62 height 62
click at [708, 281] on button "e" at bounding box center [702, 283] width 46 height 46
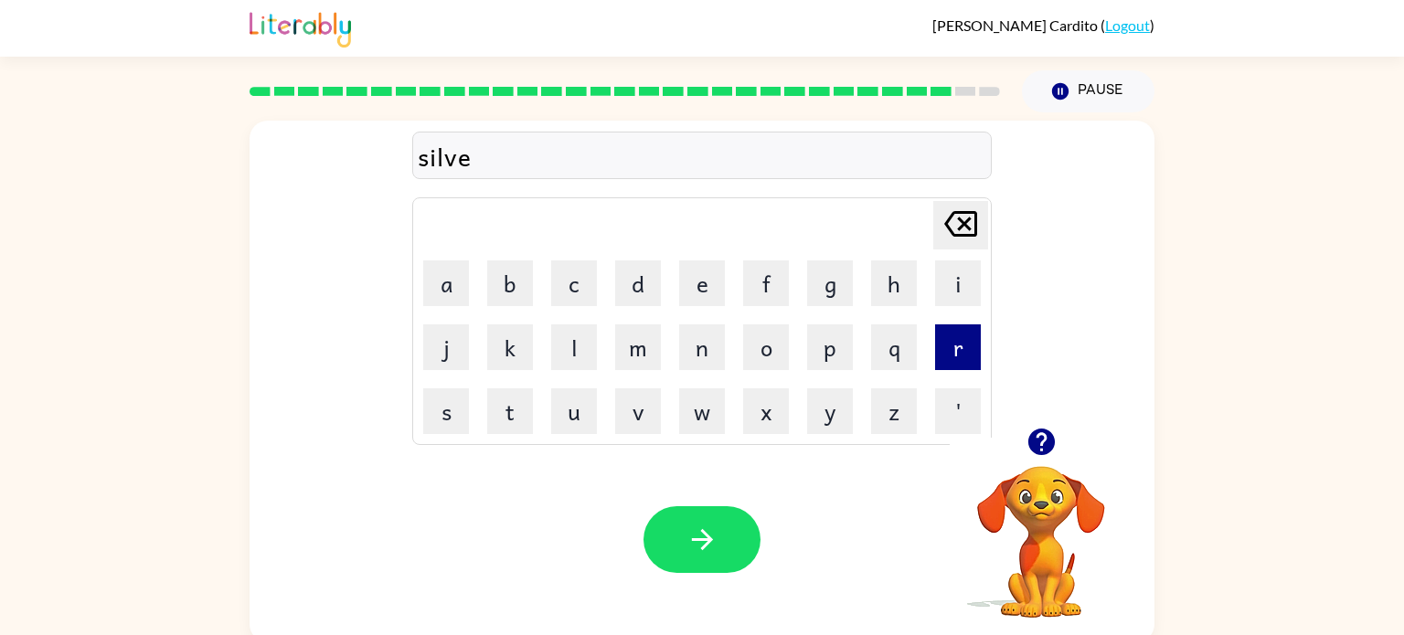
click at [953, 359] on button "r" at bounding box center [958, 347] width 46 height 46
click at [693, 403] on button "w" at bounding box center [702, 411] width 46 height 46
click at [468, 276] on button "a" at bounding box center [446, 283] width 46 height 46
click at [971, 350] on button "r" at bounding box center [958, 347] width 46 height 46
click at [715, 274] on button "e" at bounding box center [702, 283] width 46 height 46
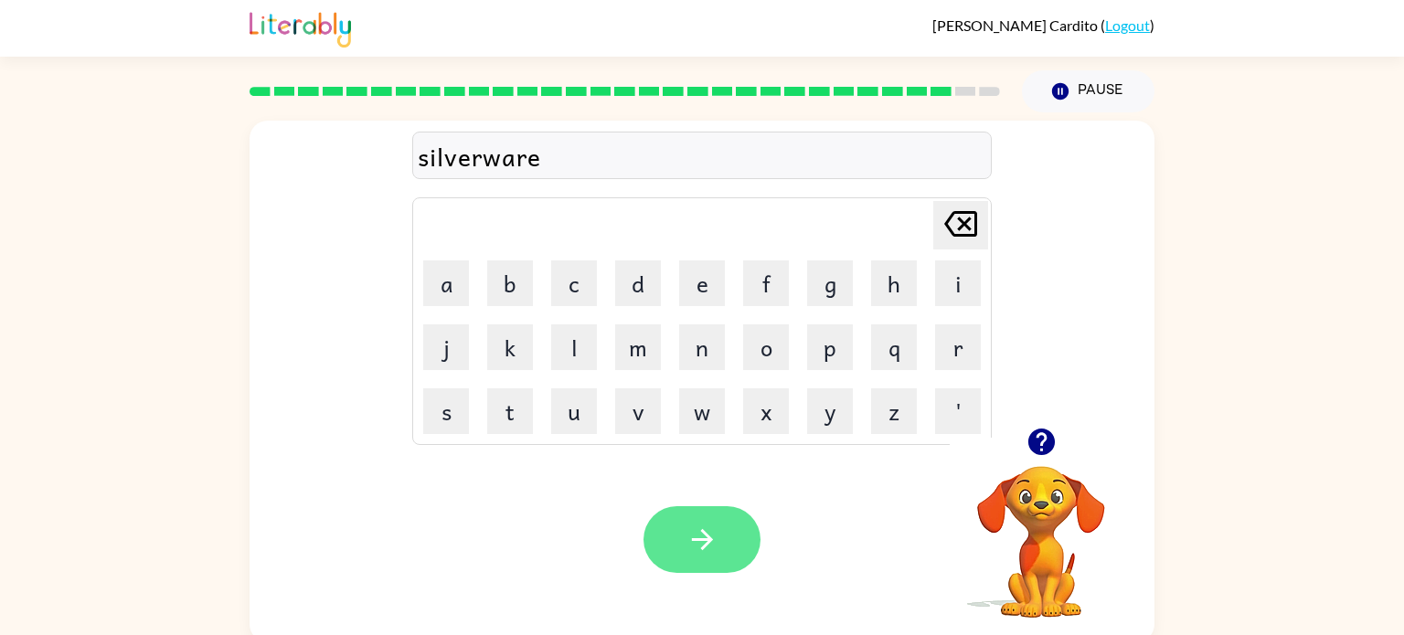
click at [708, 524] on icon "button" at bounding box center [702, 540] width 32 height 32
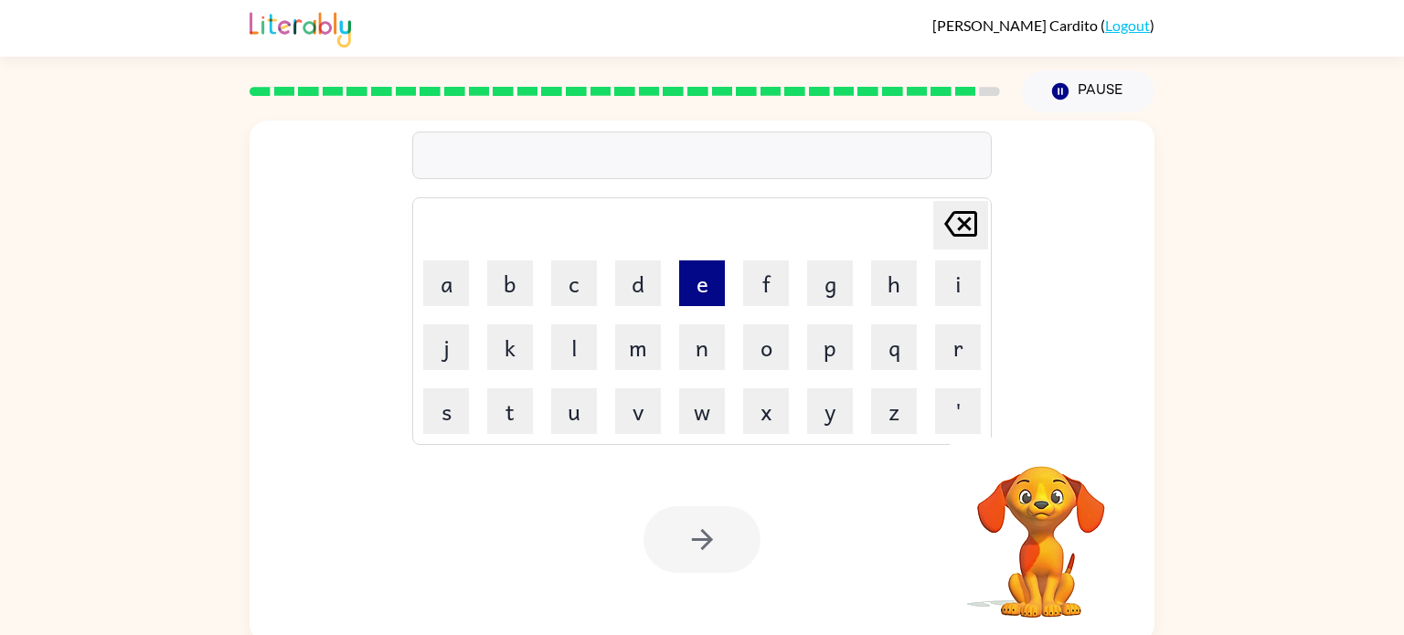
click at [710, 289] on button "e" at bounding box center [702, 283] width 46 height 46
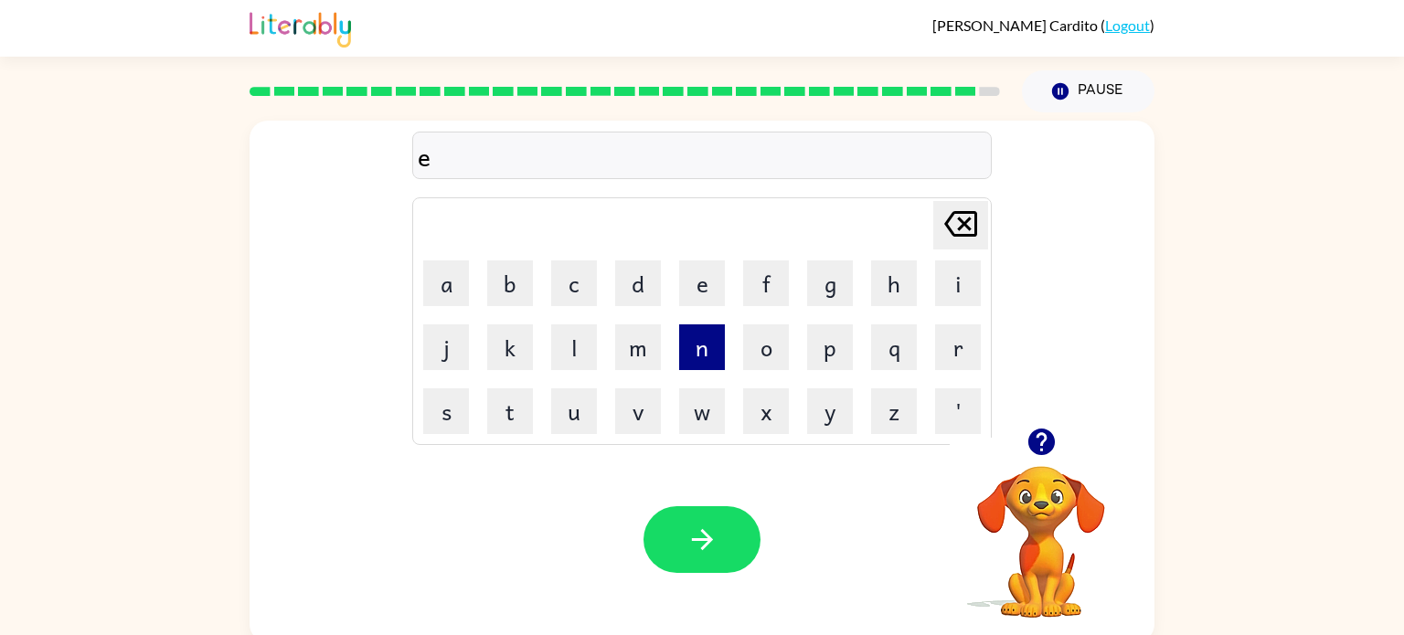
click at [694, 357] on button "n" at bounding box center [702, 347] width 46 height 46
click at [570, 296] on button "c" at bounding box center [574, 283] width 46 height 46
click at [745, 334] on button "o" at bounding box center [766, 347] width 46 height 46
click at [570, 411] on button "u" at bounding box center [574, 411] width 46 height 46
click at [703, 350] on button "n" at bounding box center [702, 347] width 46 height 46
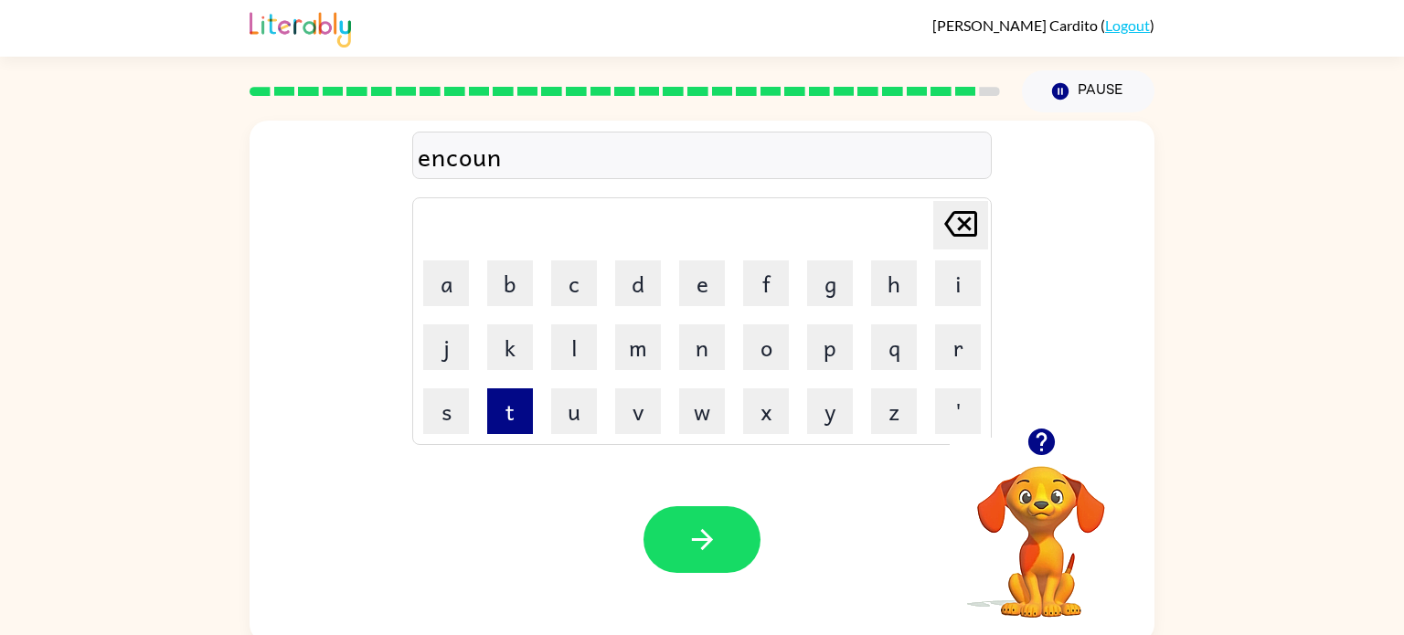
click at [516, 402] on button "t" at bounding box center [510, 411] width 46 height 46
click at [698, 298] on button "e" at bounding box center [702, 283] width 46 height 46
click at [957, 345] on button "r" at bounding box center [958, 347] width 46 height 46
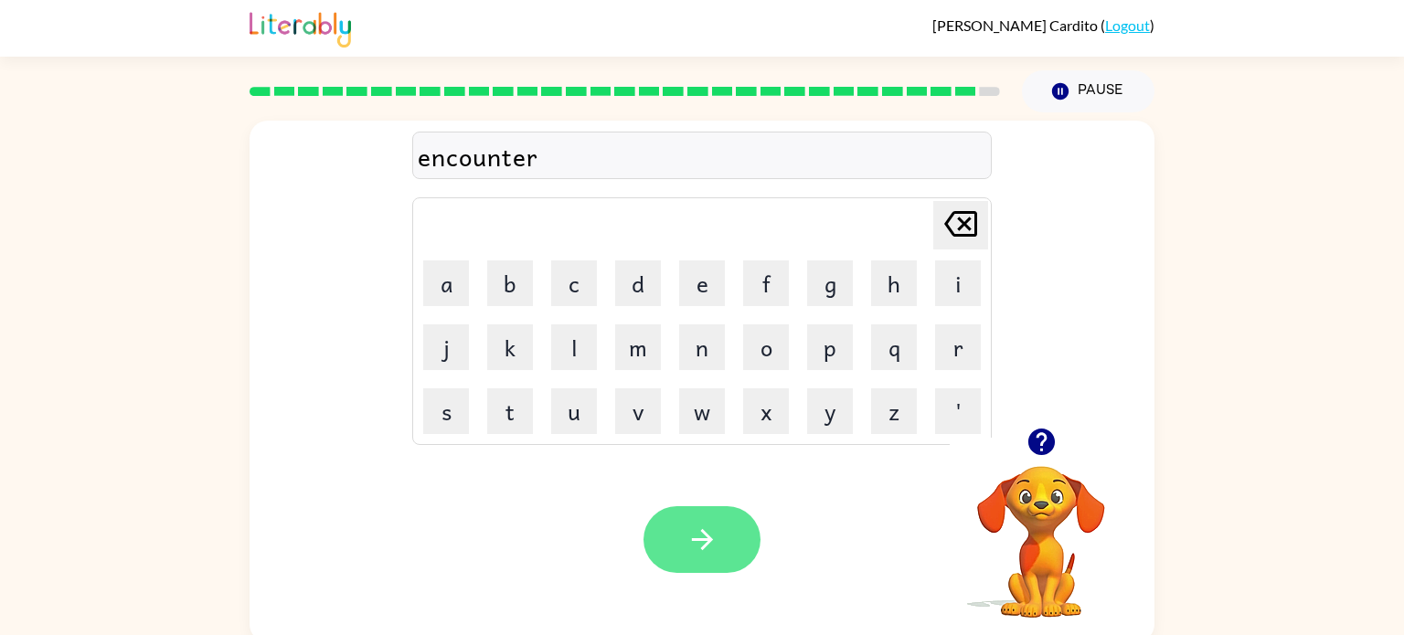
click at [703, 543] on icon "button" at bounding box center [702, 540] width 32 height 32
